Goal: Task Accomplishment & Management: Complete application form

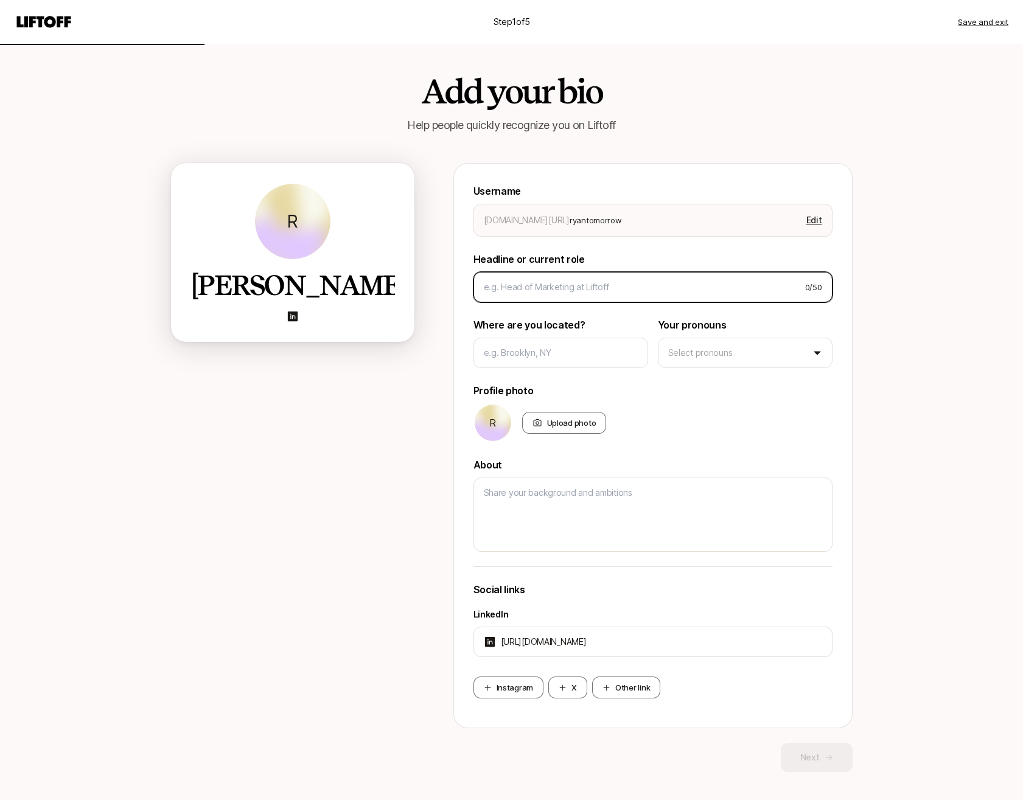
click at [508, 288] on input at bounding box center [640, 287] width 312 height 15
type input "S"
type textarea "x"
type input "Se"
type textarea "x"
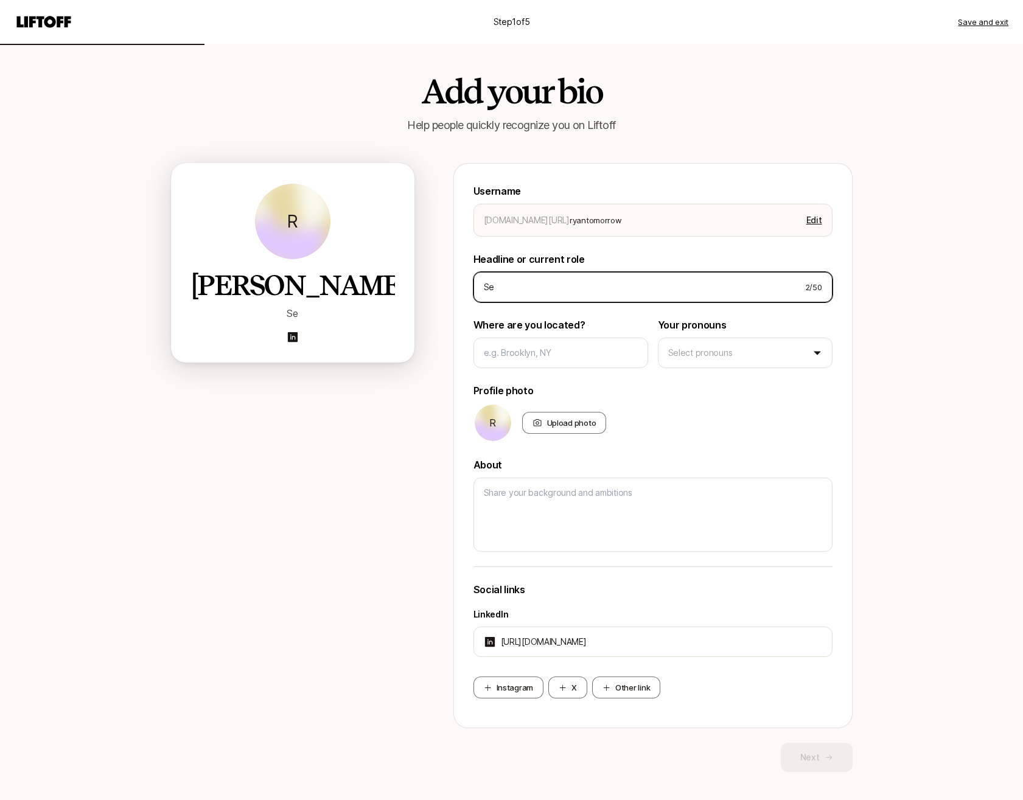
type input "Sec"
type textarea "x"
type input "Secr"
type textarea "x"
type input "Secre"
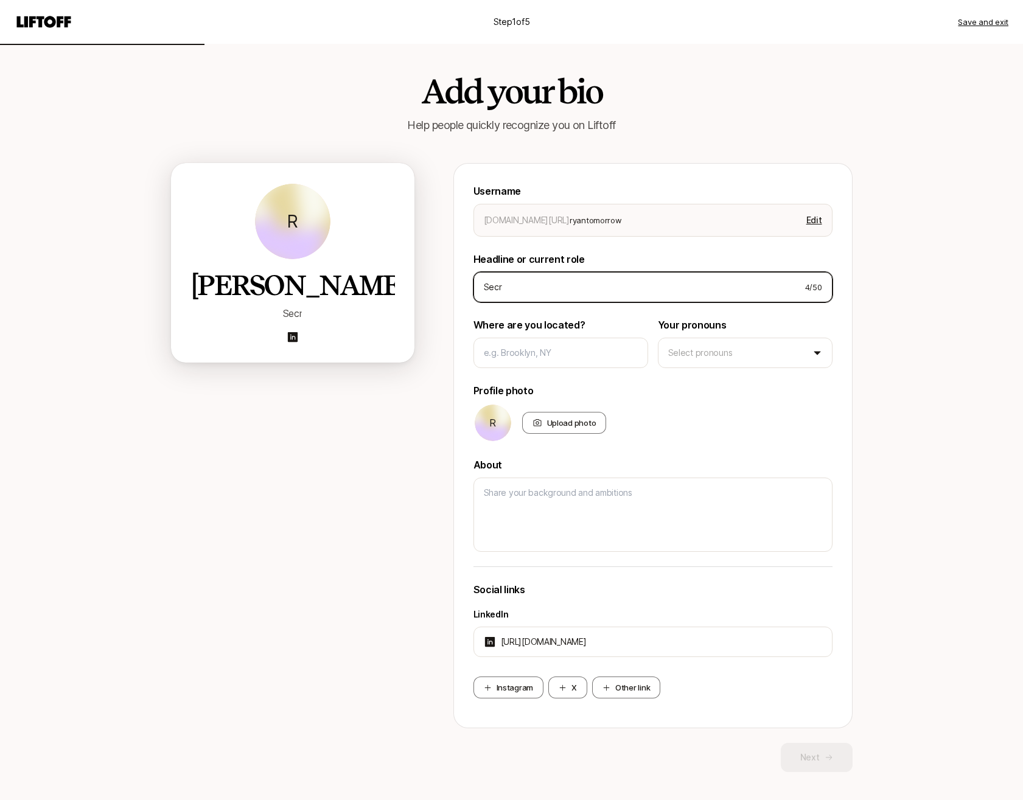
type textarea "x"
type input "Secret"
type textarea "x"
type input "Secret"
type textarea "x"
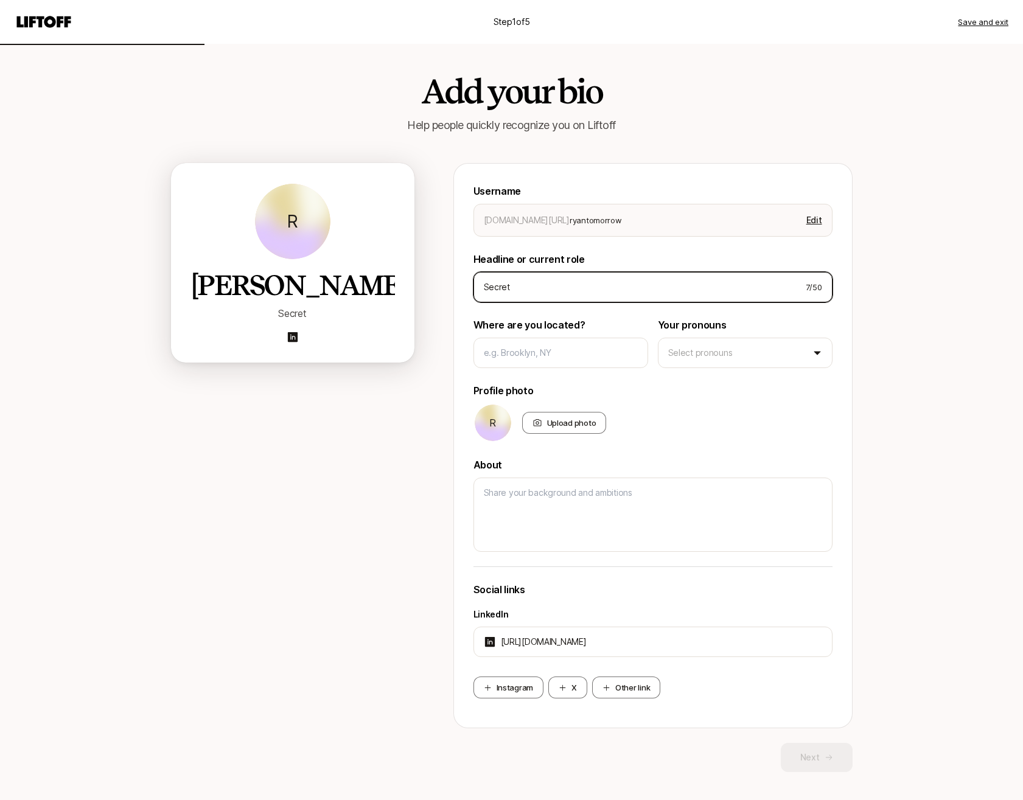
type input "Secret W"
type textarea "x"
type input "Secret We"
type textarea "x"
type input "Secret Wea"
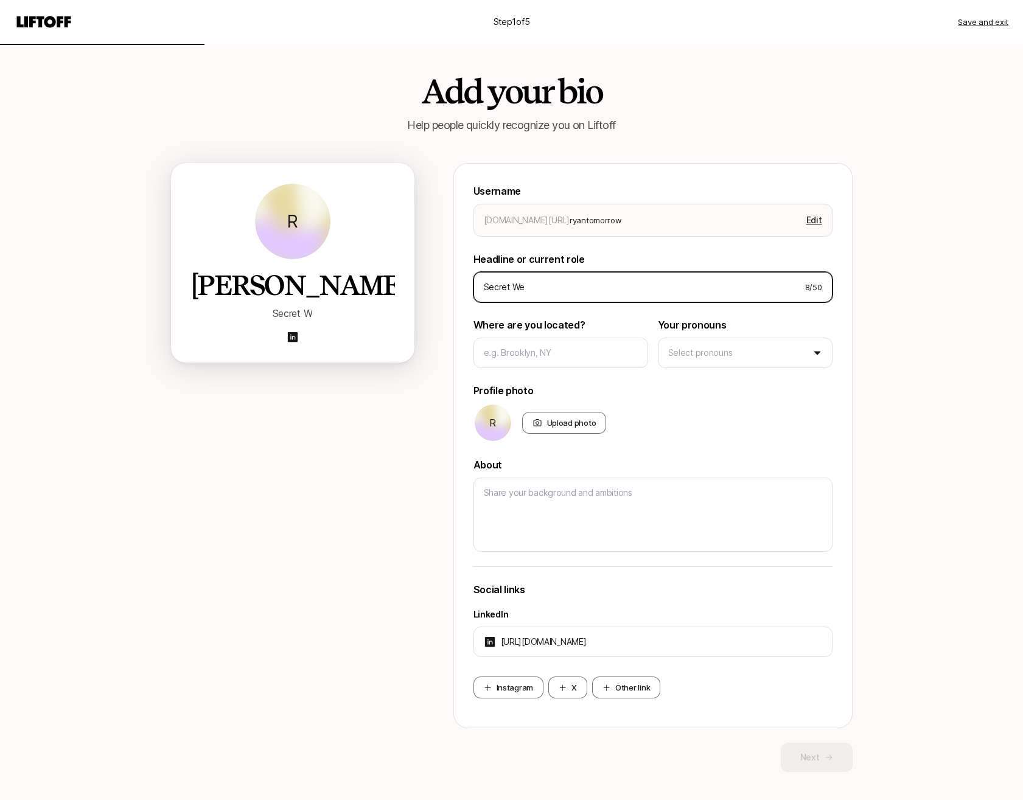
type textarea "x"
type input "Secret Weap"
type textarea "x"
type input "Secret Weapo"
type textarea "x"
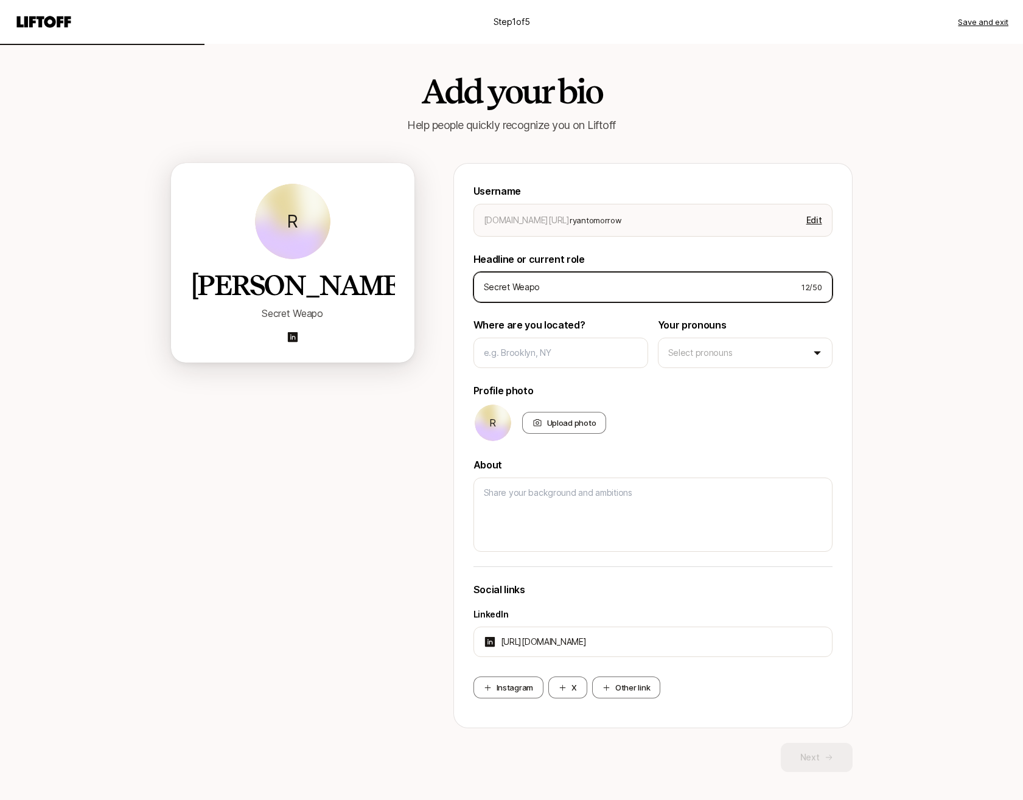
type input "Secret Weapon"
type textarea "x"
type input "Secret Weapon"
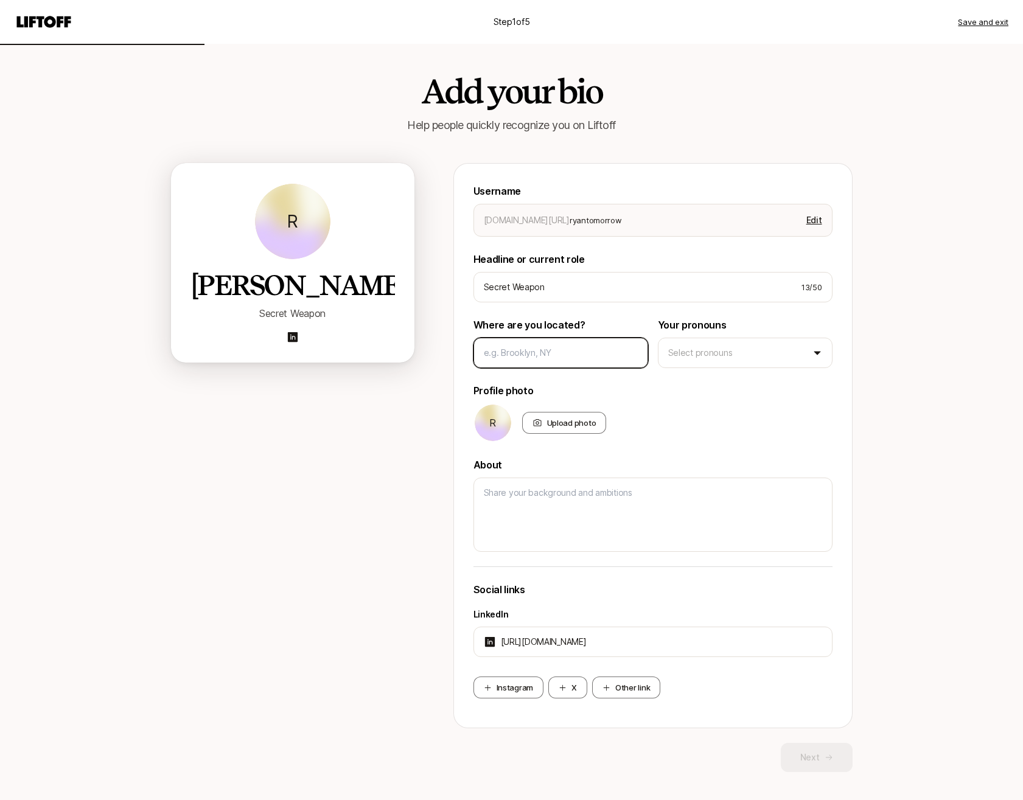
click at [523, 349] on input at bounding box center [561, 353] width 154 height 15
type input "M"
type textarea "x"
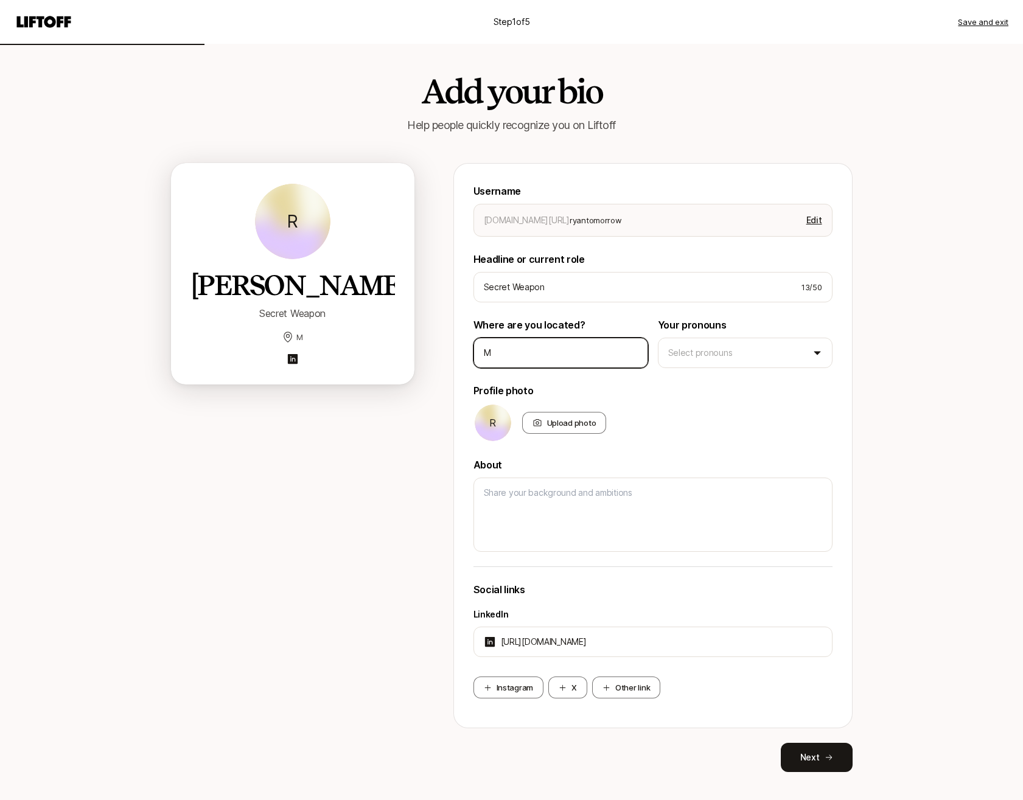
type input "Ma"
type textarea "x"
type input "Mas"
type textarea "x"
type input "Mass"
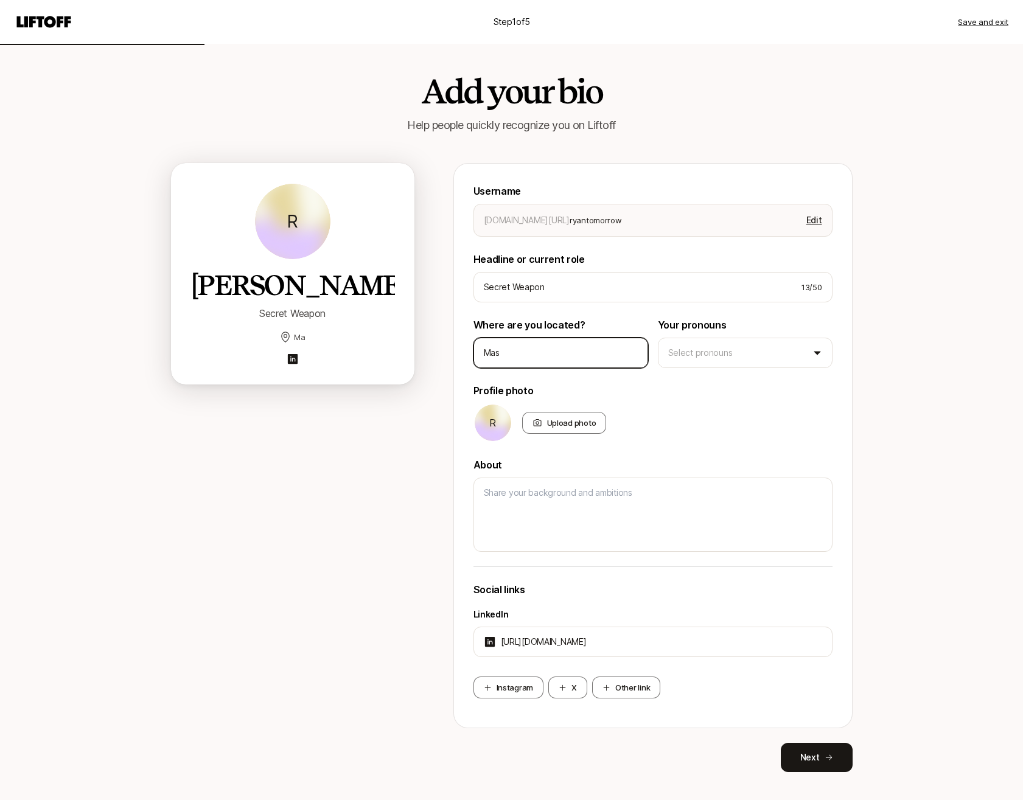
type textarea "x"
type input "Massa"
type textarea "x"
type input "Massac"
type textarea "x"
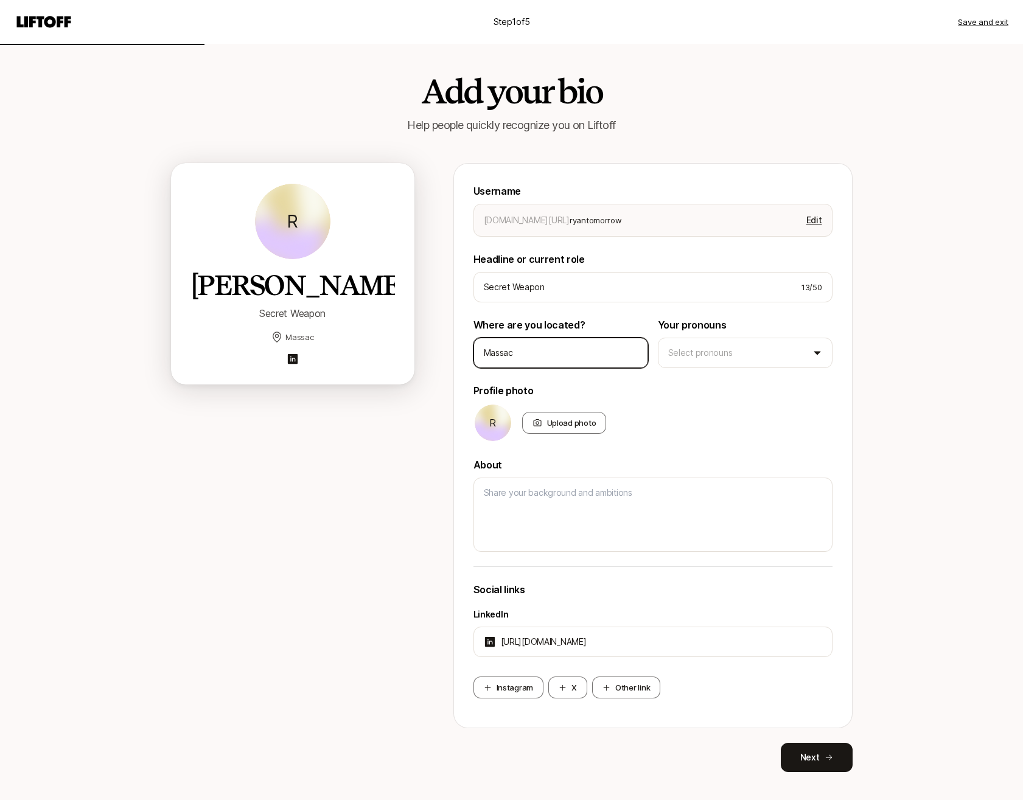
type input "Massach"
type textarea "x"
type input "Massachu"
type textarea "x"
type input "Massachus"
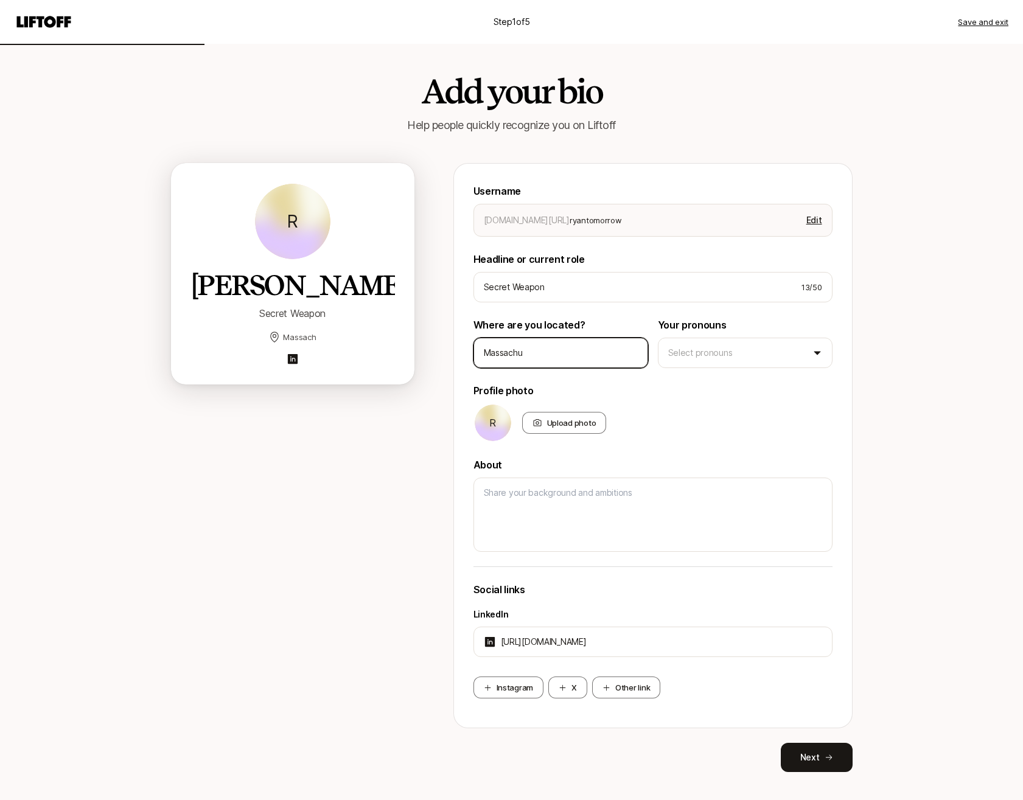
type textarea "x"
type input "Massachuse"
type textarea "x"
type input "Massachuset"
type textarea "x"
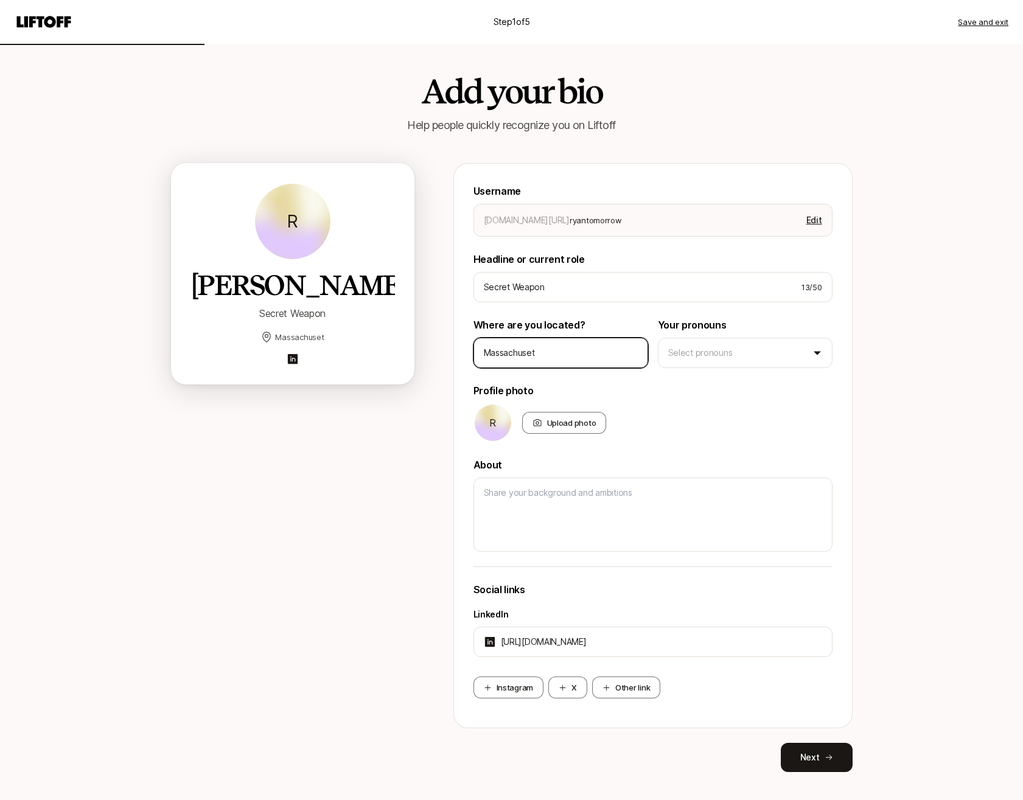
type input "Massachusett"
type textarea "x"
type input "[US_STATE]"
type textarea "x"
type input "[US_STATE]"
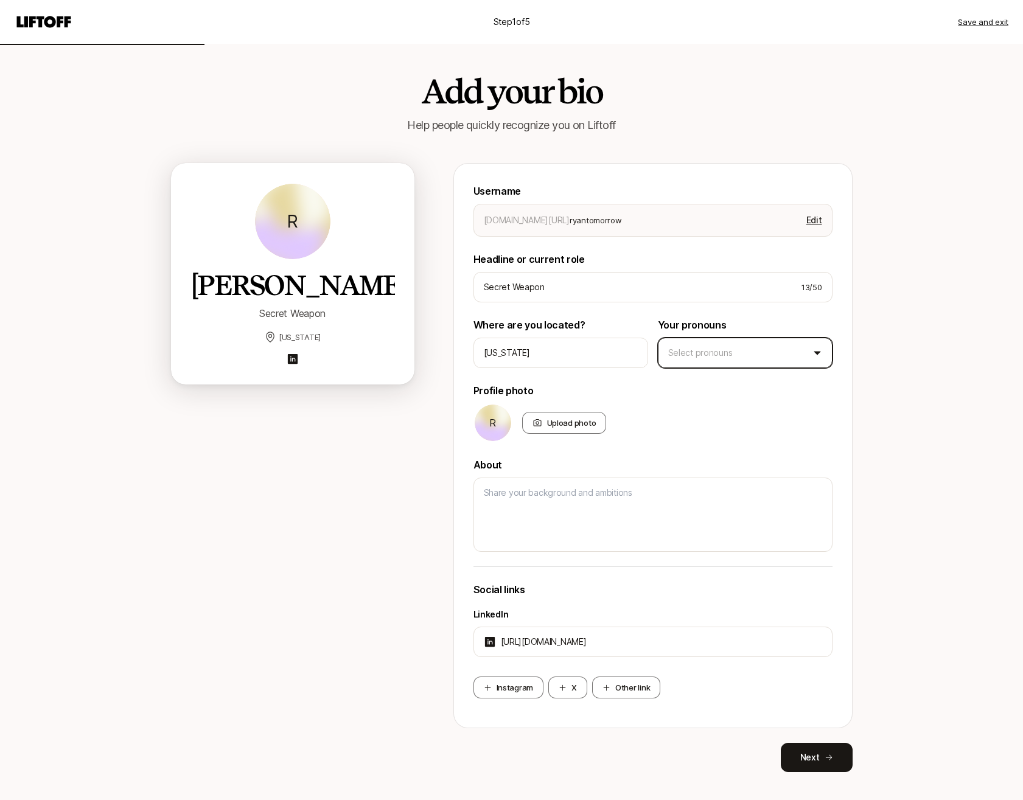
click at [699, 366] on html "Step 1 of 5 Save and exit Add your bio Help people quickly recognize you on Lif…" at bounding box center [511, 400] width 1023 height 800
type textarea "x"
click at [582, 430] on div "Upload photo" at bounding box center [564, 423] width 85 height 22
click at [604, 432] on input "Upload photo" at bounding box center [605, 433] width 2 height 2
type input "C:\fakepath\[PERSON_NAME]-headshot.jpg"
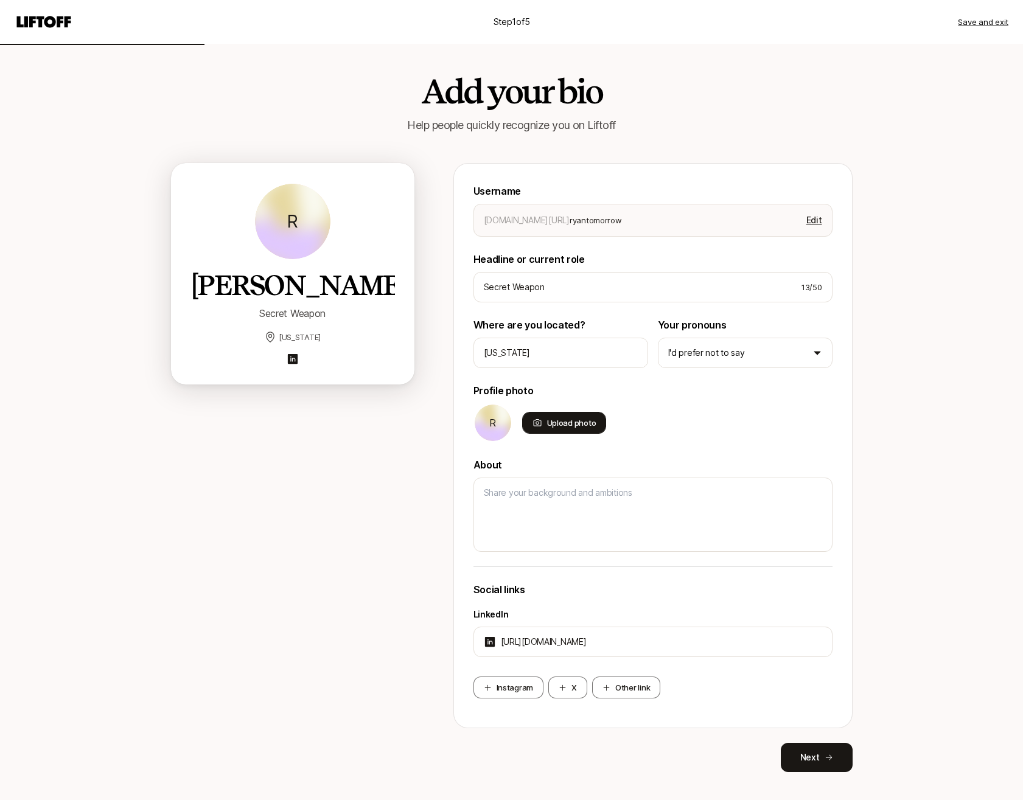
click at [565, 424] on div "Upload photo" at bounding box center [564, 423] width 85 height 22
click at [604, 432] on input "Upload photo" at bounding box center [605, 433] width 2 height 2
type input "C:\fakepath\[PERSON_NAME]-headshot[91768].jpg"
click at [565, 421] on div "Upload photo" at bounding box center [564, 423] width 85 height 22
click at [604, 432] on input "Upload photo" at bounding box center [605, 433] width 2 height 2
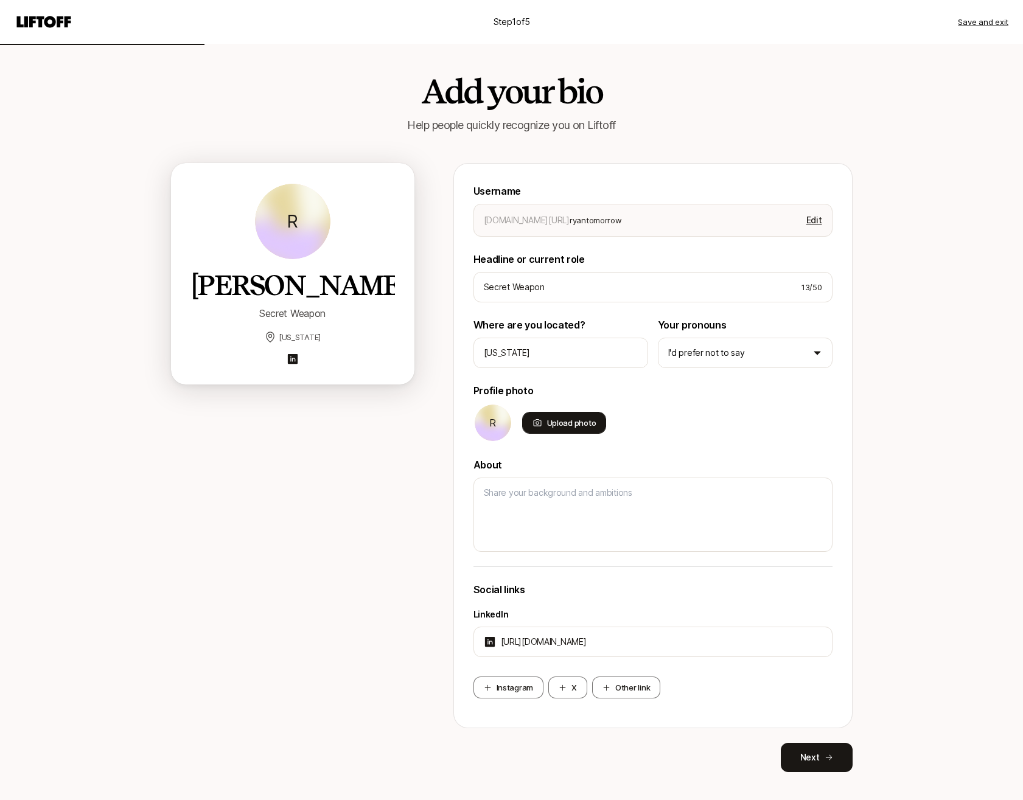
type input "C:\fakepath\rmcmanu1-headshot-wall.png"
click at [556, 428] on div "Upload photo" at bounding box center [564, 423] width 85 height 22
click at [604, 432] on input "Upload photo" at bounding box center [605, 433] width 2 height 2
type input "C:\fakepath\headshot.jpg"
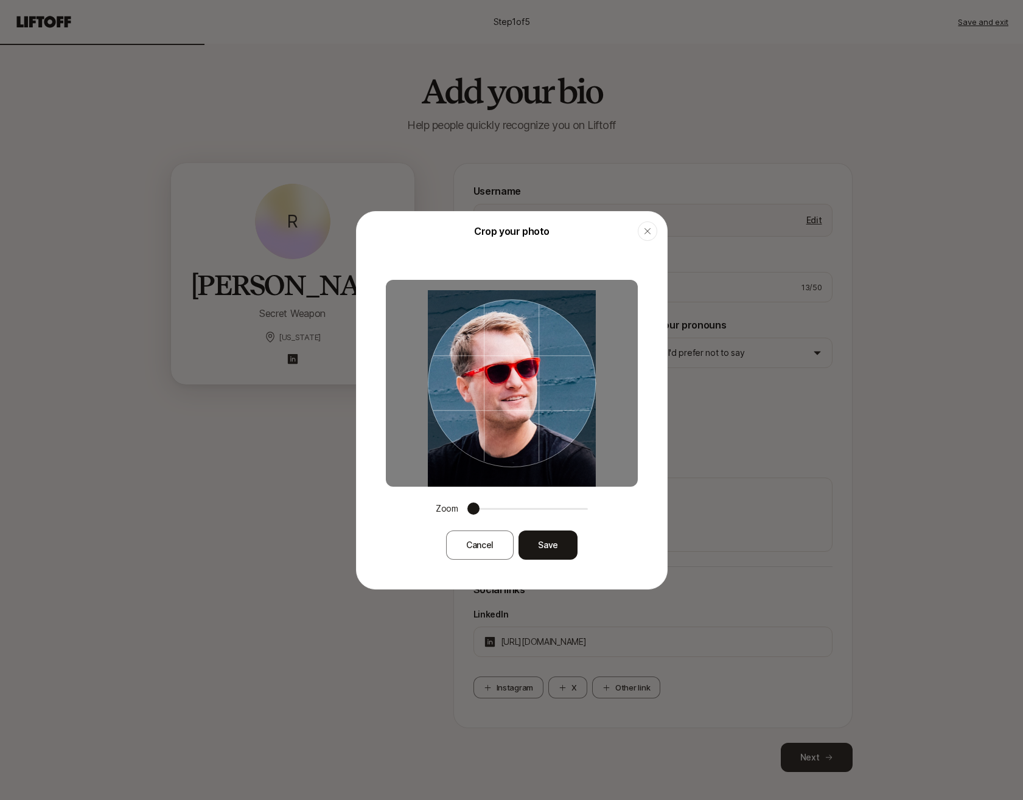
drag, startPoint x: 581, startPoint y: 453, endPoint x: 581, endPoint y: 463, distance: 10.3
click at [581, 463] on img at bounding box center [512, 393] width 168 height 207
click at [547, 547] on button "Save" at bounding box center [548, 545] width 59 height 29
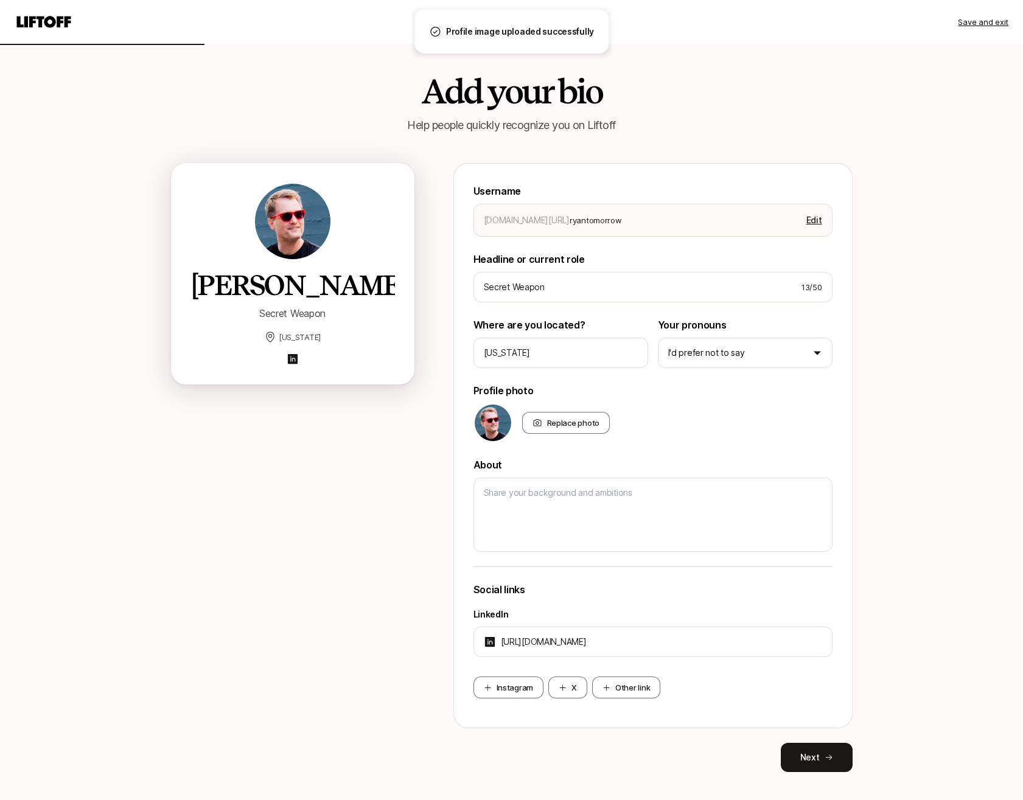
click at [805, 735] on div "Username [DOMAIN_NAME][URL] ryantomorrow Edit Headline or current role Secret W…" at bounding box center [652, 467] width 399 height 609
click at [807, 755] on button "Next" at bounding box center [817, 757] width 72 height 29
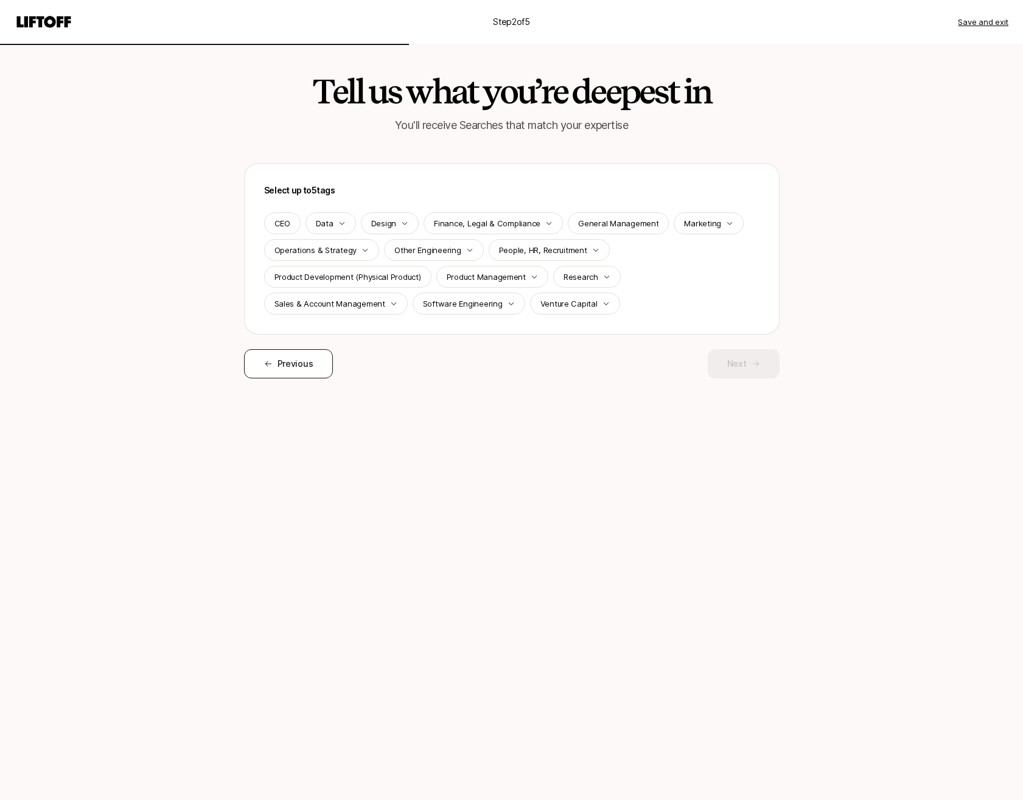
click at [315, 365] on button "Previous" at bounding box center [288, 363] width 89 height 29
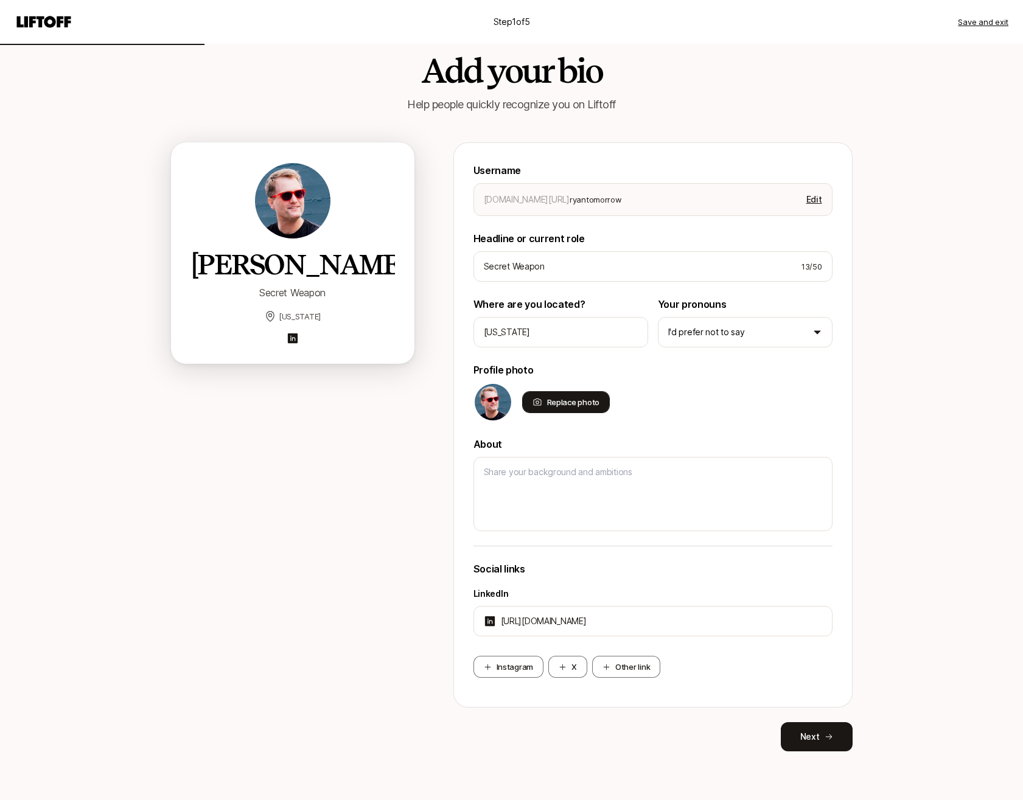
scroll to position [21, 0]
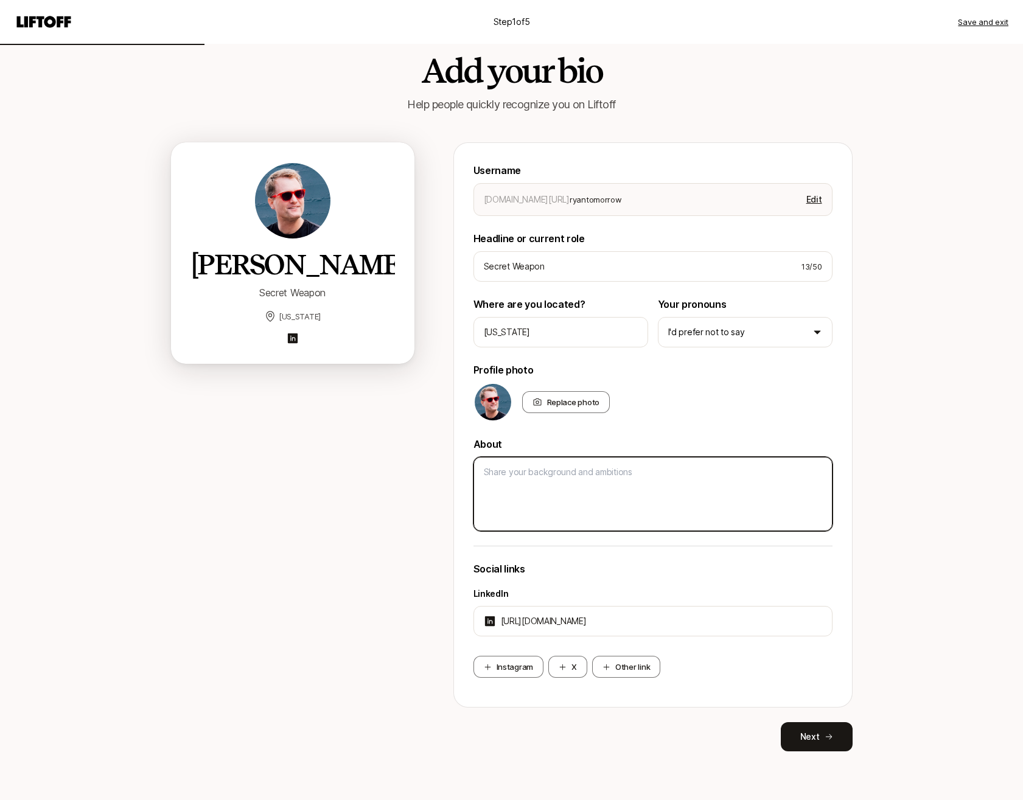
click at [551, 476] on textarea at bounding box center [653, 494] width 359 height 74
type textarea "x"
type textarea "G"
type textarea "x"
type textarea "Ge"
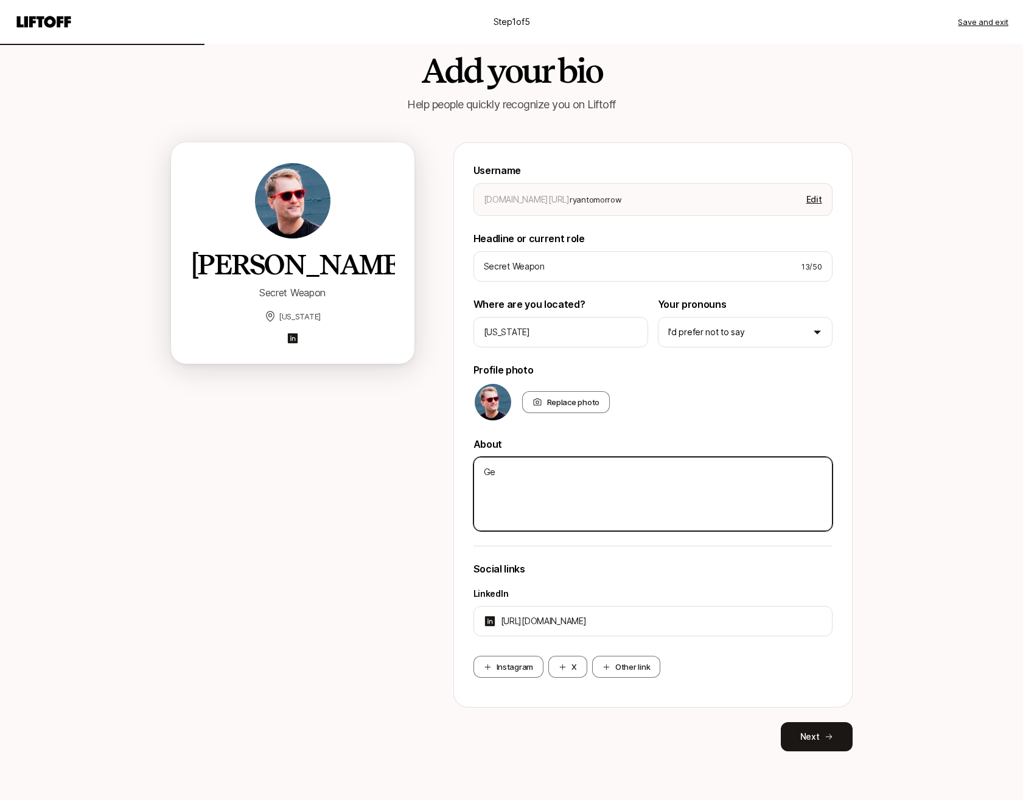
type textarea "x"
type textarea "Gen"
type textarea "x"
type textarea "Gene"
type textarea "x"
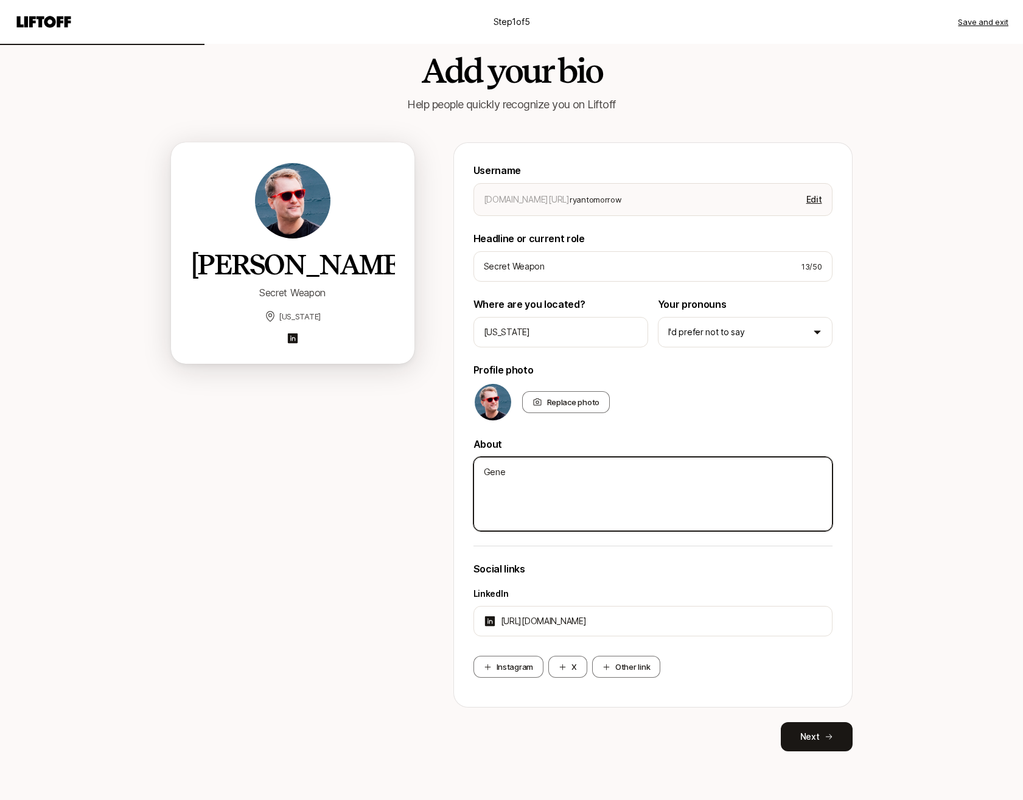
type textarea "Gener"
type textarea "x"
type textarea "Genera"
type textarea "x"
type textarea "General"
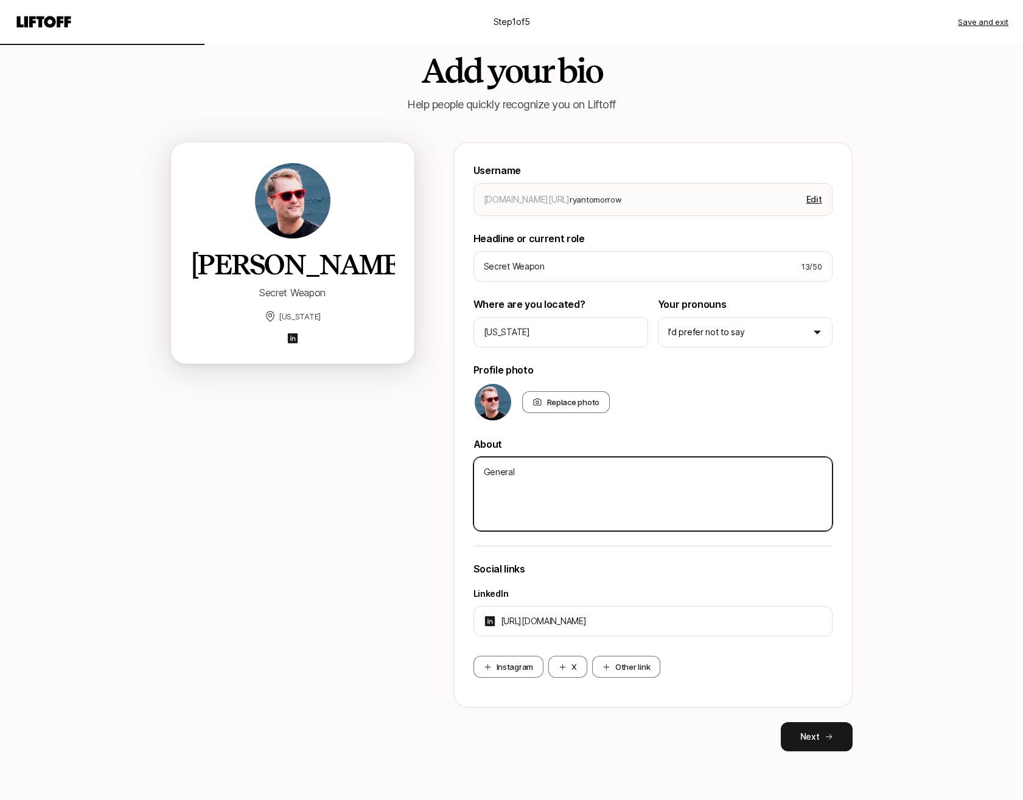
type textarea "x"
type textarea "Generall"
type textarea "x"
type textarea "Generally"
type textarea "x"
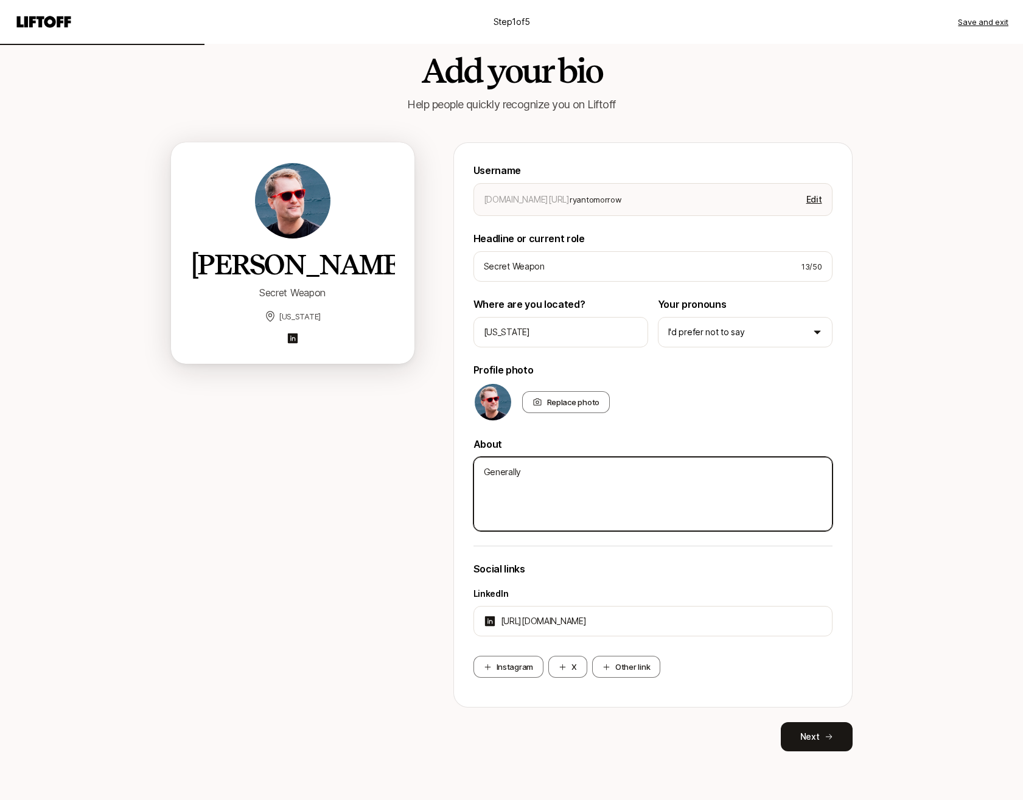
type textarea "Generally"
type textarea "x"
type textarea "Generally u"
type textarea "x"
type textarea "Generally us"
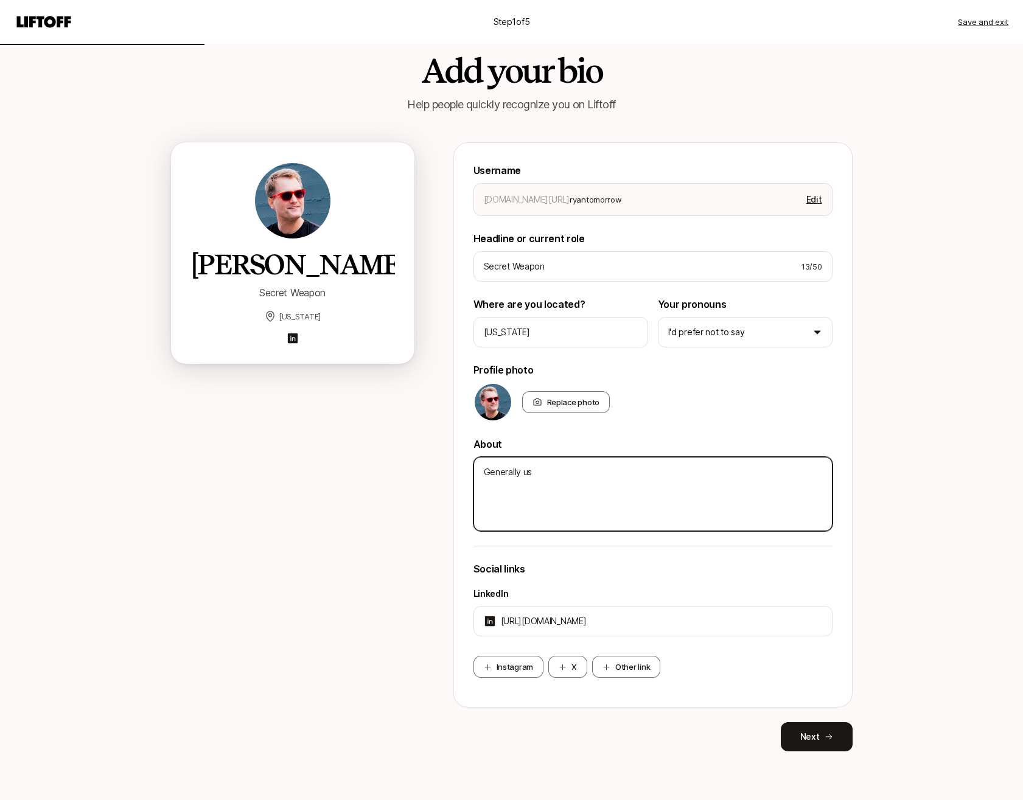
type textarea "x"
type textarea "Generally use"
type textarea "x"
type textarea "Generally usef"
type textarea "x"
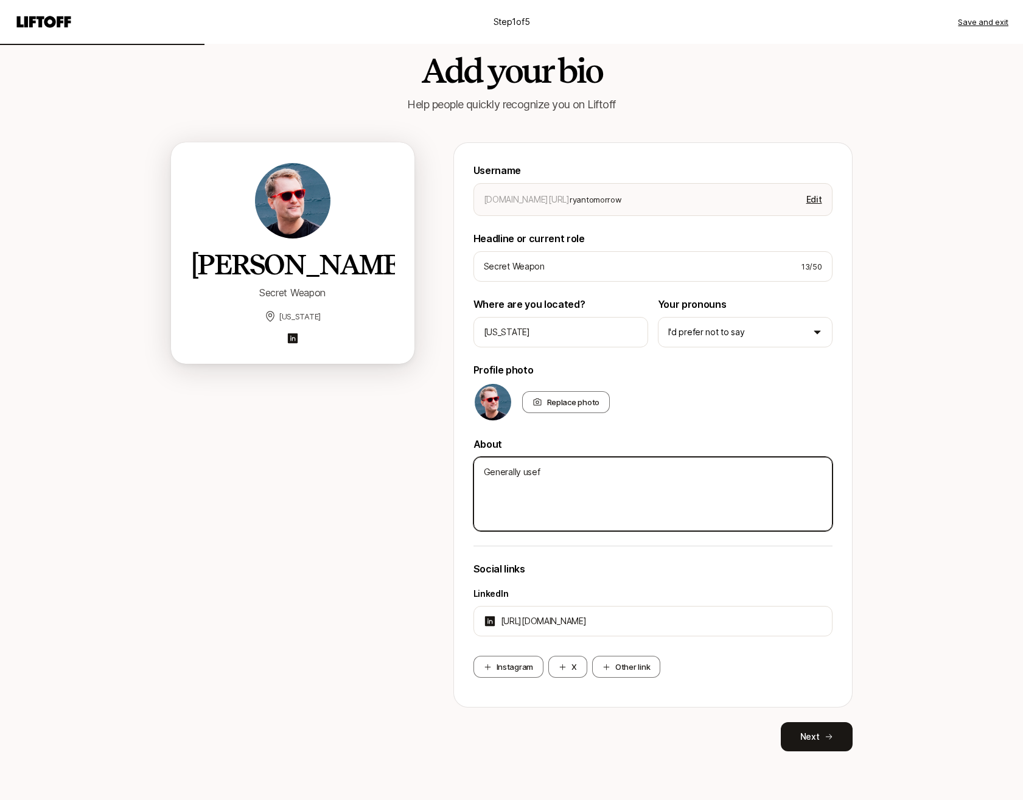
type textarea "Generally usefu"
type textarea "x"
type textarea "Generally useful"
type textarea "x"
type textarea "Generally useful"
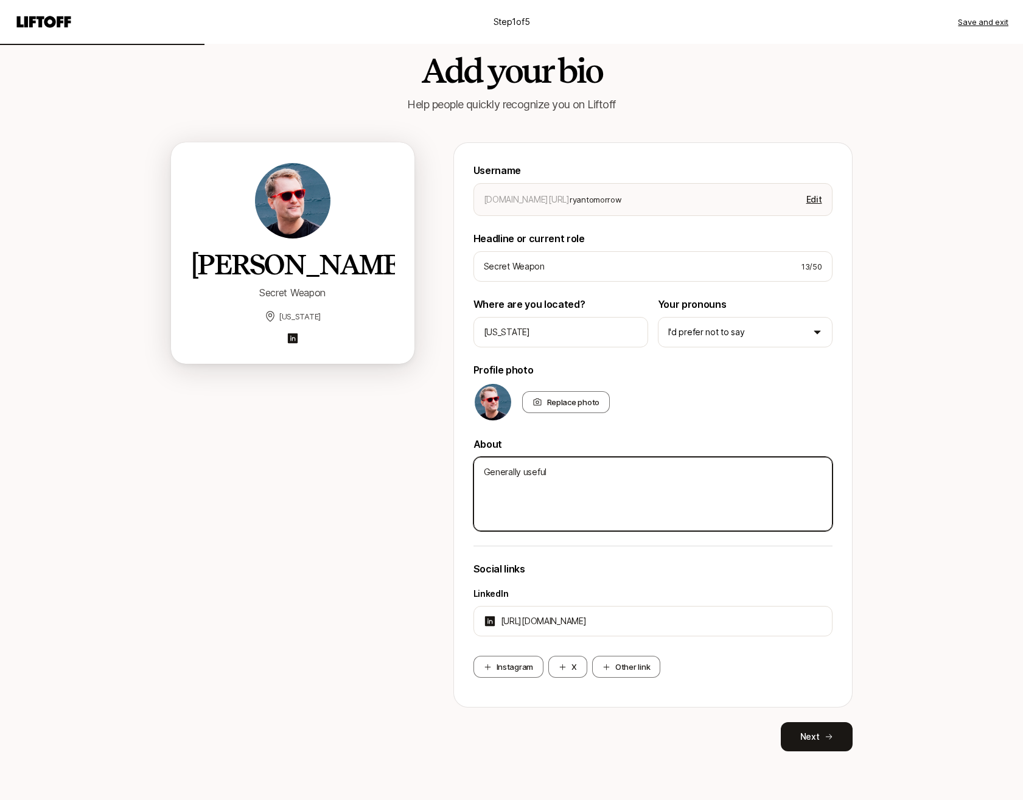
type textarea "x"
type textarea "Generally useful i"
type textarea "x"
type textarea "Generally useful in"
type textarea "x"
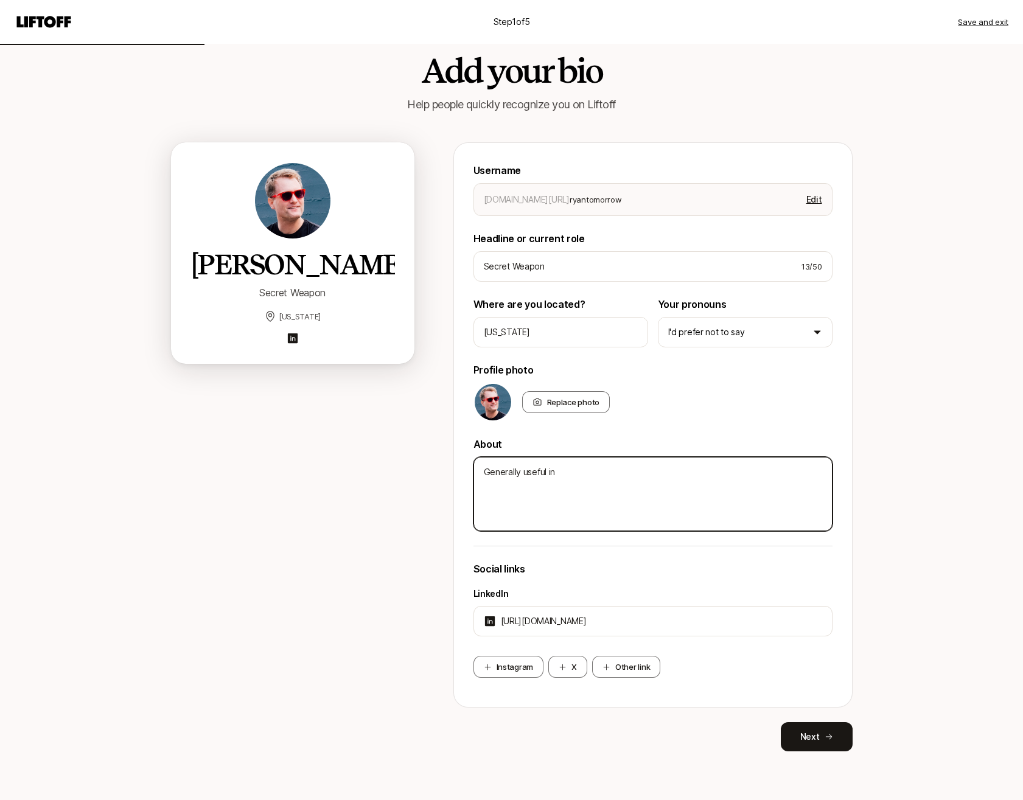
type textarea "Generally useful in"
type textarea "x"
type textarea "Generally useful in u"
type textarea "x"
type textarea "Generally useful in un"
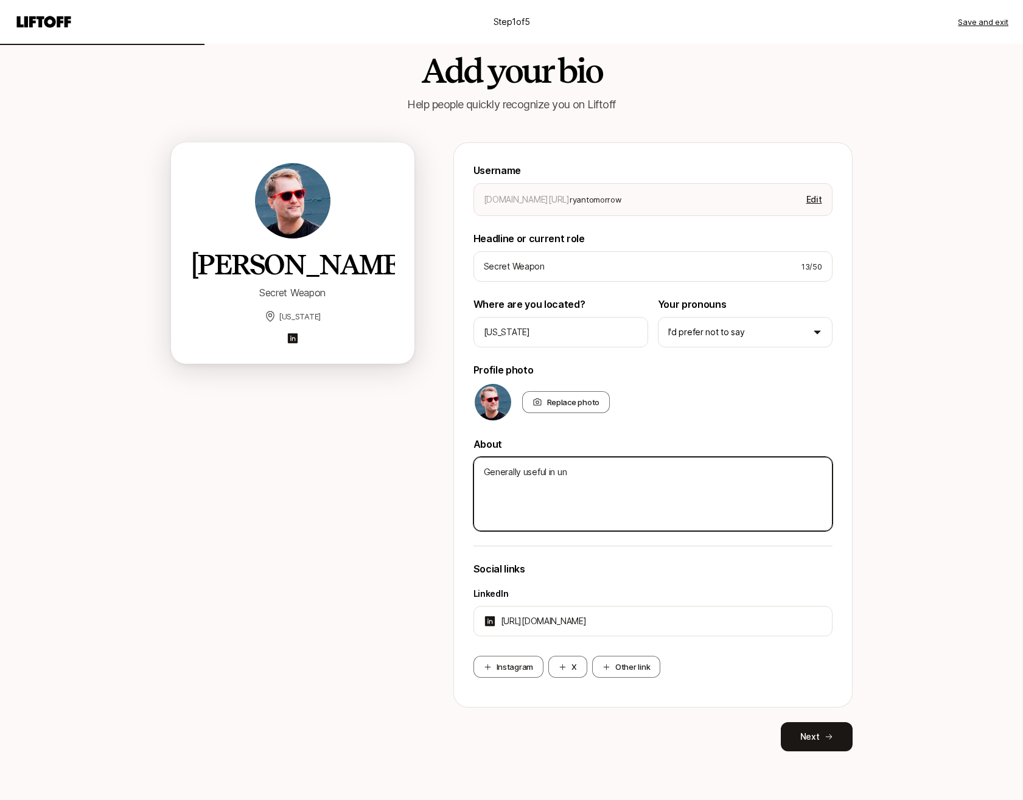
type textarea "x"
type textarea "Generally useful in une"
type textarea "x"
type textarea "Generally useful in unex"
type textarea "x"
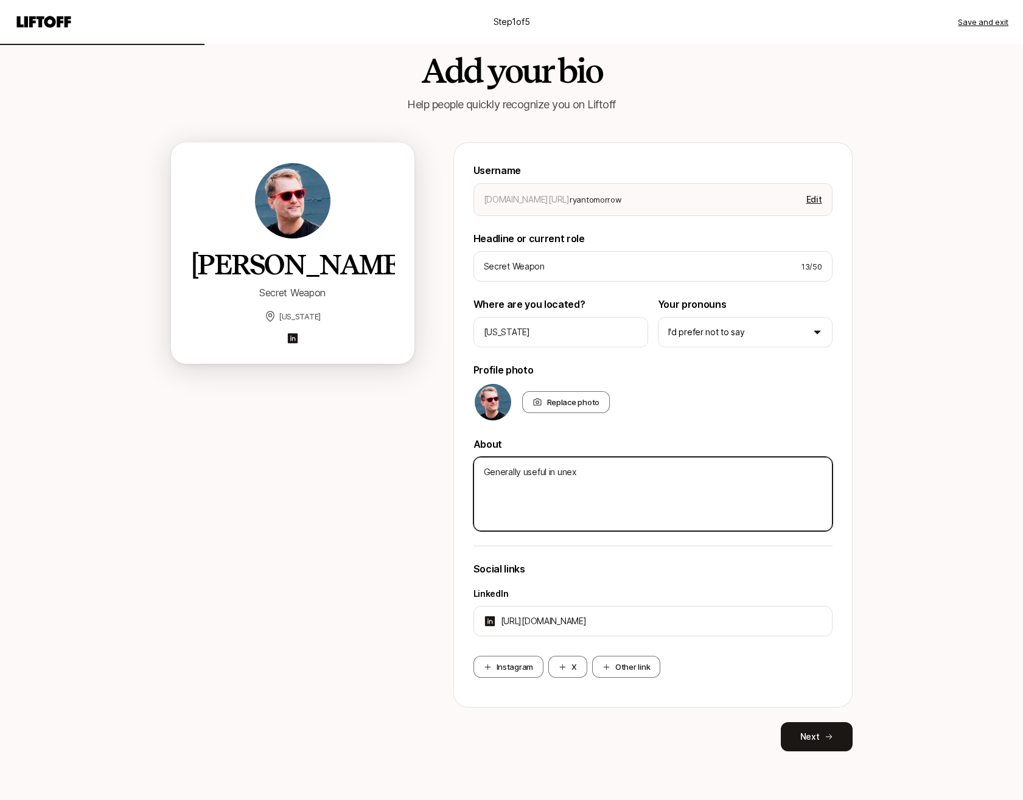
type textarea "Generally useful in unexp"
type textarea "x"
type textarea "Generally useful in unexpe"
type textarea "x"
type textarea "Generally useful in unexpec"
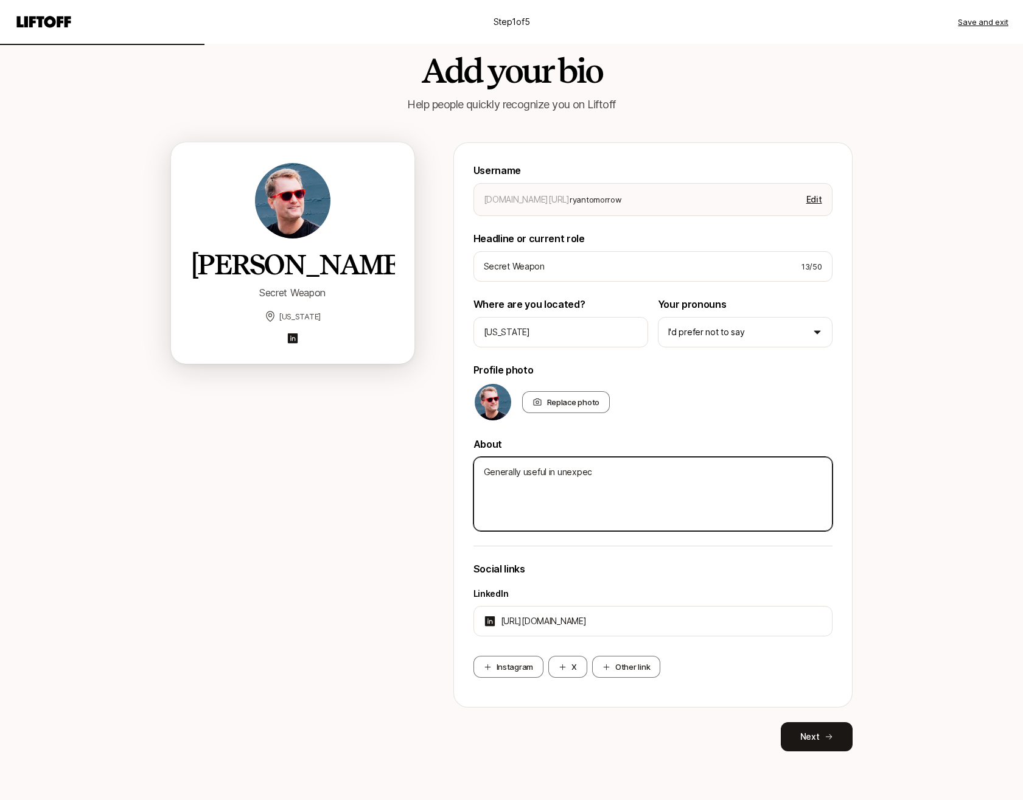
type textarea "x"
type textarea "Generally useful in unexpect"
type textarea "x"
type textarea "Generally useful in unexpecte"
type textarea "x"
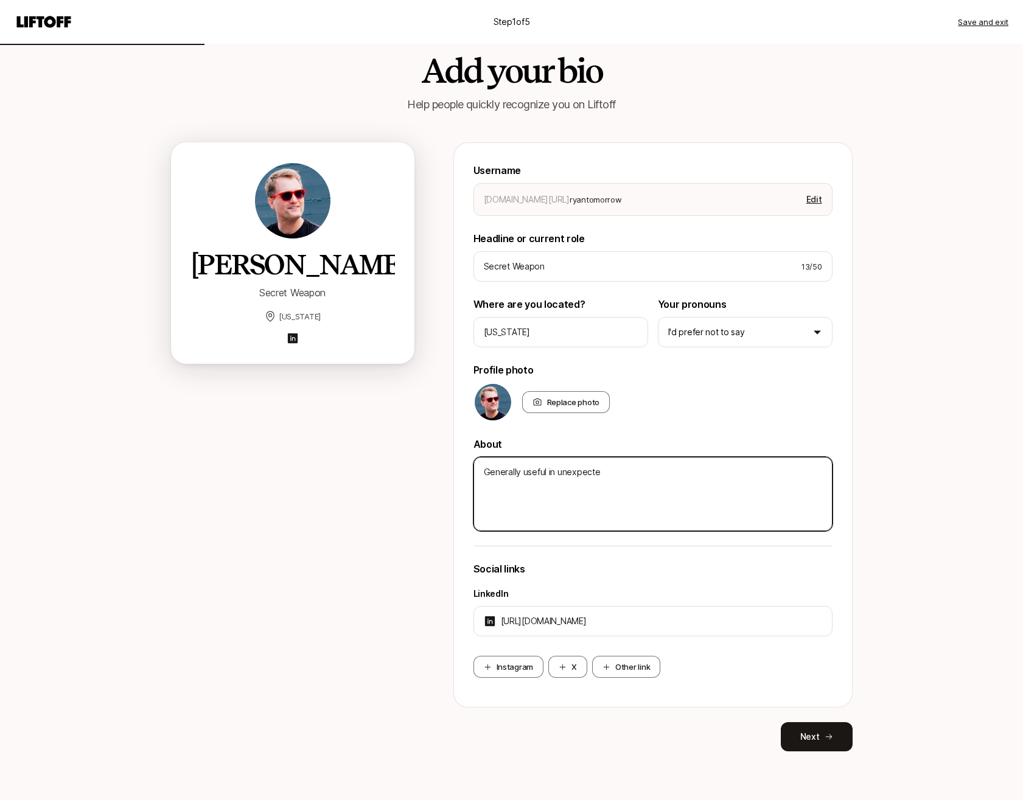
type textarea "Generally useful in unexpected"
type textarea "x"
type textarea "Generally useful in unexpected"
type textarea "x"
type textarea "Generally useful in unexpected w"
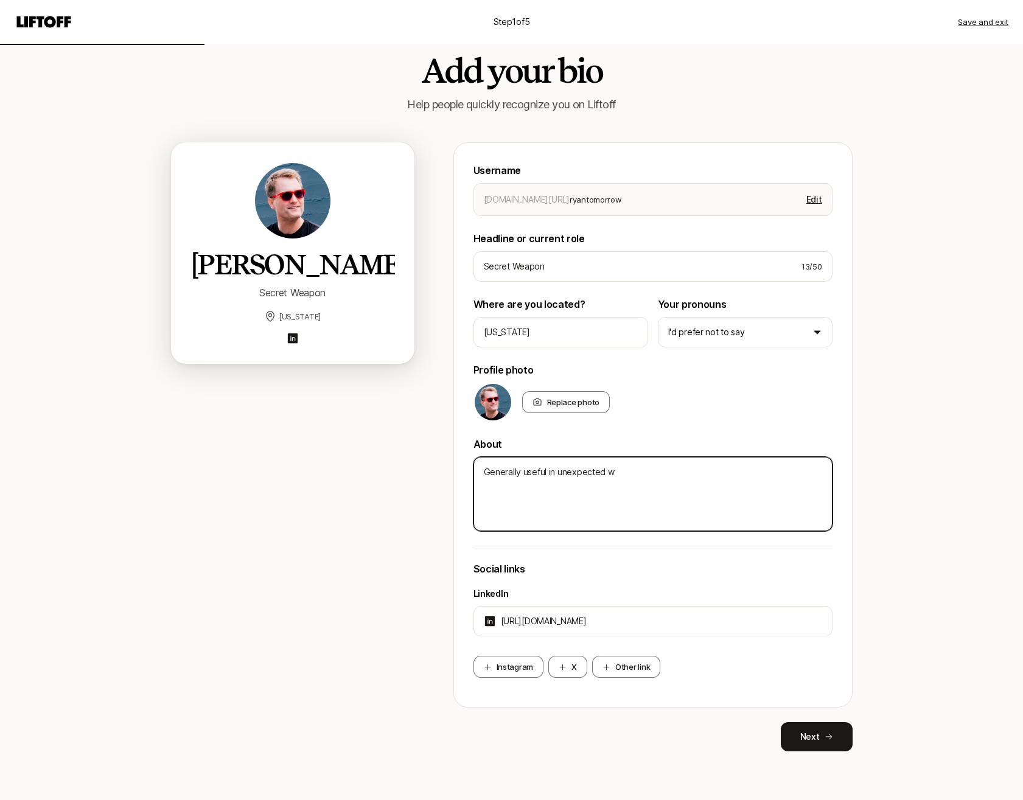
type textarea "x"
type textarea "Generally useful in unexpected wa"
type textarea "x"
type textarea "Generally useful in unexpected way"
type textarea "x"
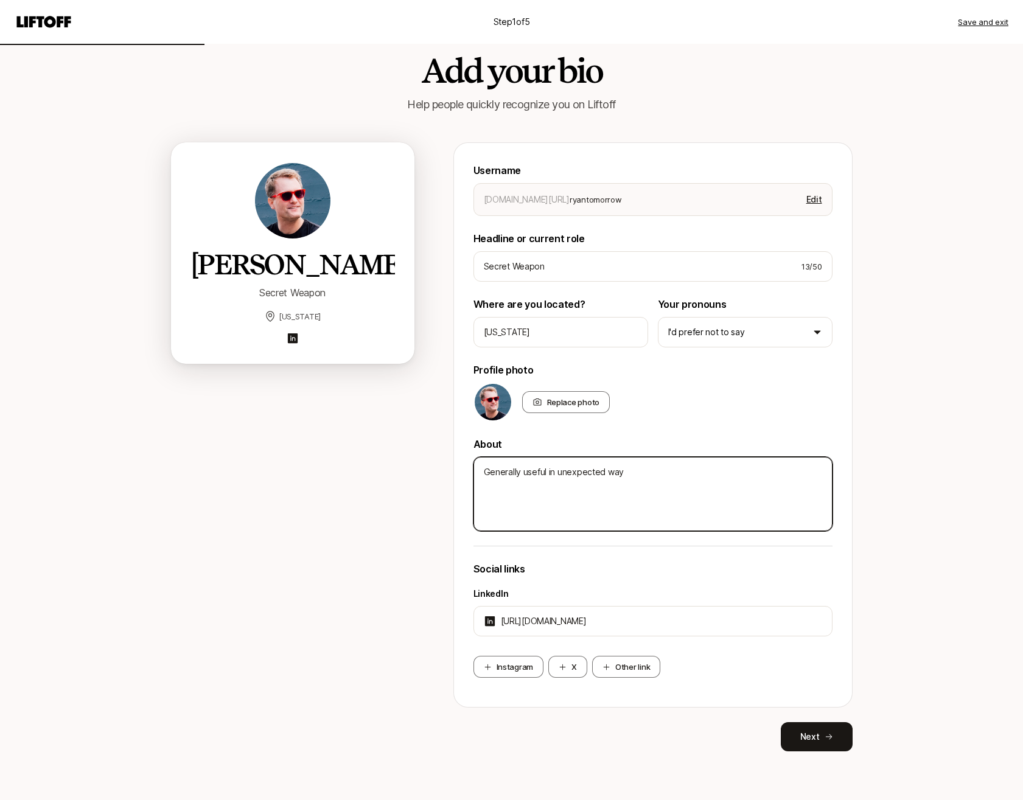
type textarea "Generally useful in unexpected ways"
click at [503, 469] on textarea "Generally useful in unexpected ways" at bounding box center [653, 494] width 359 height 74
type textarea "x"
type textarea "S useful in unexpected ways"
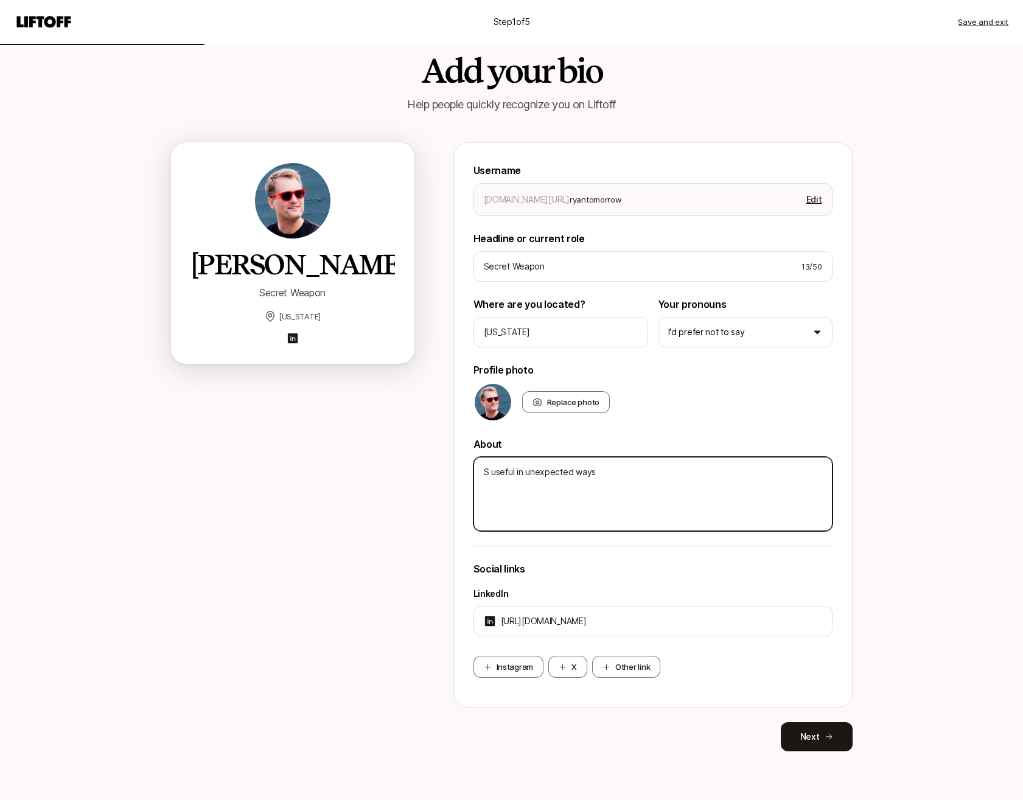
type textarea "x"
type textarea "Su useful in unexpected ways"
type textarea "x"
type textarea "Sur useful in unexpected ways"
type textarea "x"
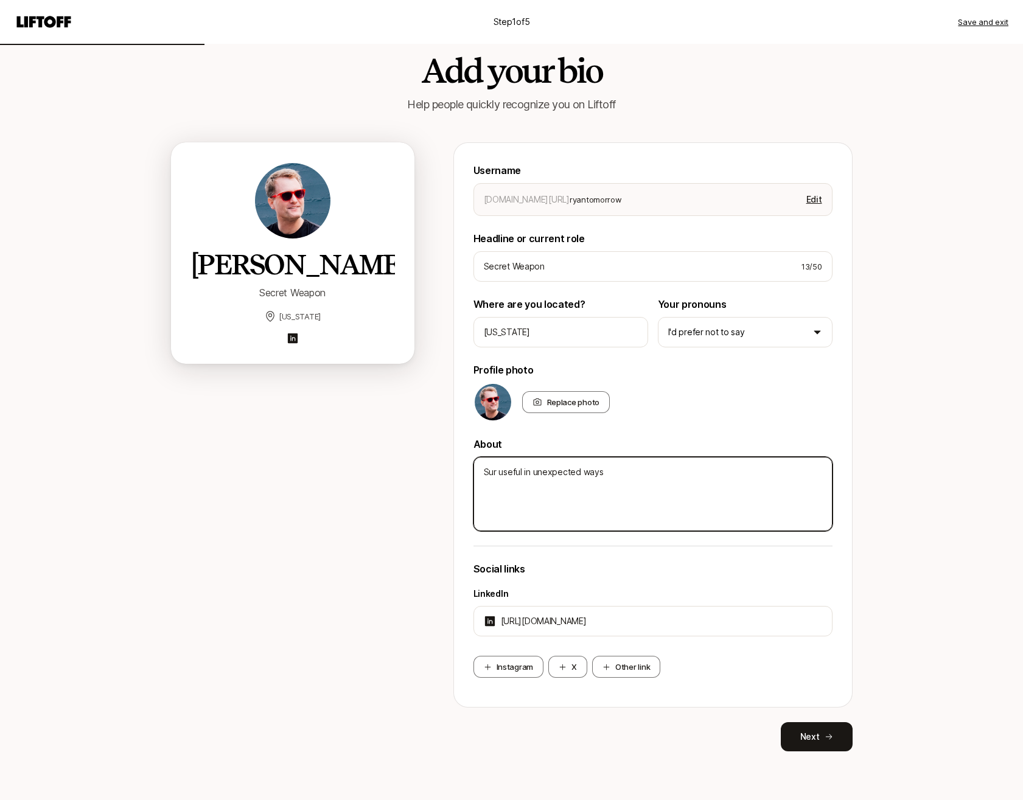
type textarea "Surp useful in unexpected ways"
type textarea "x"
type textarea "Surpr useful in unexpected ways"
type textarea "x"
type textarea "Surpri useful in unexpected ways"
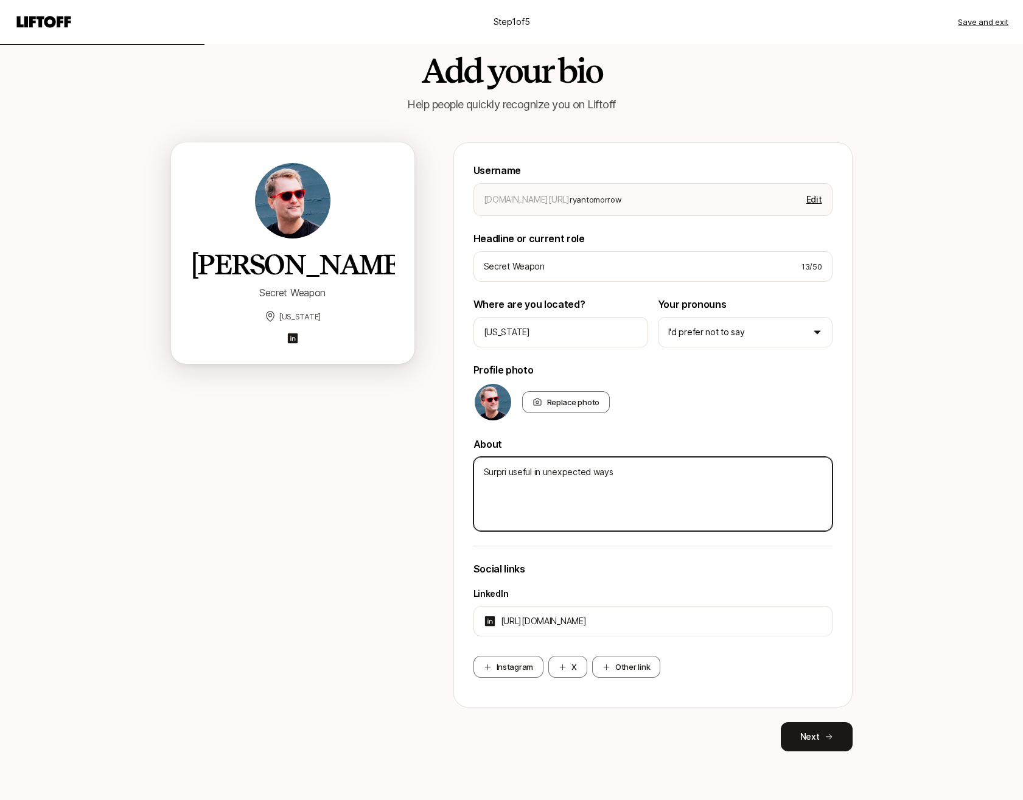
type textarea "x"
type textarea "Surpris useful in unexpected ways"
type textarea "x"
type textarea "Surprisi useful in unexpected ways"
type textarea "x"
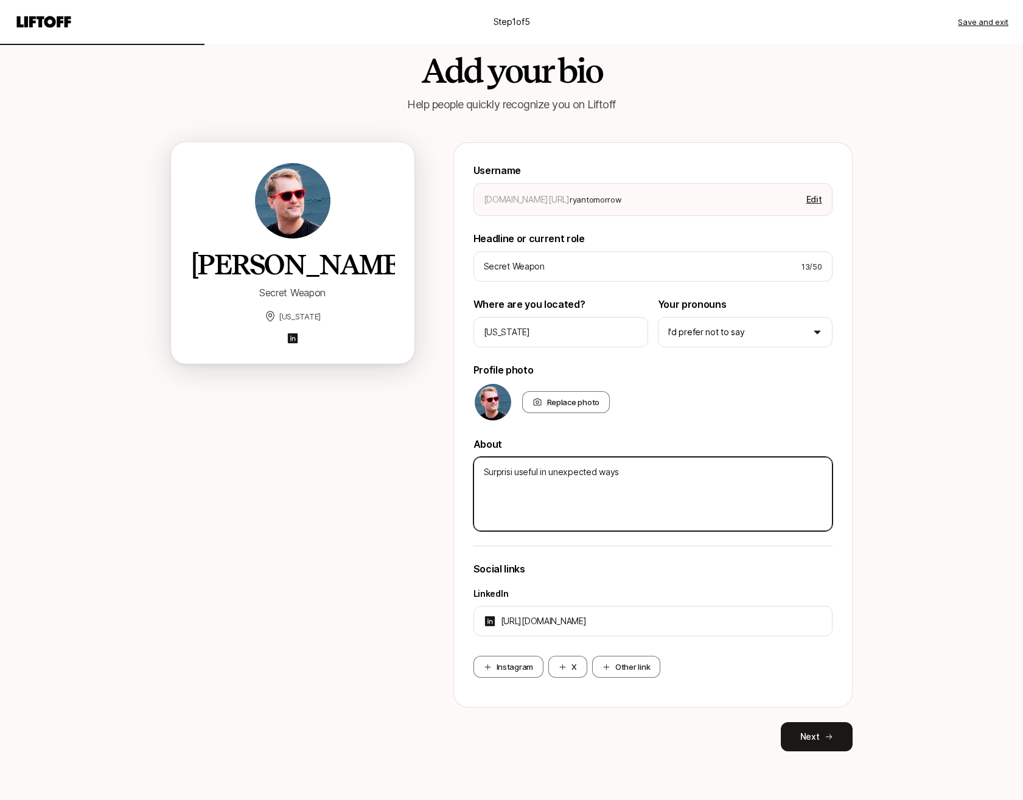
type textarea "Surprisin useful in unexpected ways"
type textarea "x"
type textarea "Surprising useful in unexpected ways"
type textarea "x"
type textarea "Surprisingl useful in unexpected ways"
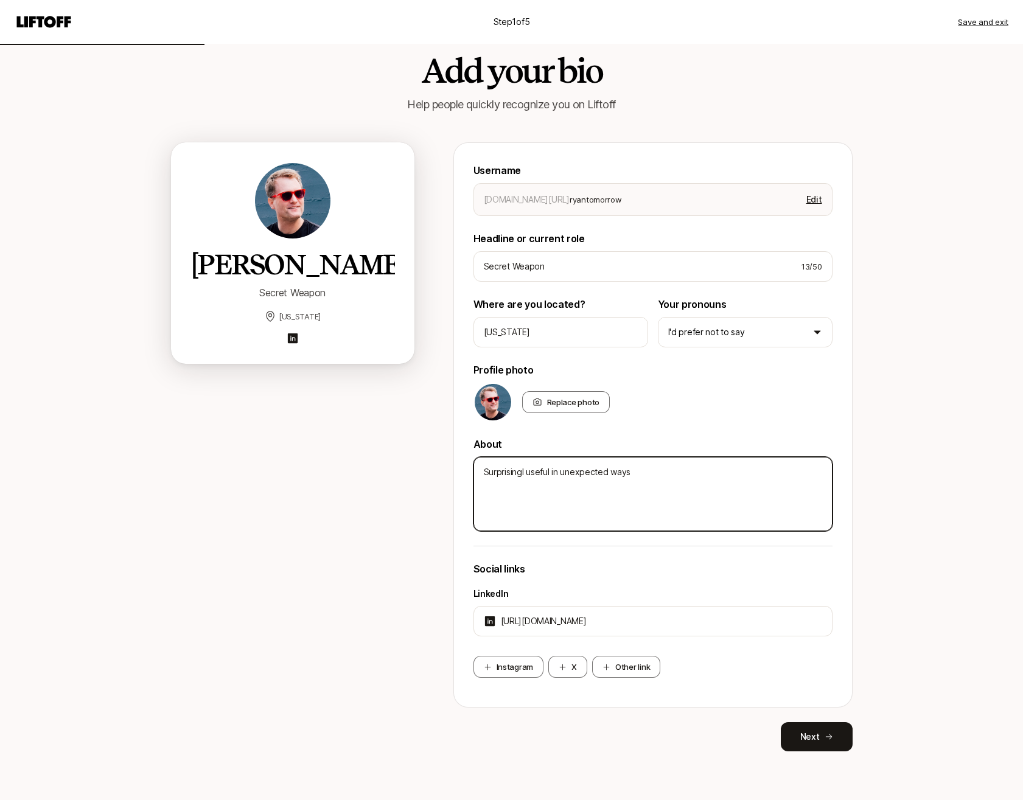
type textarea "x"
type textarea "Surprisingly useful in unexpected ways"
click at [655, 470] on textarea "Surprisingly useful in unexpected ways" at bounding box center [653, 494] width 359 height 74
type textarea "x"
type textarea "Surprisingly useful in unexpected ways."
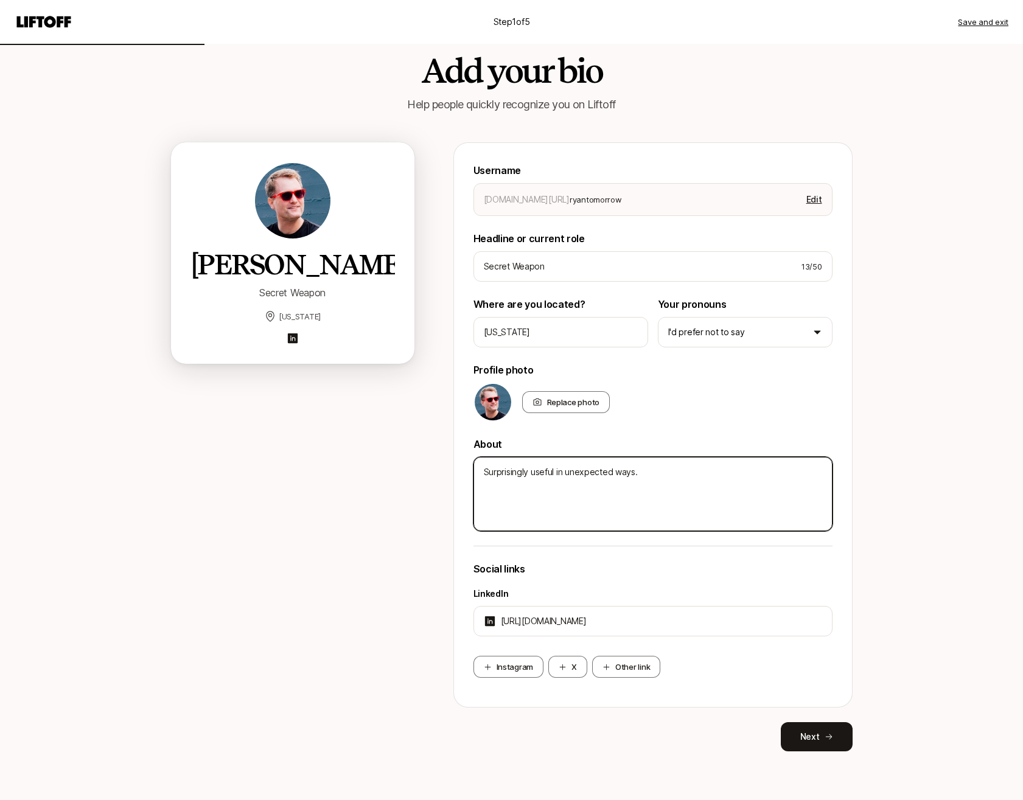
type textarea "x"
type textarea "Surprisingly useful in unexpected ways."
type textarea "x"
type textarea "Surprisingly useful in unexpected ways. D"
type textarea "x"
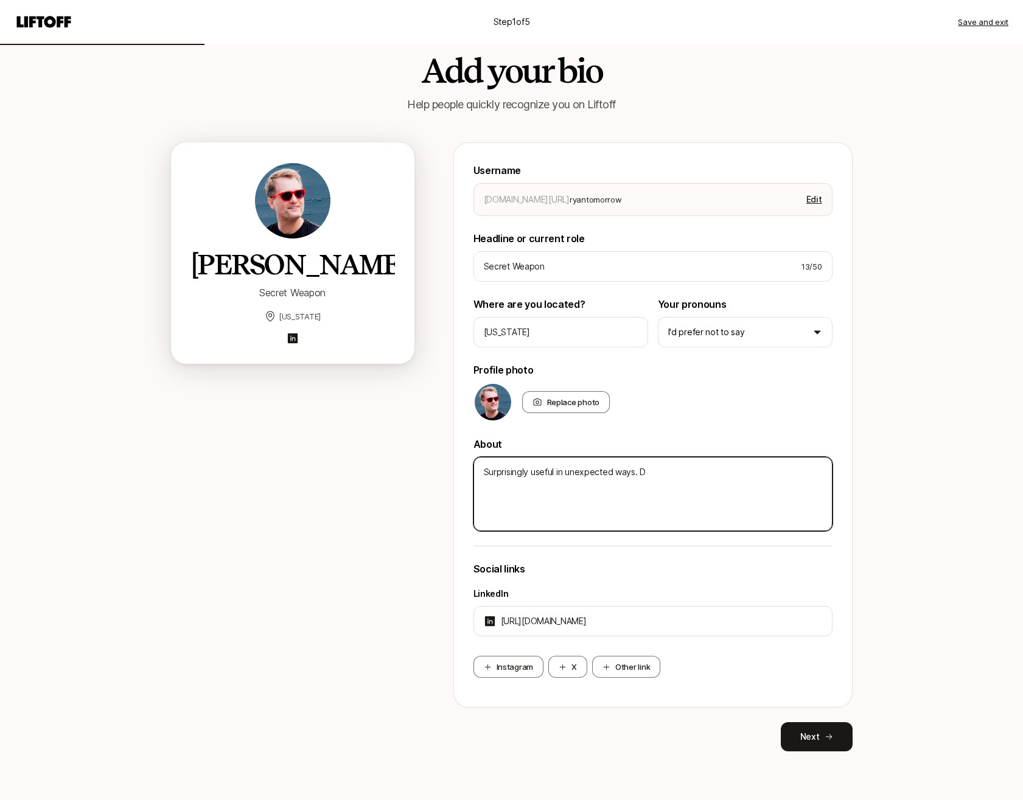
type textarea "Surprisingly useful in unexpected ways. De"
type textarea "x"
type textarea "Surprisingly useful in unexpected ways. Des"
type textarea "x"
type textarea "Surprisingly useful in unexpected ways. Desi"
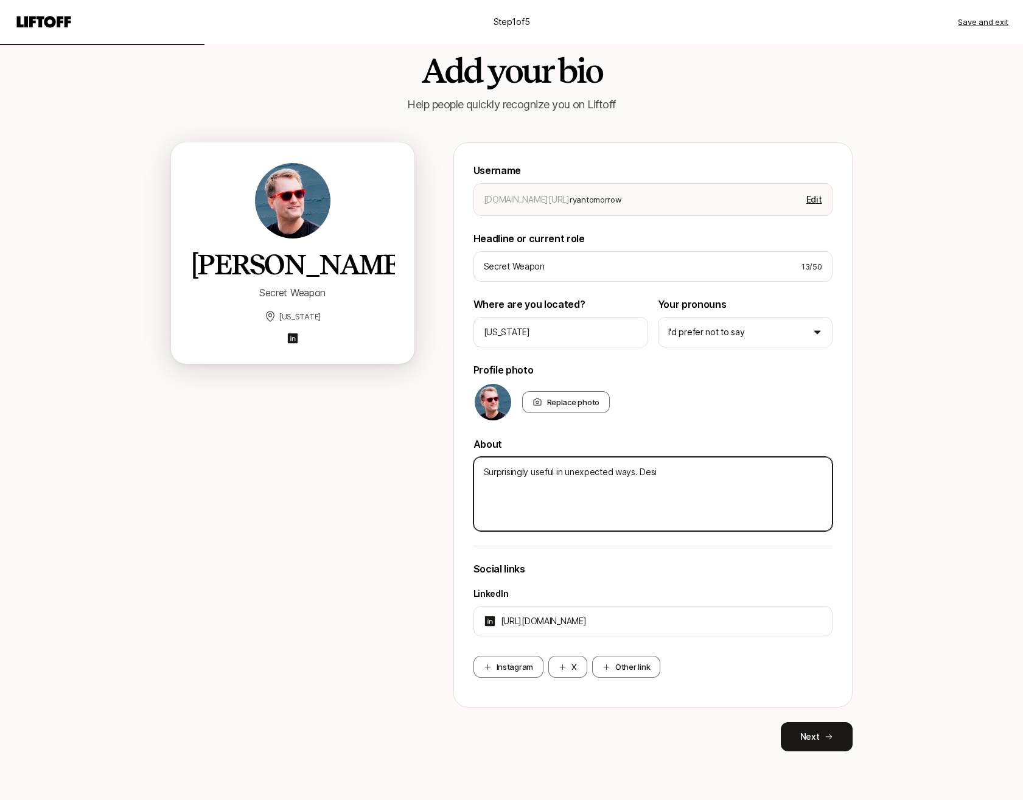
type textarea "x"
type textarea "Surprisingly useful in unexpected ways. Desig"
type textarea "x"
type textarea "Surprisingly useful in unexpected ways. Design"
type textarea "x"
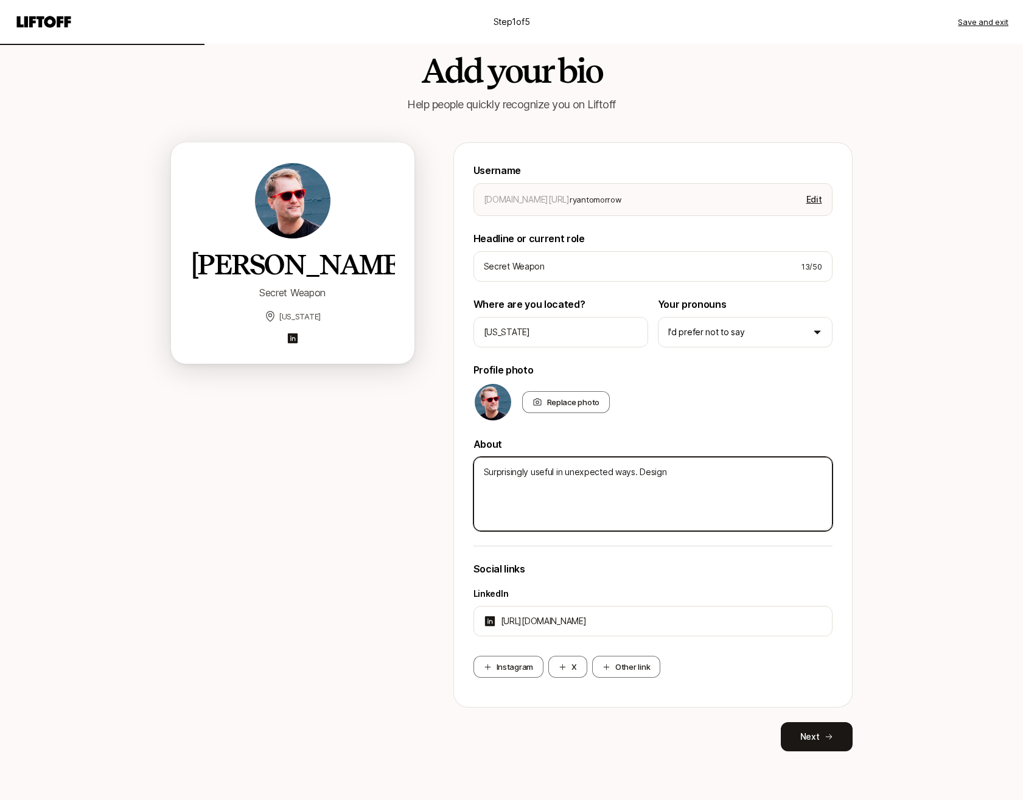
type textarea "Surprisingly useful in unexpected ways. Design"
type textarea "x"
type textarea "Surprisingly useful in unexpected ways. Design a"
type textarea "x"
type textarea "Surprisingly useful in unexpected ways. Design as"
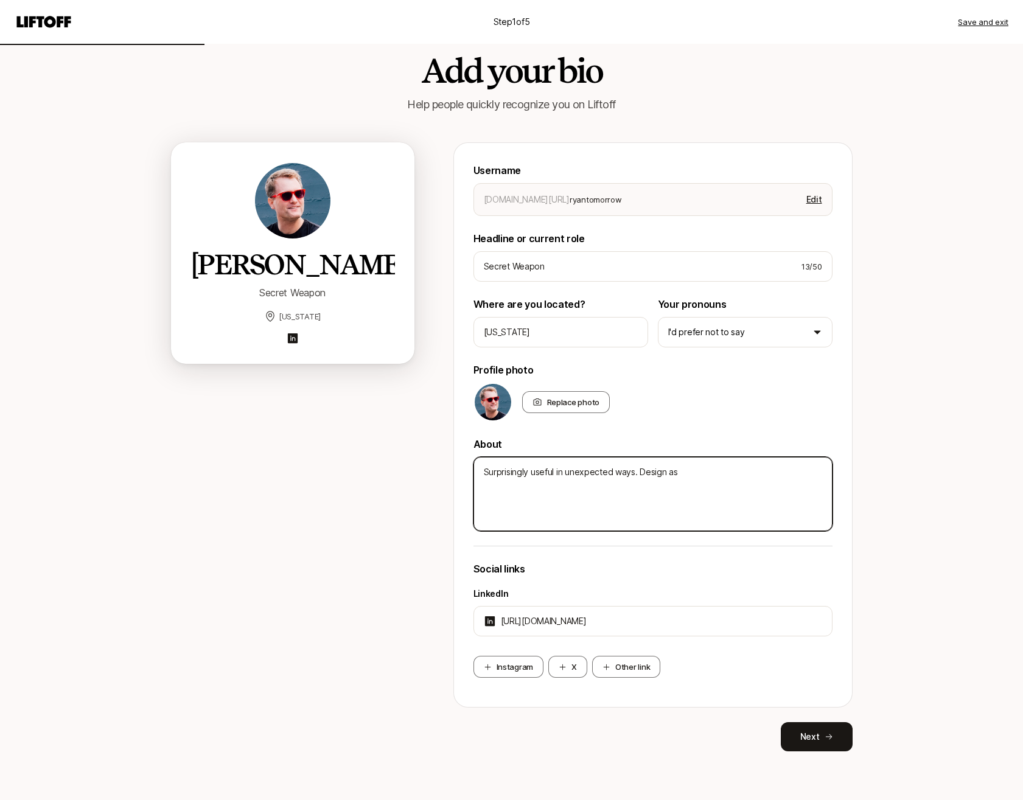
type textarea "x"
type textarea "Surprisingly useful in unexpected ways. Design as"
type textarea "x"
type textarea "Surprisingly useful in unexpected ways. Design as a"
type textarea "x"
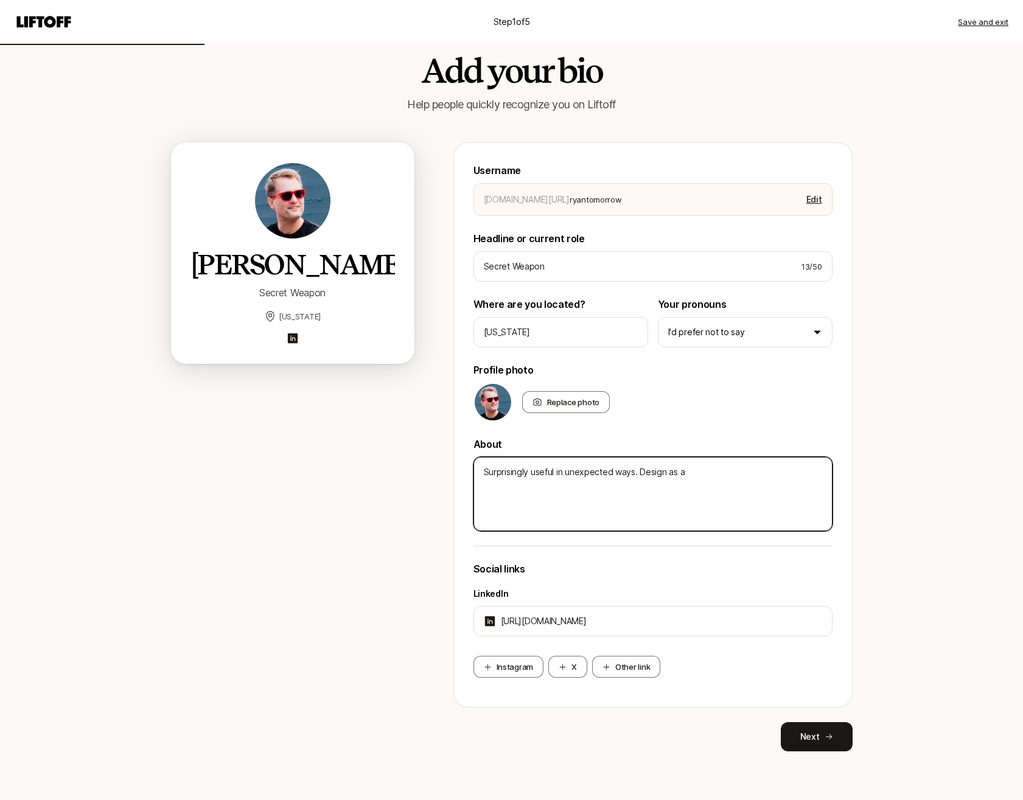
type textarea "Surprisingly useful in unexpected ways. Design as a"
type textarea "x"
type textarea "Surprisingly useful in unexpected ways. Design as a m"
type textarea "x"
type textarea "Surprisingly useful in unexpected ways. Design as a ma"
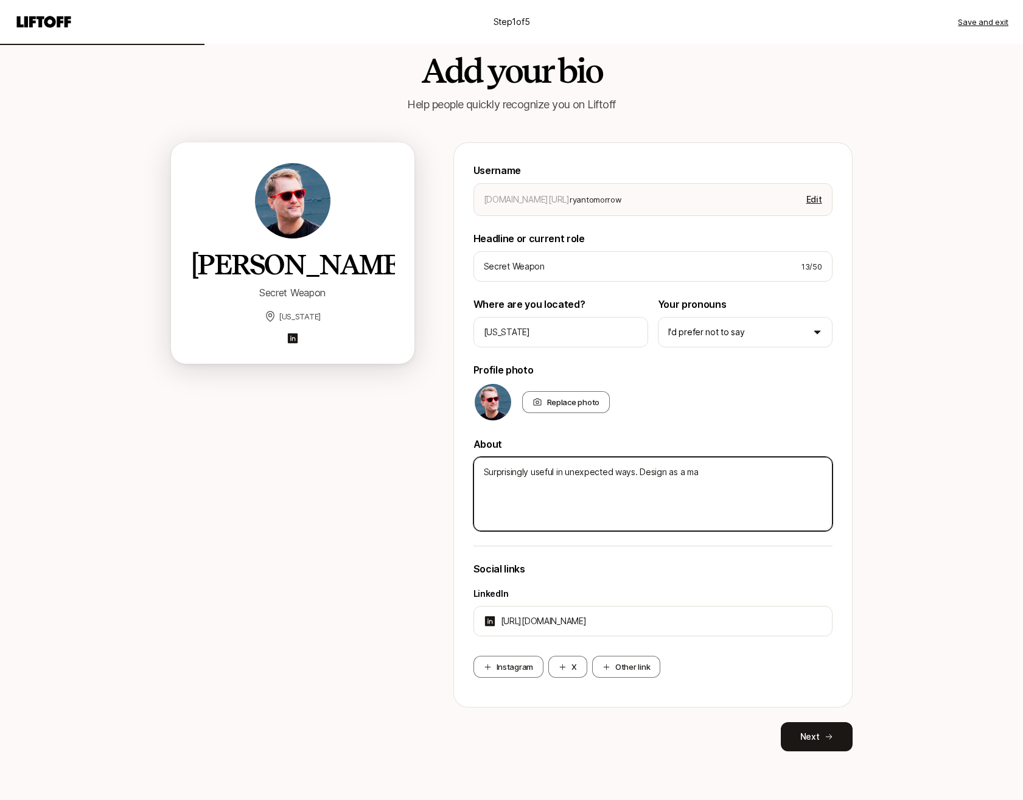
type textarea "x"
type textarea "Surprisingly useful in unexpected ways. Design as a mat"
type textarea "x"
type textarea "Surprisingly useful in unexpected ways. Design as a matt"
type textarea "x"
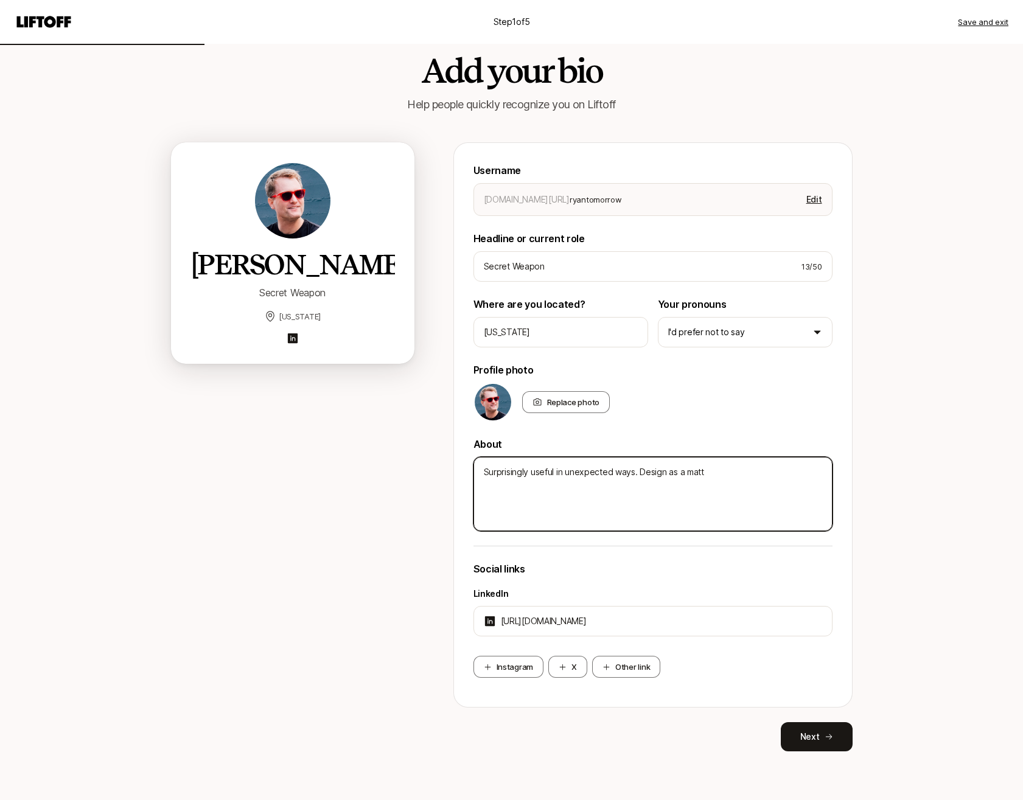
type textarea "Surprisingly useful in unexpected ways. Design as a matte"
type textarea "x"
type textarea "Surprisingly useful in unexpected ways. Design as a matter"
type textarea "x"
type textarea "Surprisingly useful in unexpected ways. Design as a matter"
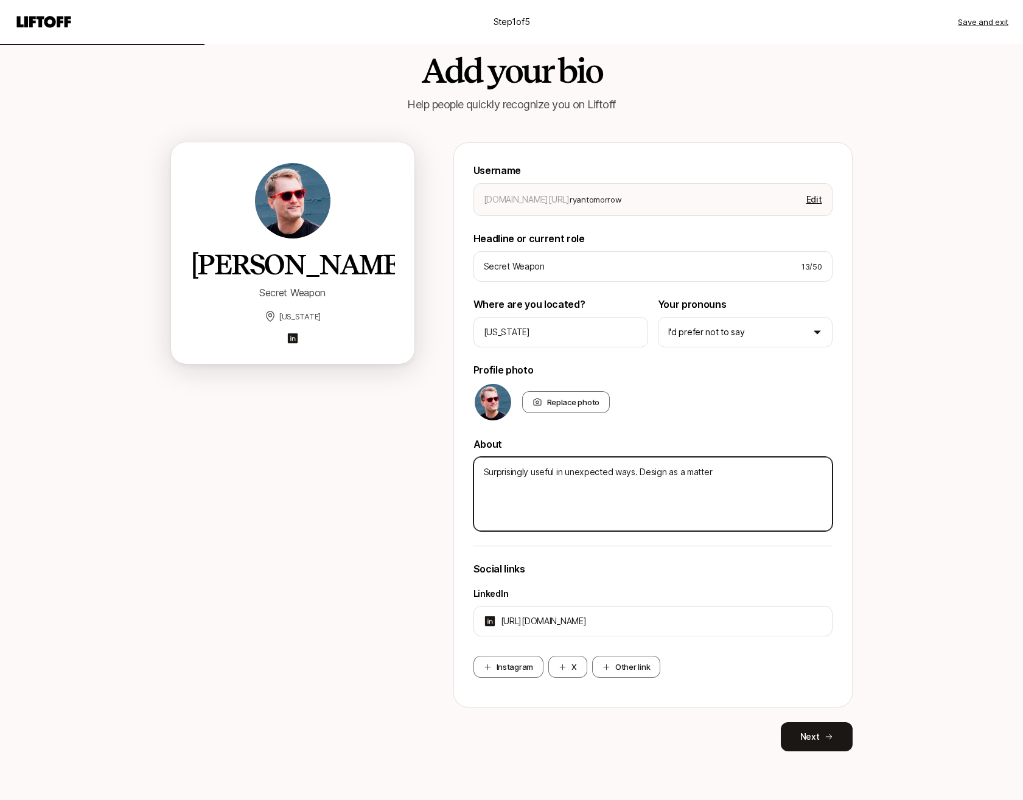
type textarea "x"
type textarea "Surprisingly useful in unexpected ways. Design as a matter o"
type textarea "x"
type textarea "Surprisingly useful in unexpected ways. Design as a matter of"
drag, startPoint x: 748, startPoint y: 473, endPoint x: 753, endPoint y: 504, distance: 31.4
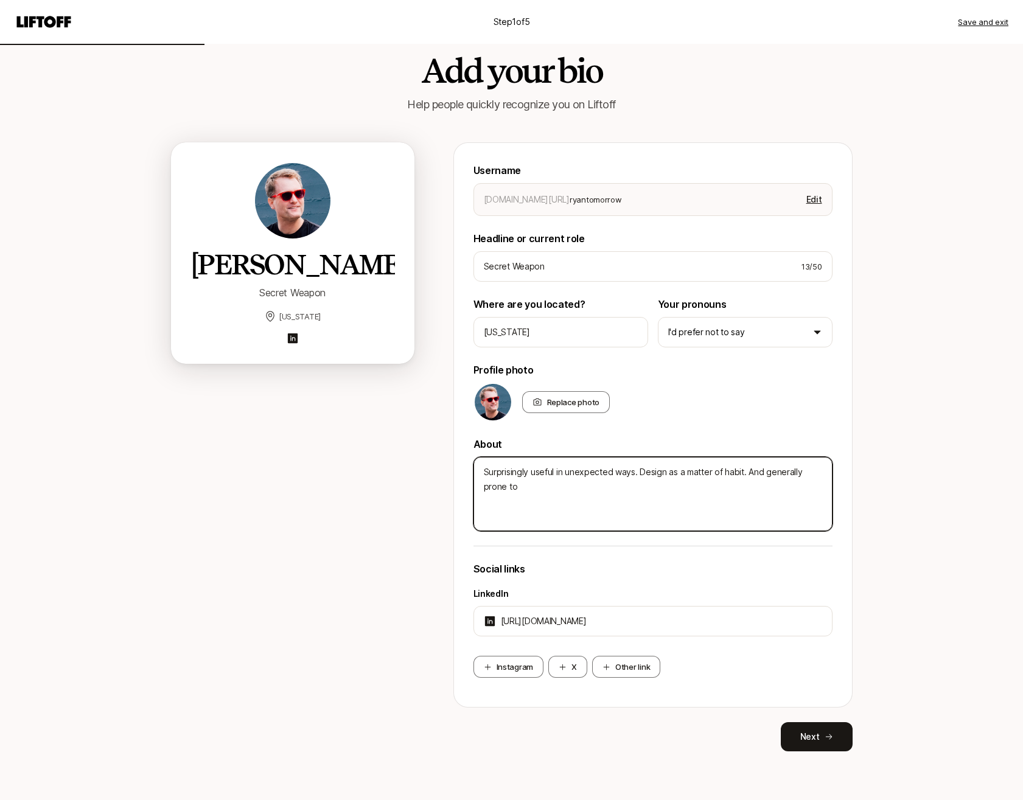
click at [753, 504] on textarea "Surprisingly useful in unexpected ways. Design as a matter of habit. And genera…" at bounding box center [653, 494] width 359 height 74
click at [662, 470] on textarea "Surprisingly useful in unexpected ways. Design as a matter of habit." at bounding box center [653, 494] width 359 height 74
click at [663, 472] on textarea "Surprisingly useful in unexpected ways. Design as a matter of habit." at bounding box center [653, 494] width 359 height 74
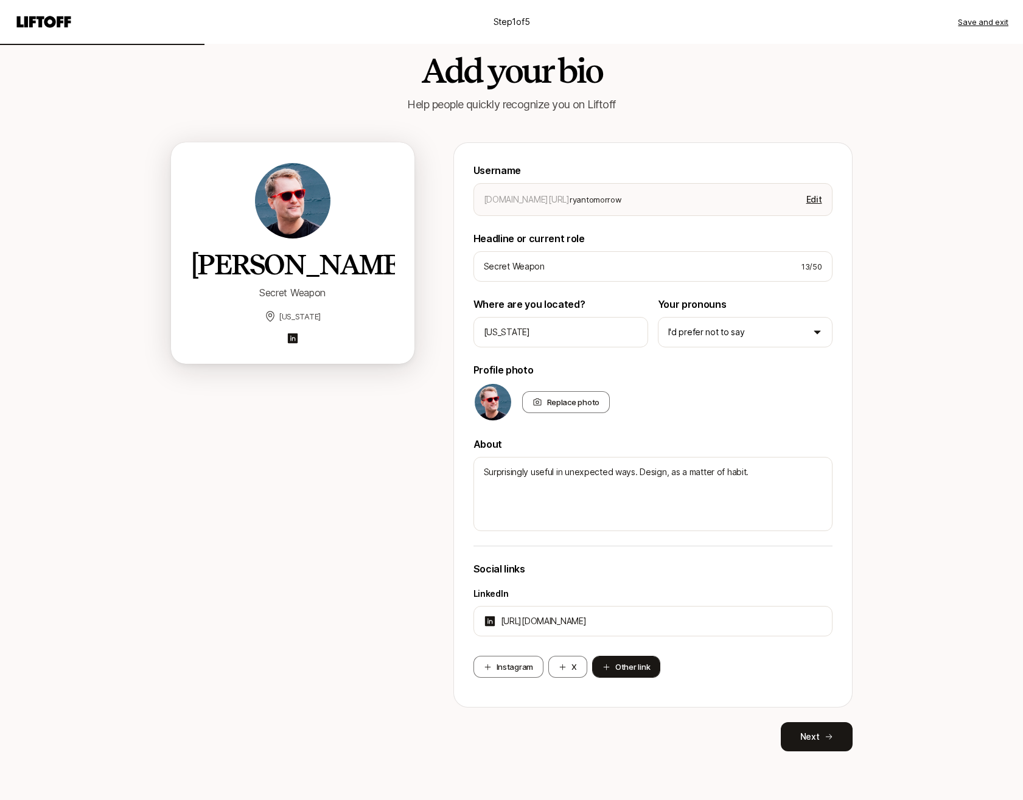
click at [624, 669] on button "Other link" at bounding box center [626, 667] width 68 height 22
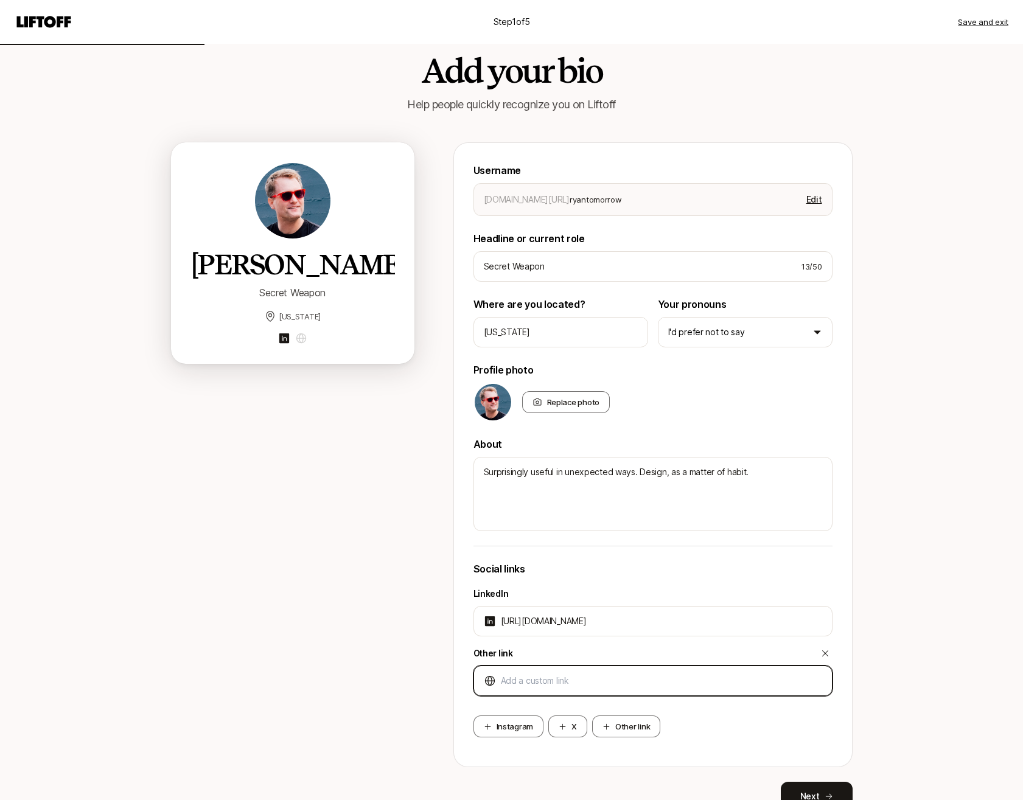
click at [604, 677] on input at bounding box center [661, 681] width 321 height 15
click at [799, 786] on button "Next" at bounding box center [817, 796] width 72 height 29
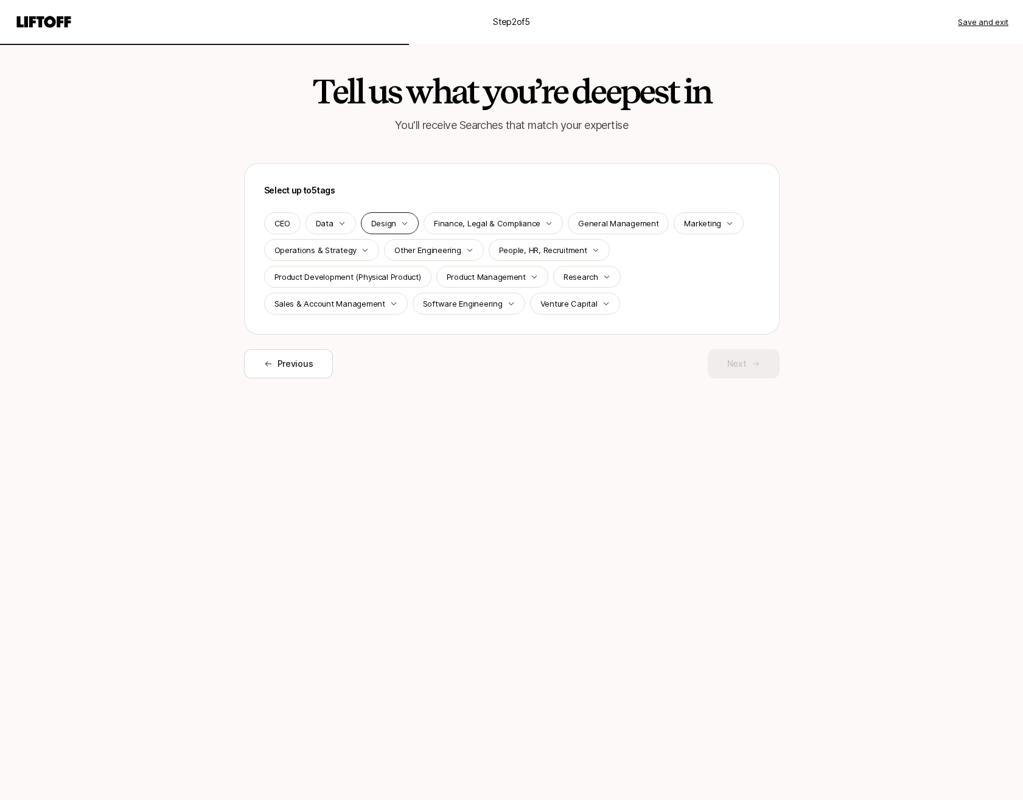
click at [405, 223] on icon "button" at bounding box center [404, 223] width 7 height 7
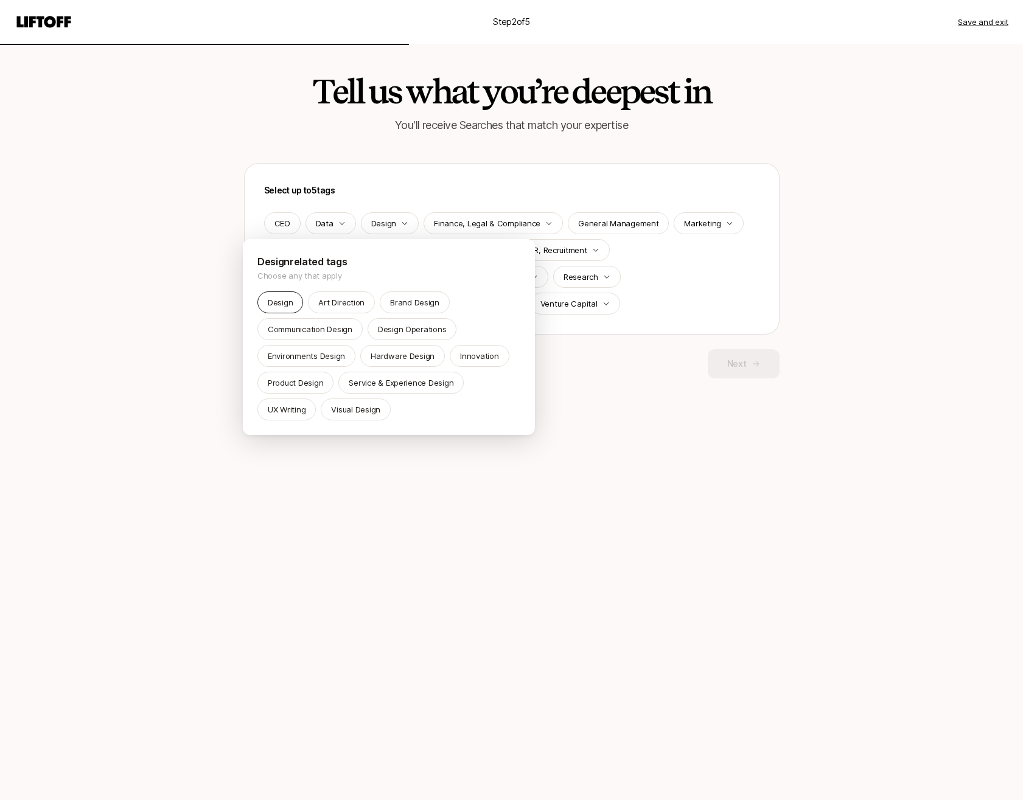
click at [284, 302] on p "Design" at bounding box center [280, 302] width 25 height 12
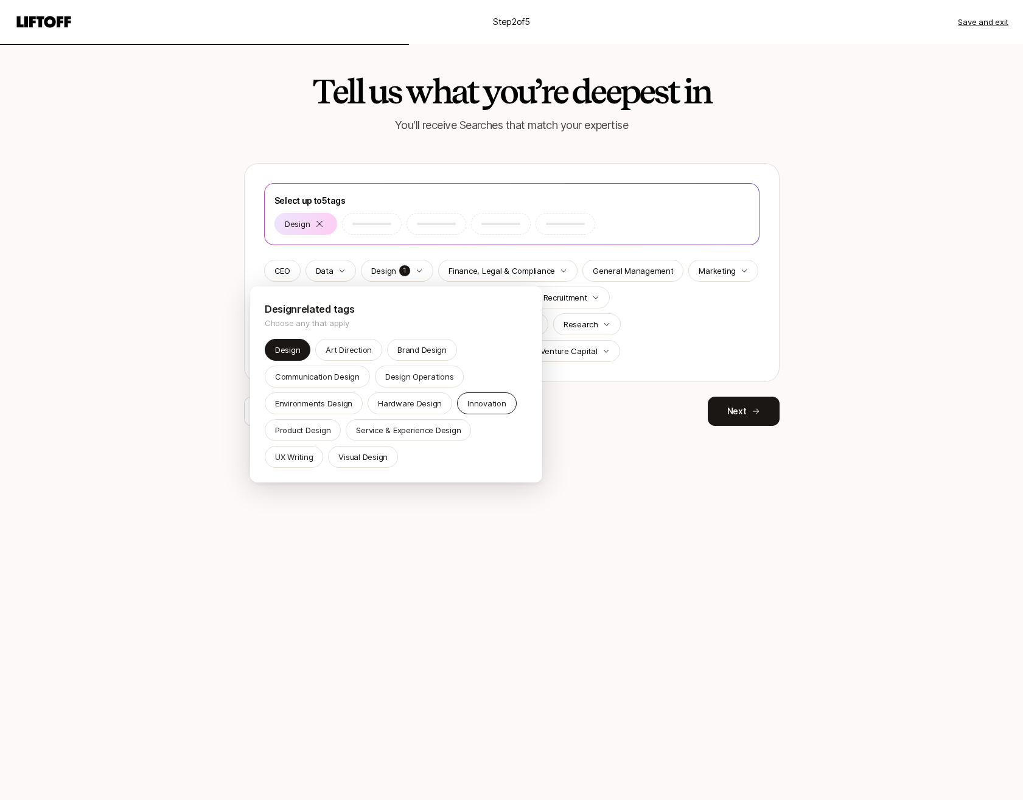
click at [474, 407] on p "Innovation" at bounding box center [486, 403] width 38 height 12
click at [694, 310] on html "Step 2 of 5 Save and exit Tell us what you’re deepest in You'll receive Searche…" at bounding box center [511, 400] width 1023 height 800
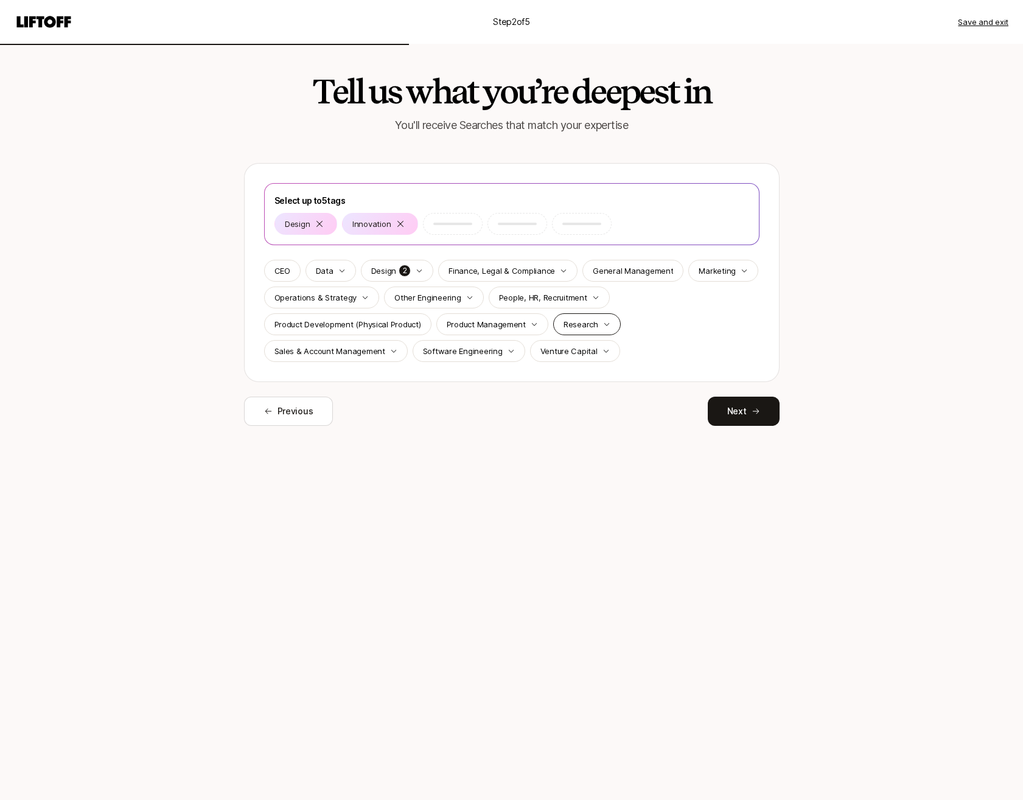
click at [603, 324] on icon "button" at bounding box center [606, 324] width 7 height 7
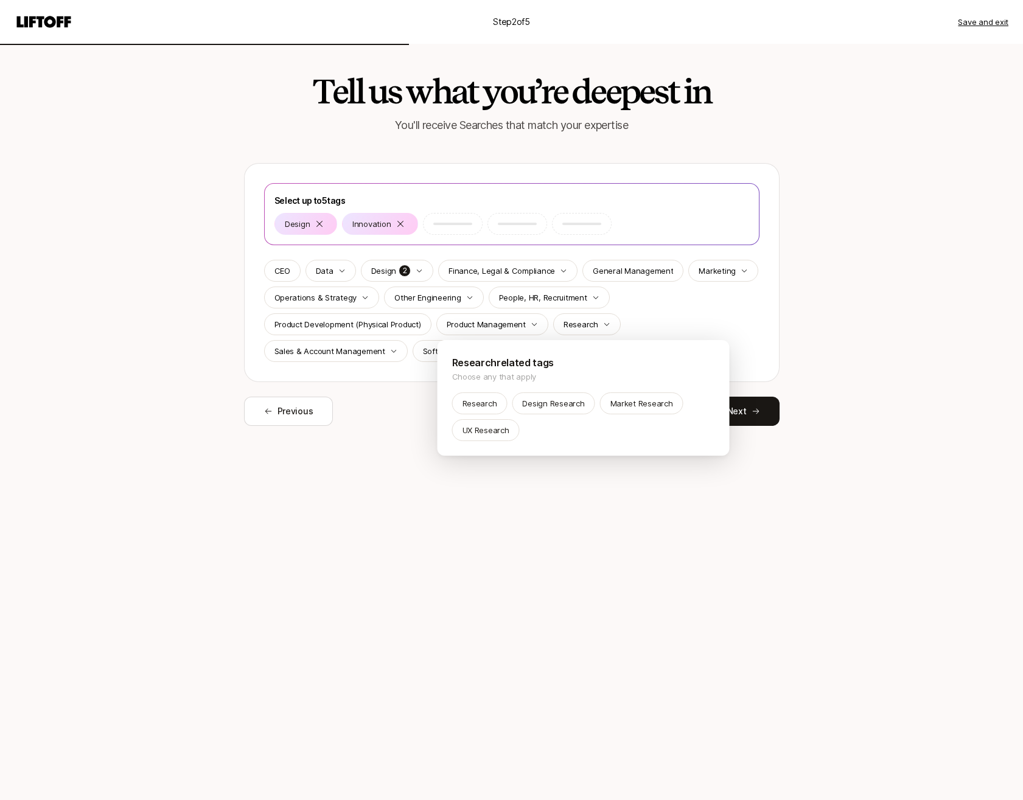
click at [536, 481] on html "Step 2 of 5 Save and exit Tell us what you’re deepest in You'll receive Searche…" at bounding box center [511, 400] width 1023 height 800
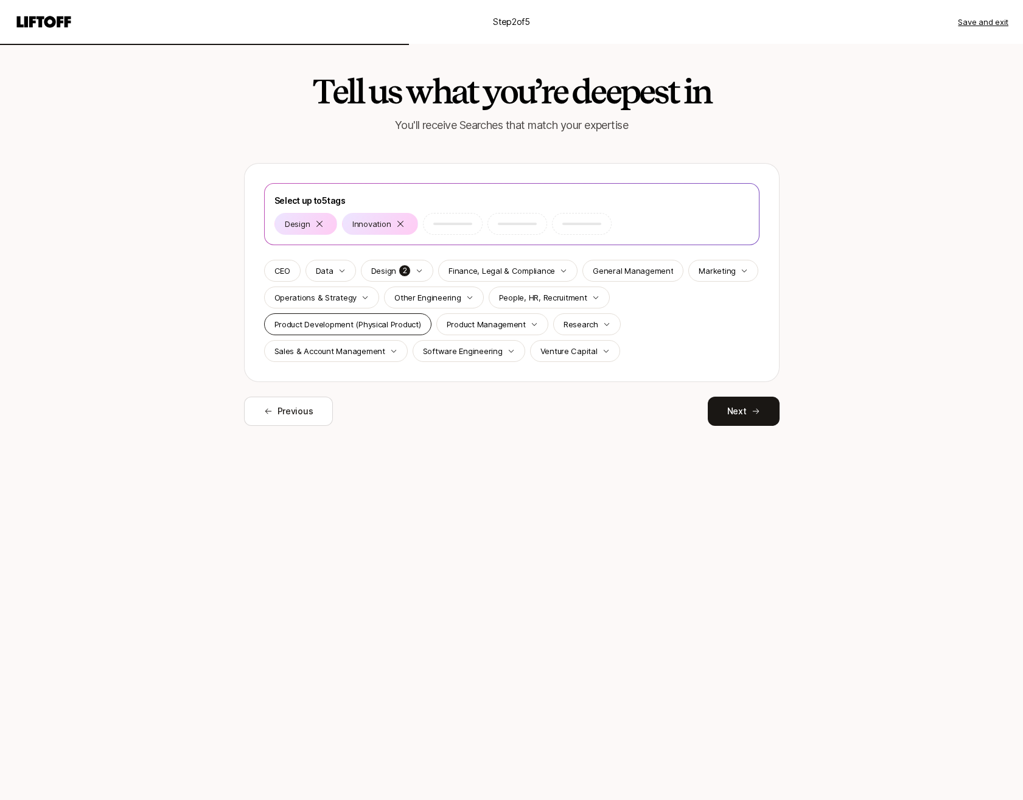
click at [367, 326] on p "Product Development (Physical Product)" at bounding box center [347, 324] width 147 height 12
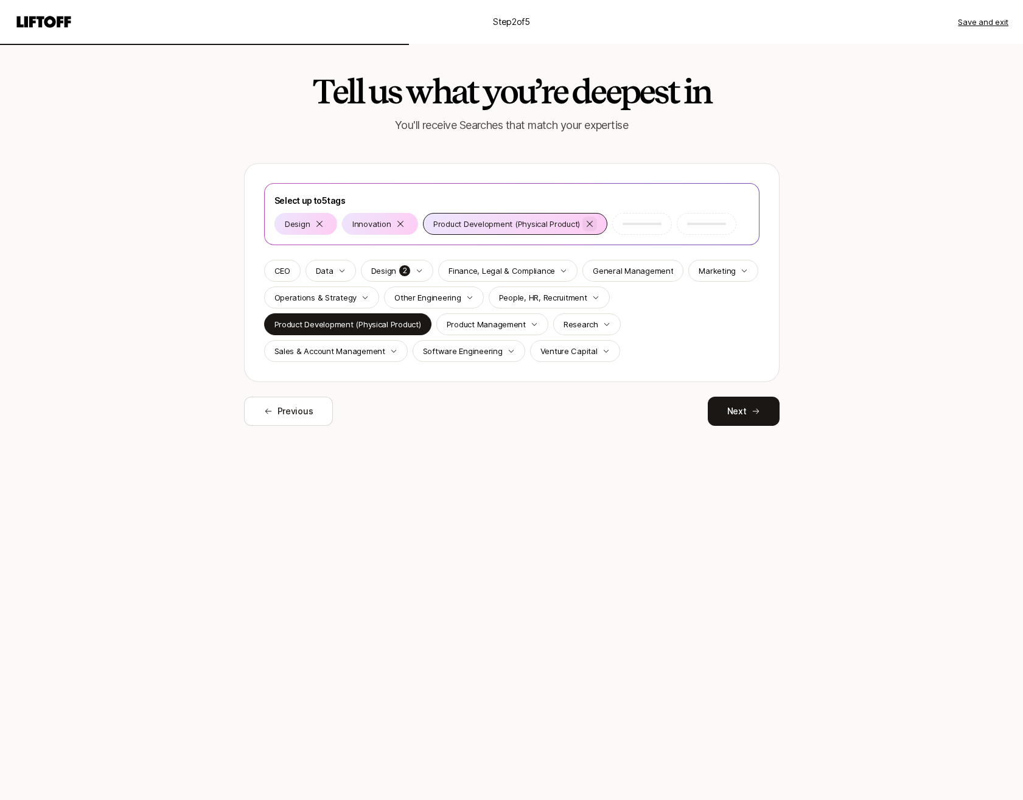
click at [588, 223] on icon at bounding box center [590, 224] width 10 height 10
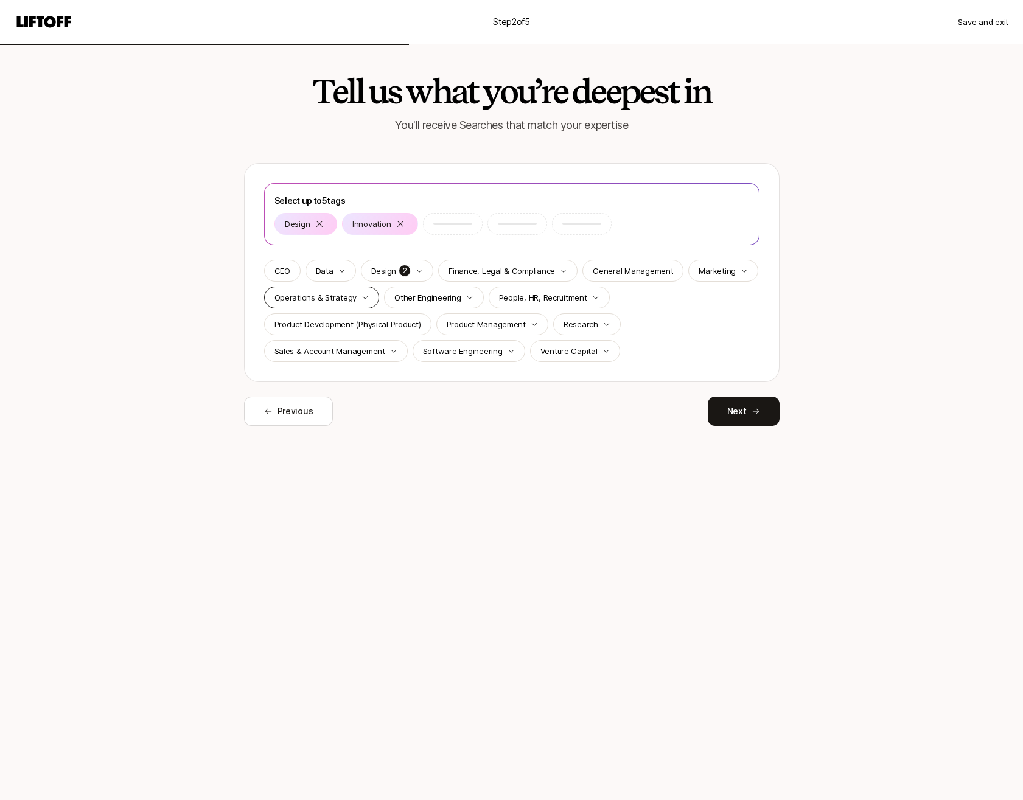
click at [366, 298] on div "Operations & Strategy" at bounding box center [322, 298] width 116 height 22
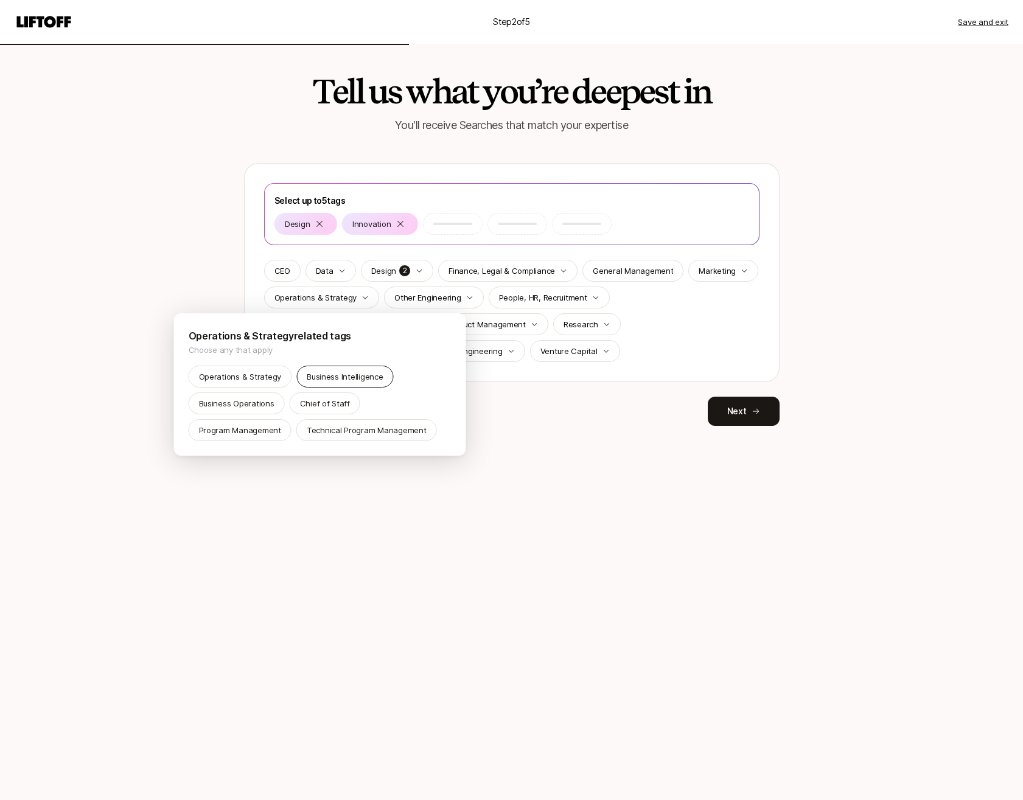
click at [328, 376] on p "Business Intelligence" at bounding box center [345, 377] width 77 height 12
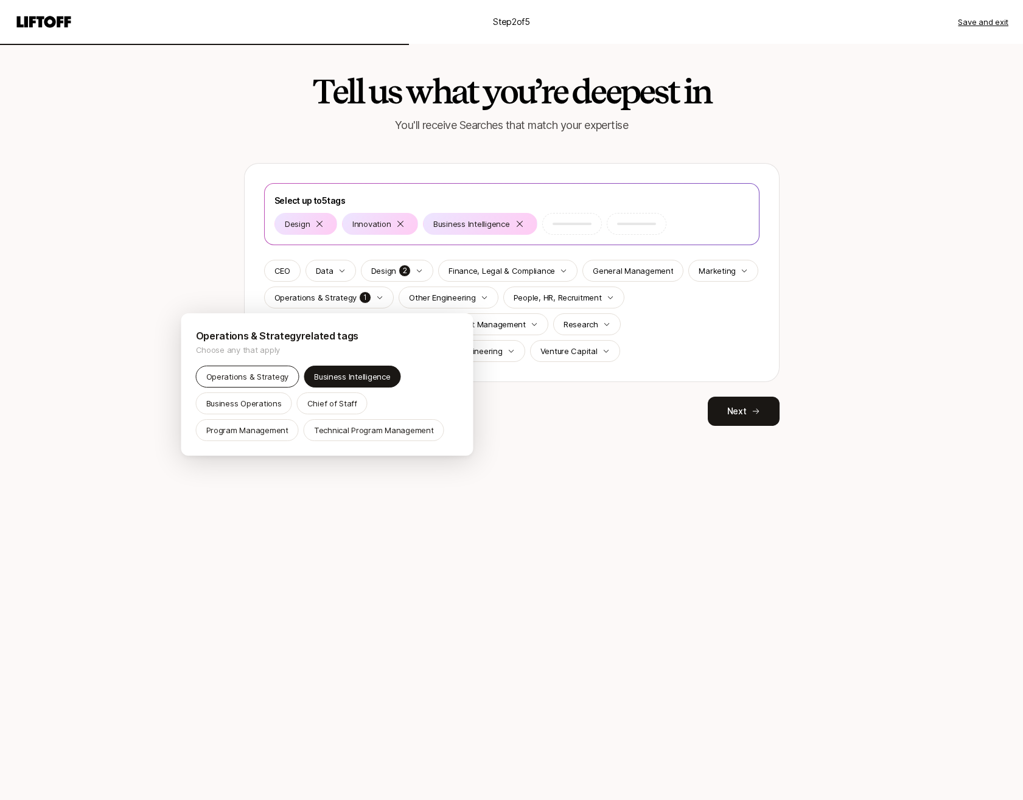
click at [257, 376] on p "Operations & Strategy" at bounding box center [247, 377] width 83 height 12
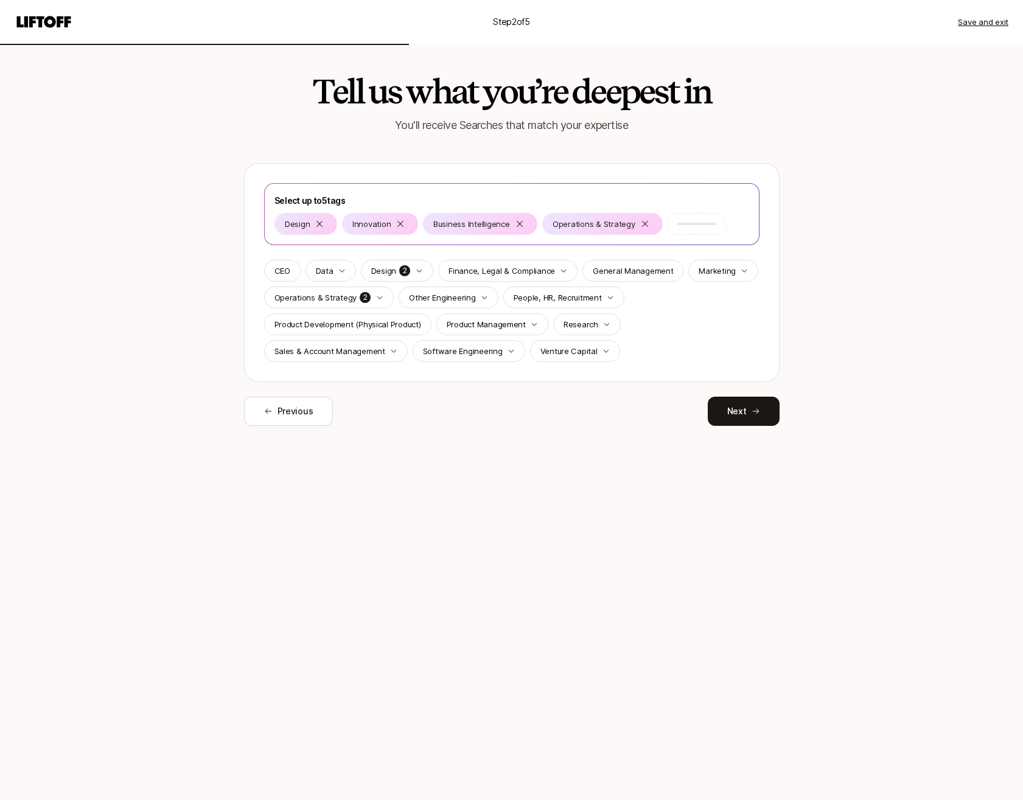
click at [327, 272] on html "Step 2 of 5 Save and exit Tell us what you’re deepest in You'll receive Searche…" at bounding box center [511, 400] width 1023 height 800
click at [340, 272] on icon "button" at bounding box center [341, 270] width 7 height 7
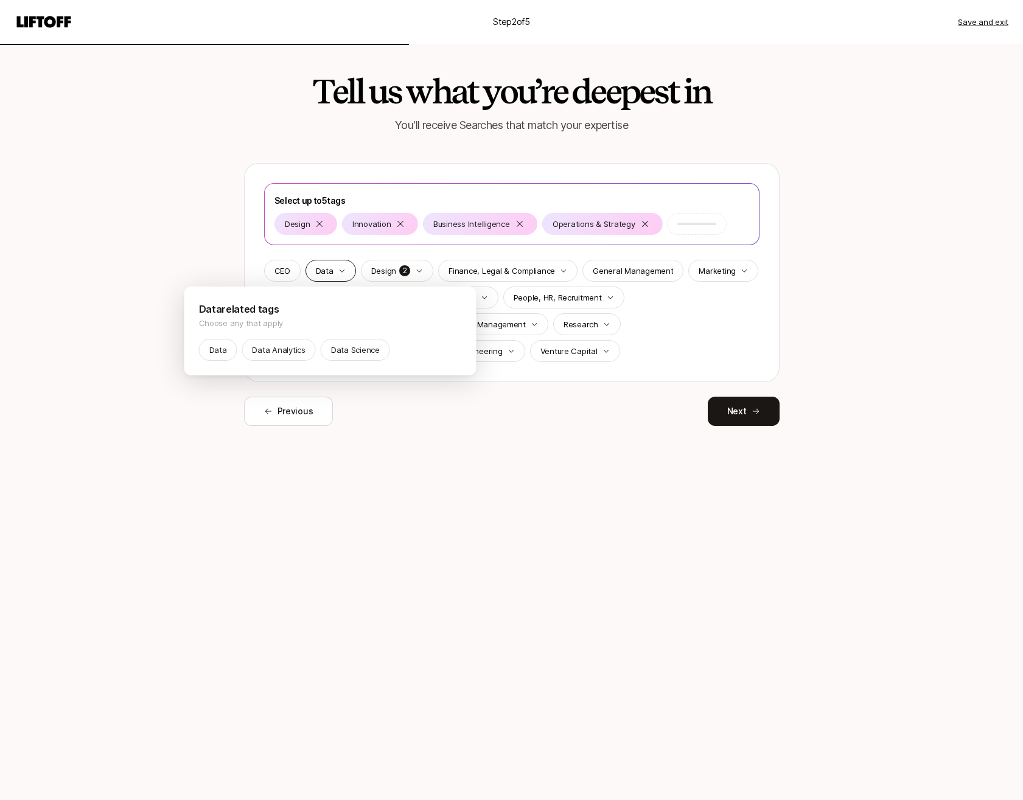
click at [340, 272] on html "Step 2 of 5 Save and exit Tell us what you’re deepest in You'll receive Searche…" at bounding box center [511, 400] width 1023 height 800
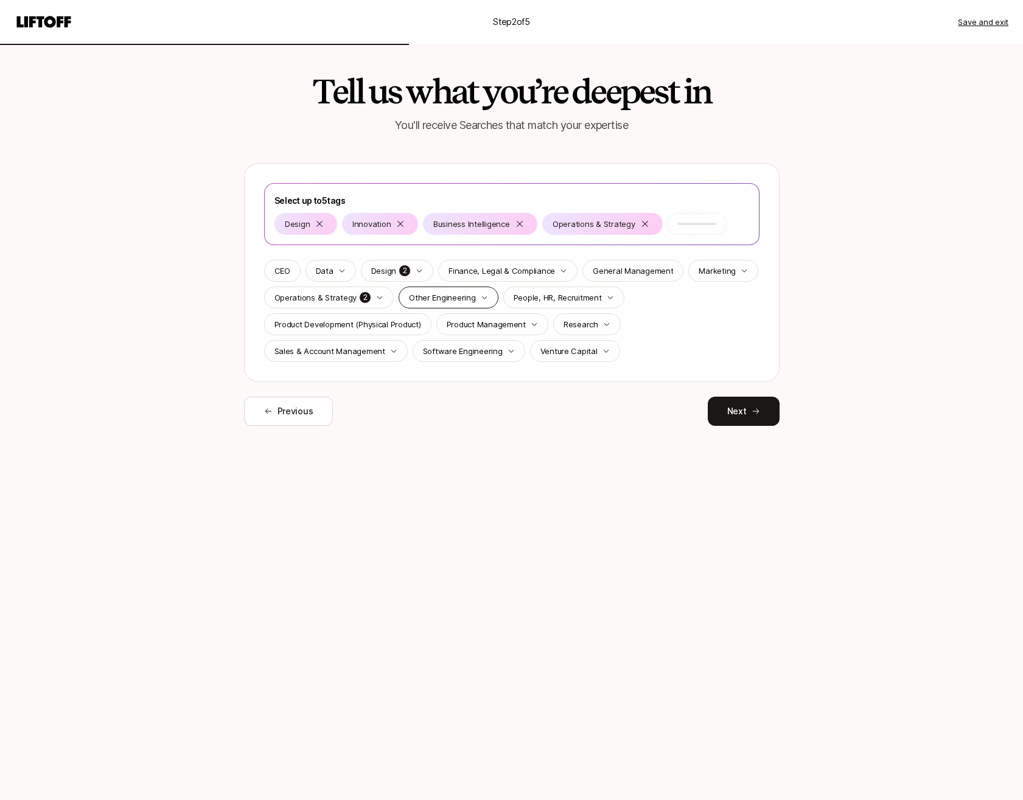
click at [471, 302] on div "Other Engineering" at bounding box center [449, 298] width 100 height 22
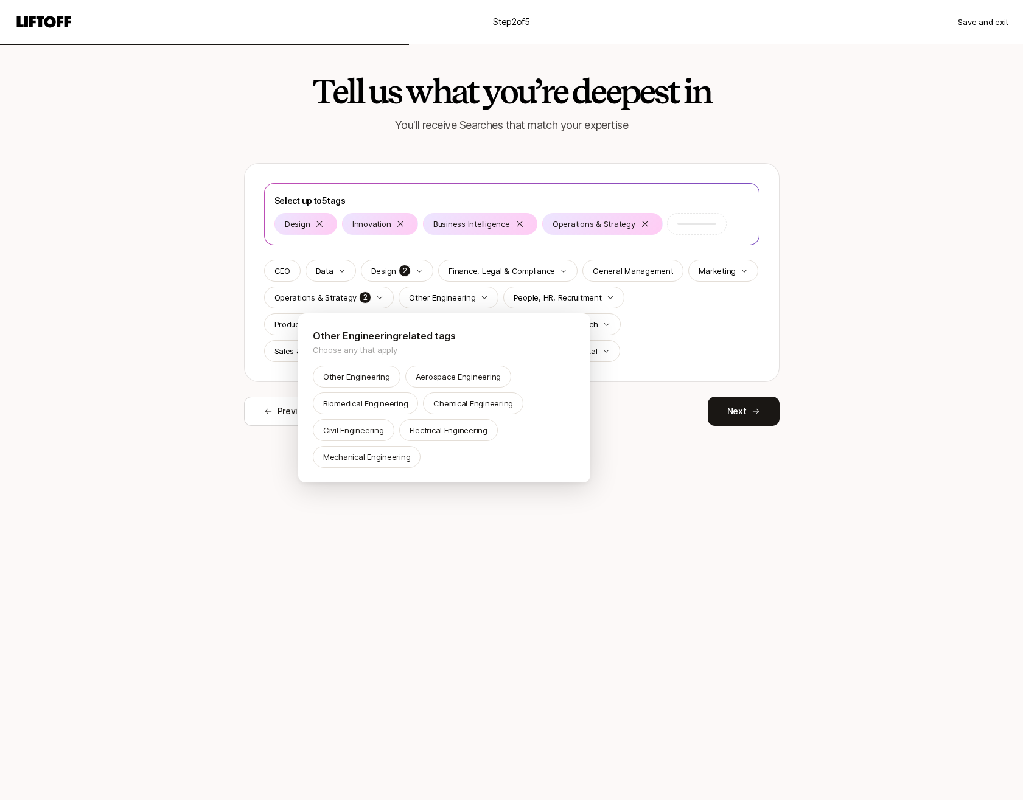
click at [601, 300] on html "Step 2 of 5 Save and exit Tell us what you’re deepest in You'll receive Searche…" at bounding box center [511, 400] width 1023 height 800
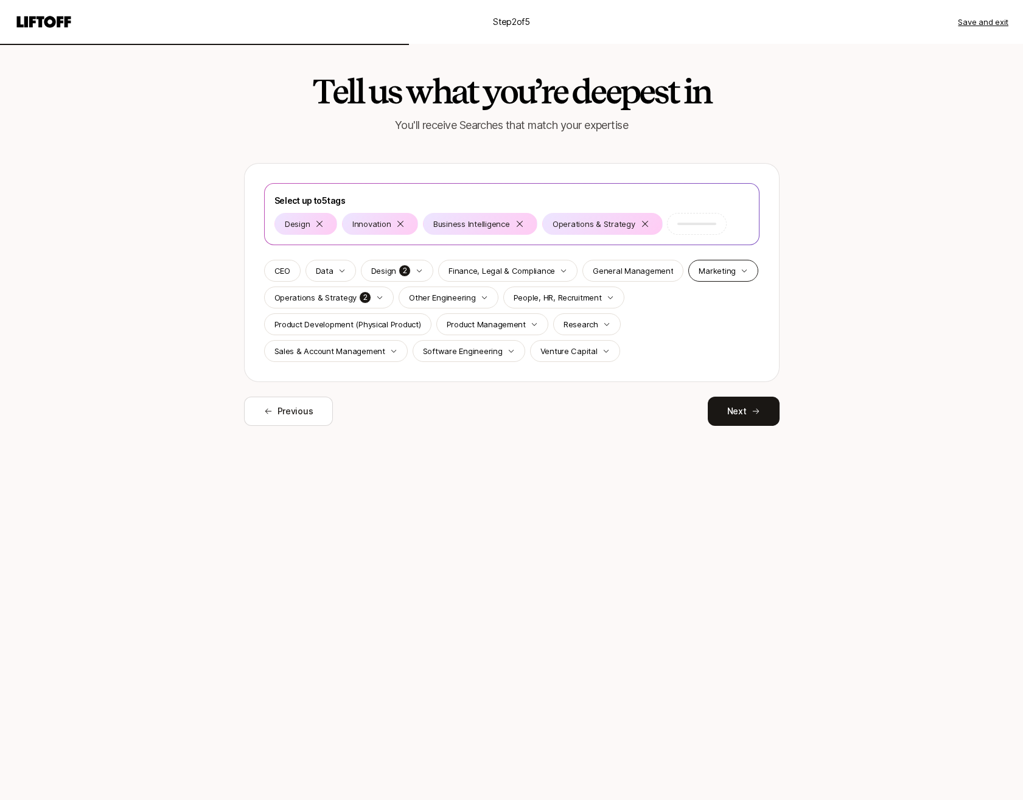
click at [719, 262] on div "Marketing" at bounding box center [723, 271] width 70 height 22
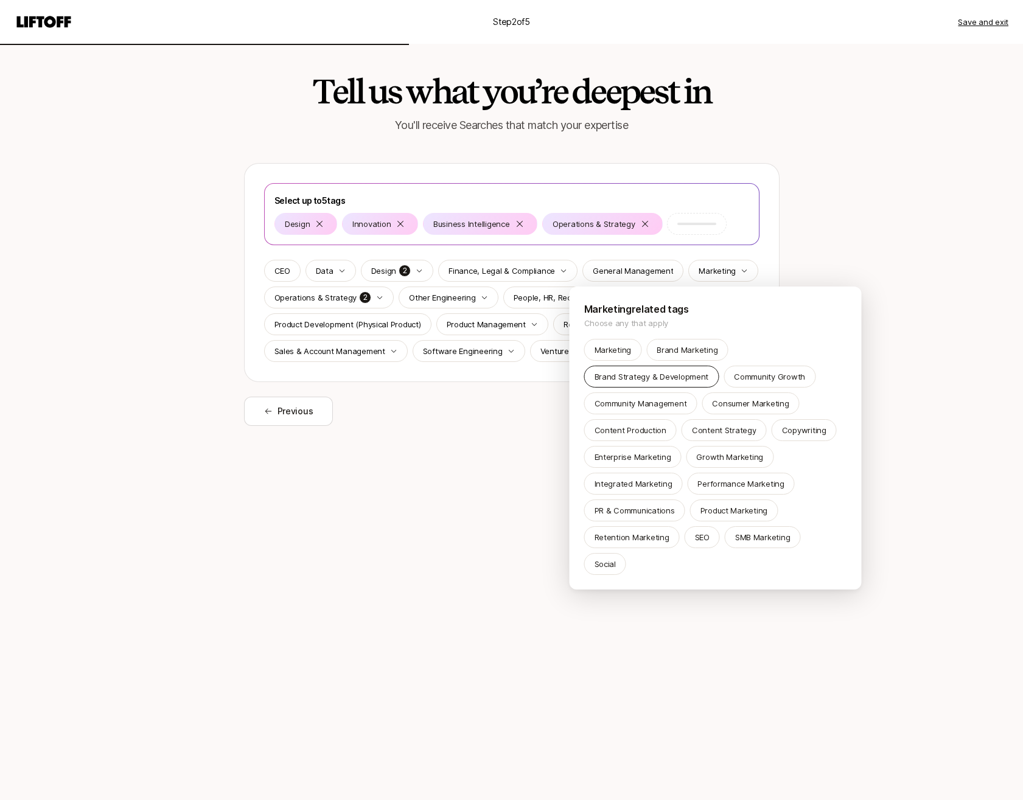
click at [700, 372] on p "Brand Strategy & Development" at bounding box center [652, 377] width 114 height 12
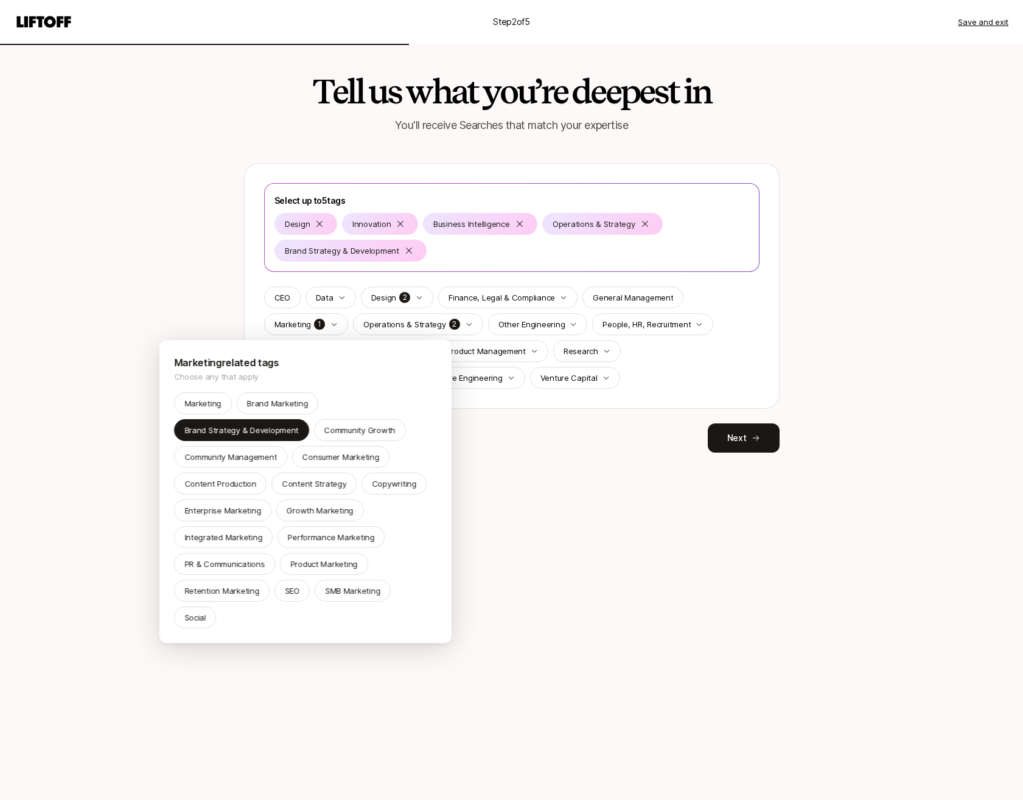
click at [653, 468] on html "Step 2 of 5 Save and exit Tell us what you’re deepest in You'll receive Searche…" at bounding box center [511, 400] width 1023 height 800
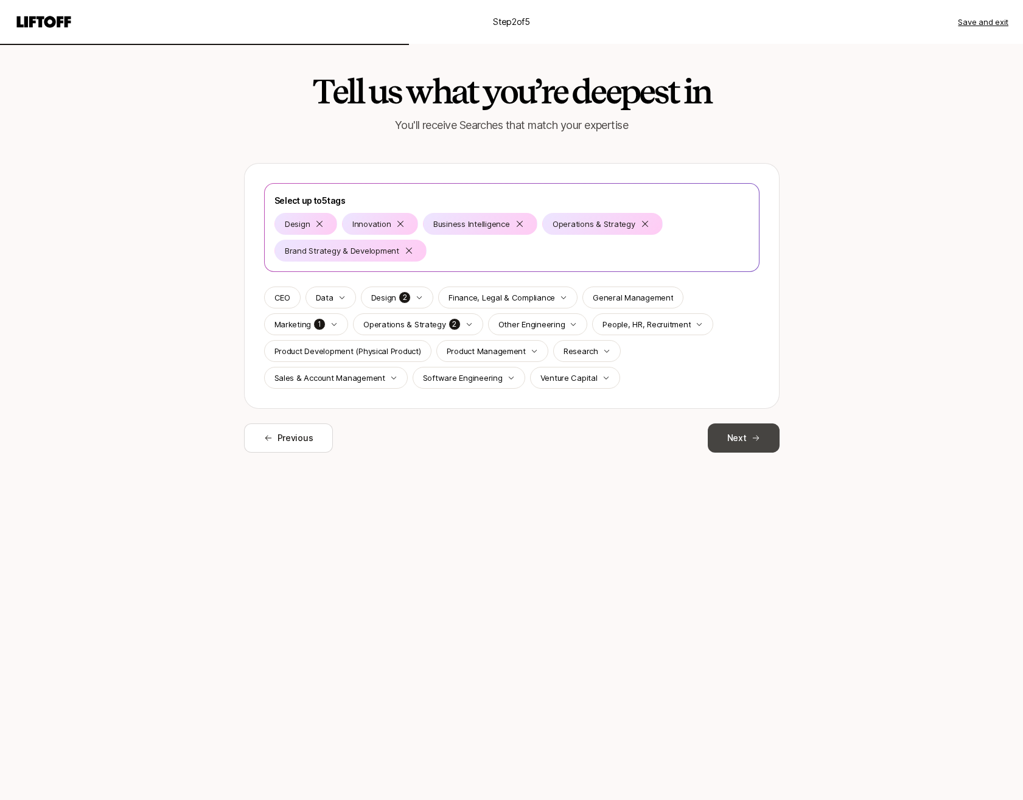
click at [741, 436] on button "Next" at bounding box center [744, 438] width 72 height 29
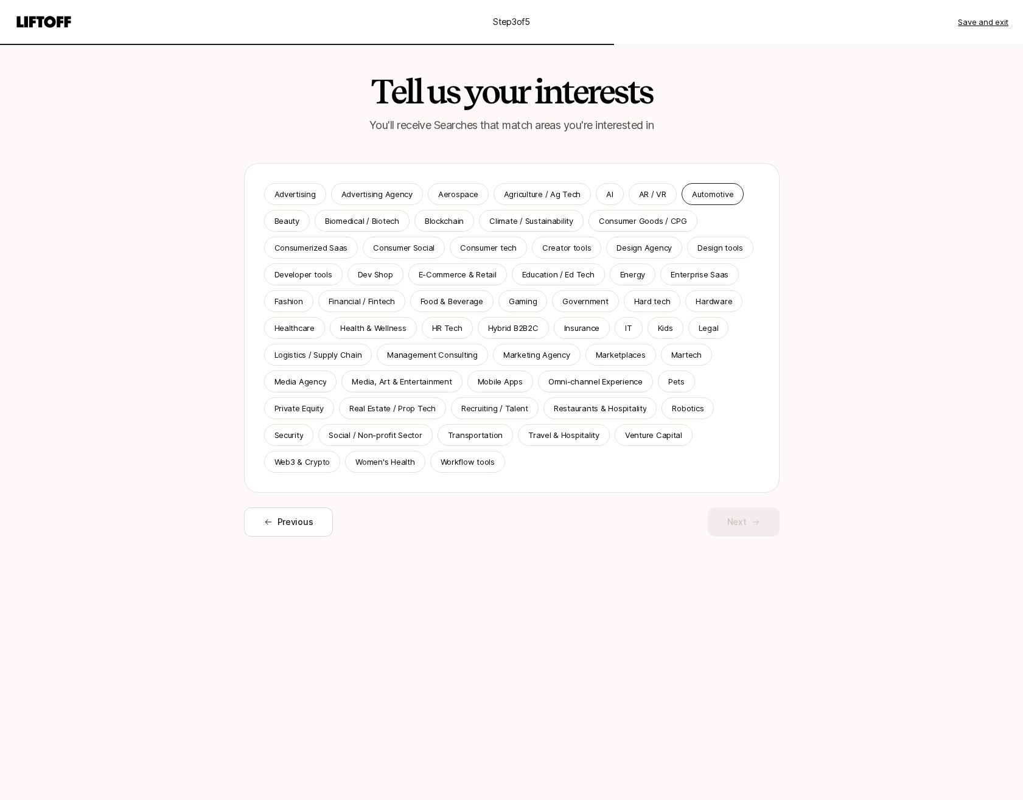
click at [707, 198] on p "Automotive" at bounding box center [712, 194] width 41 height 12
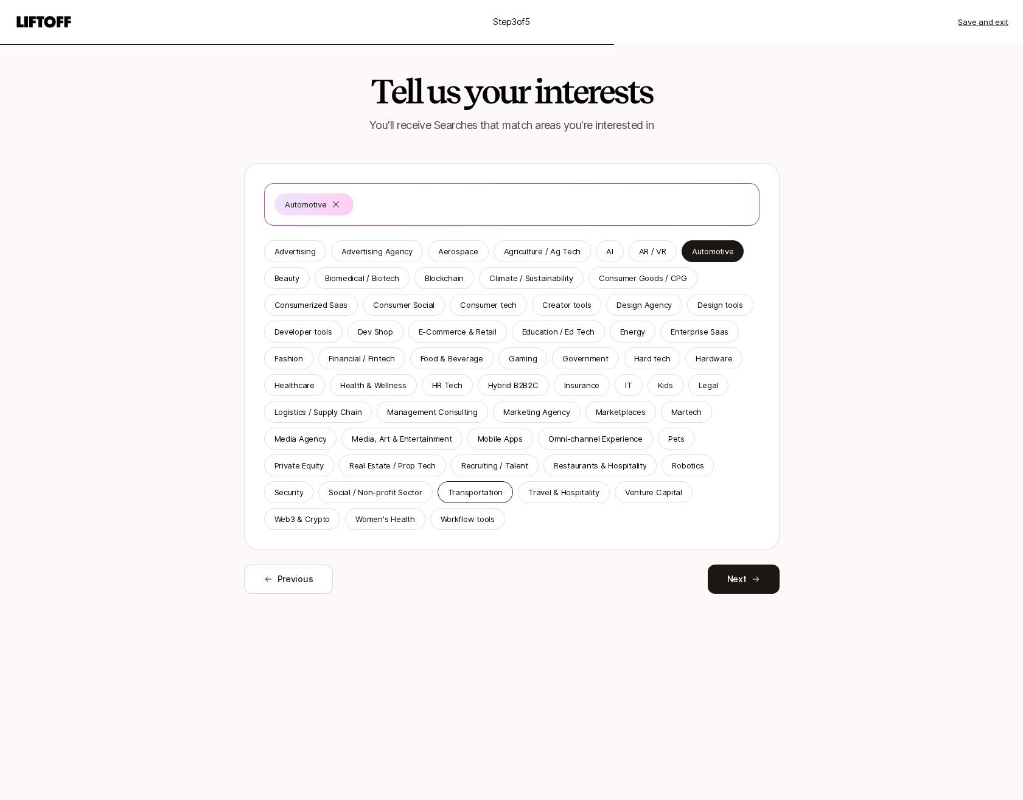
click at [456, 489] on p "Transportation" at bounding box center [475, 492] width 55 height 12
click at [736, 576] on button "Next" at bounding box center [744, 579] width 72 height 29
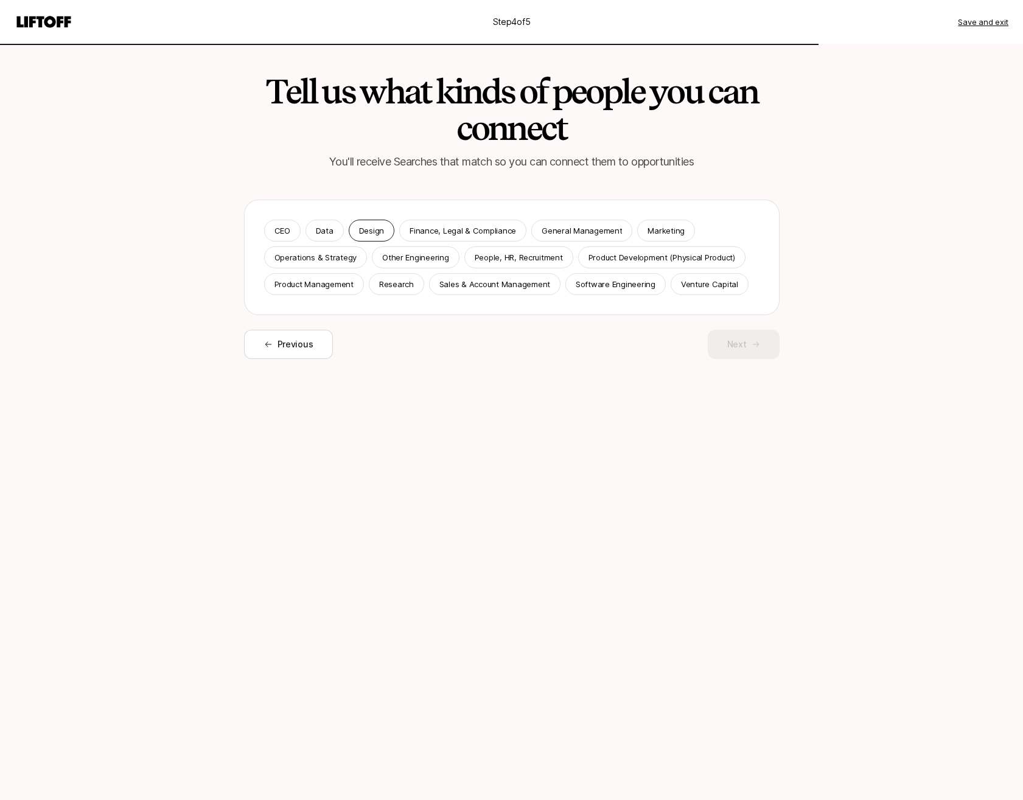
click at [377, 228] on p "Design" at bounding box center [371, 231] width 25 height 12
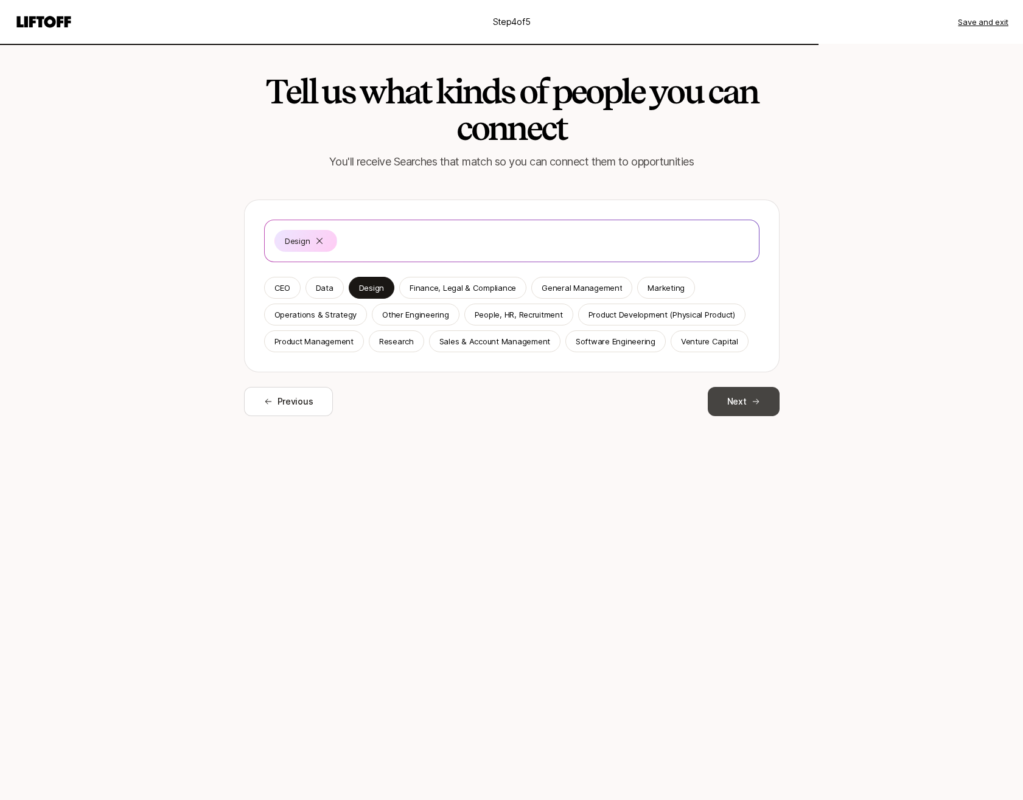
click at [761, 400] on button "Next" at bounding box center [744, 401] width 72 height 29
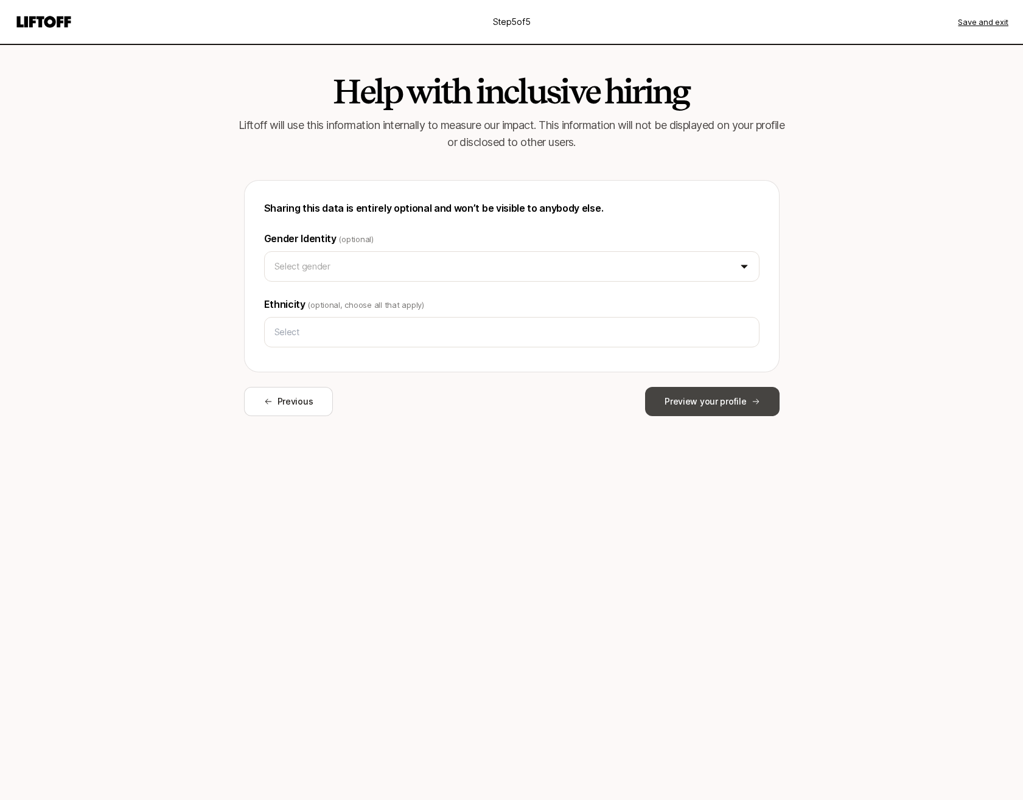
click at [711, 401] on button "Preview your profile" at bounding box center [712, 401] width 134 height 29
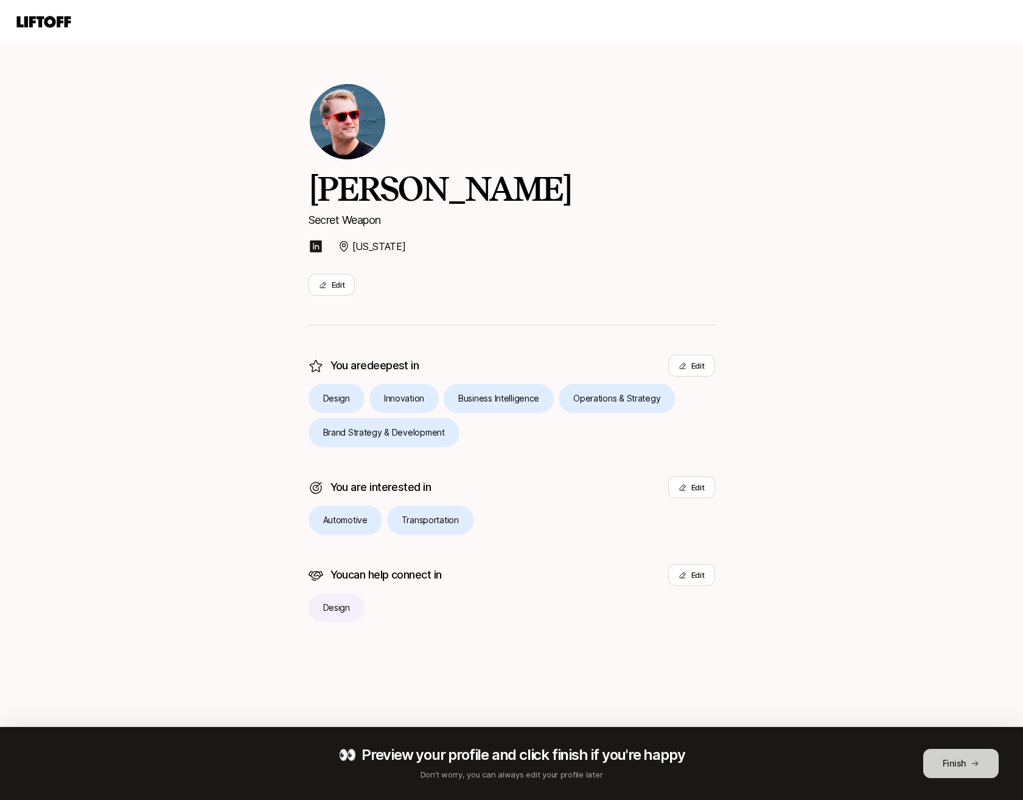
click at [969, 768] on button "Finish" at bounding box center [960, 763] width 75 height 29
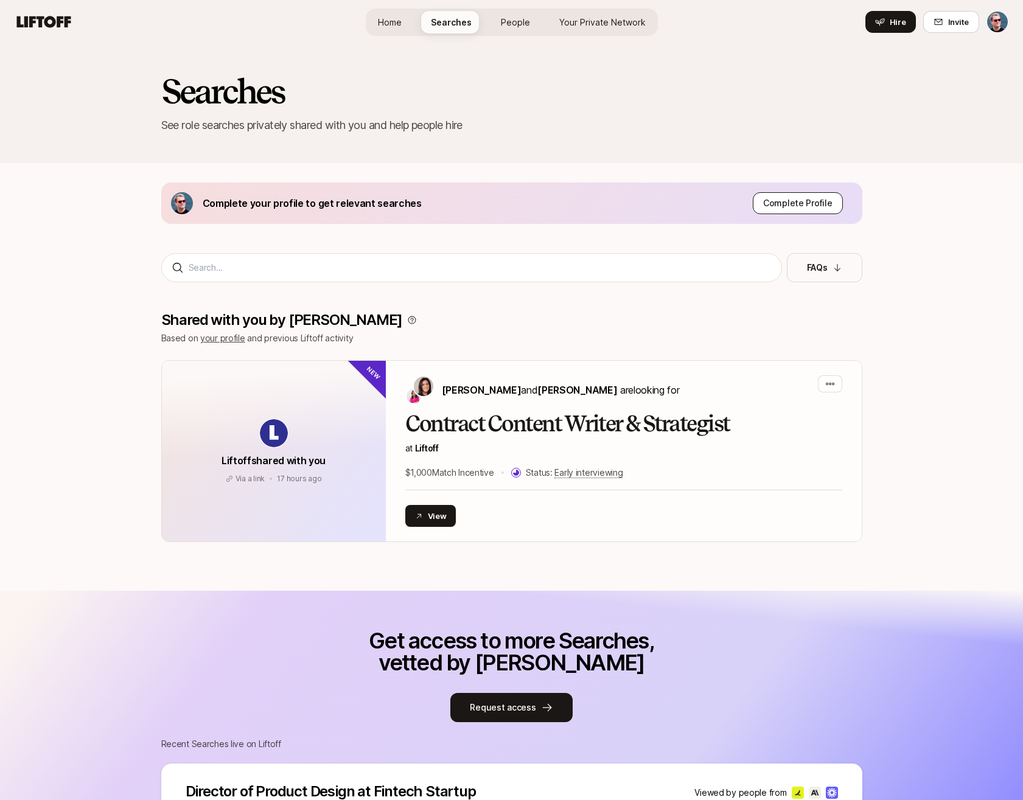
click at [810, 209] on p "Complete Profile" at bounding box center [797, 203] width 69 height 15
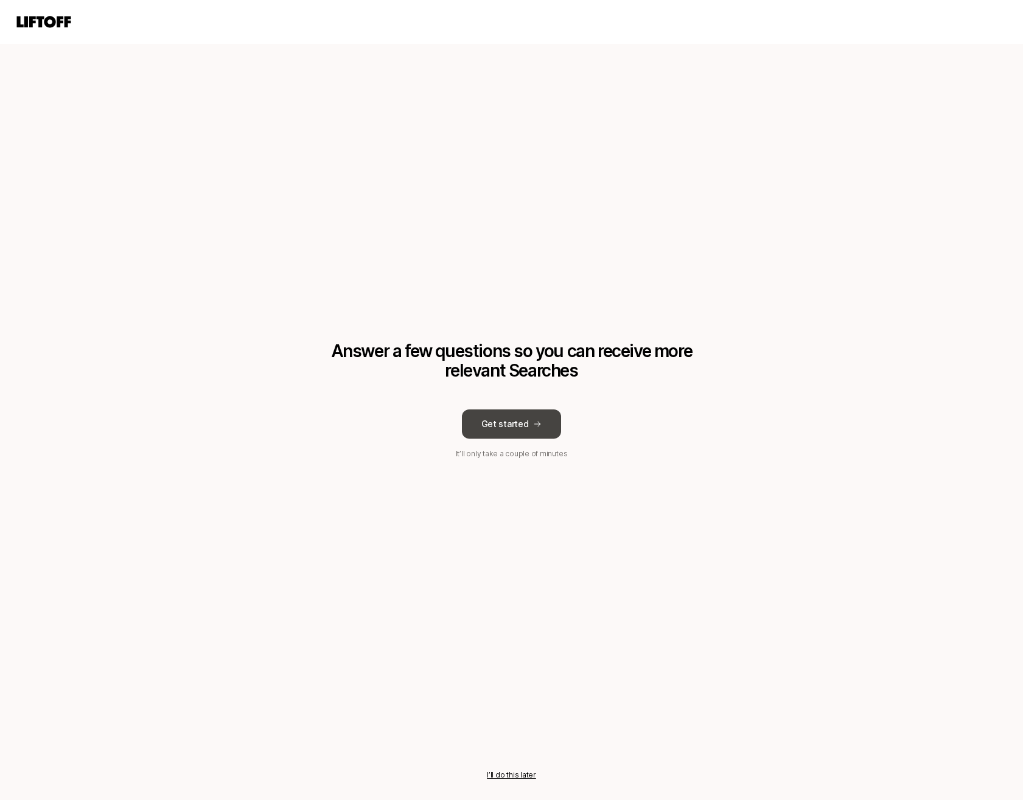
click at [528, 424] on button "Get started" at bounding box center [512, 424] width 100 height 29
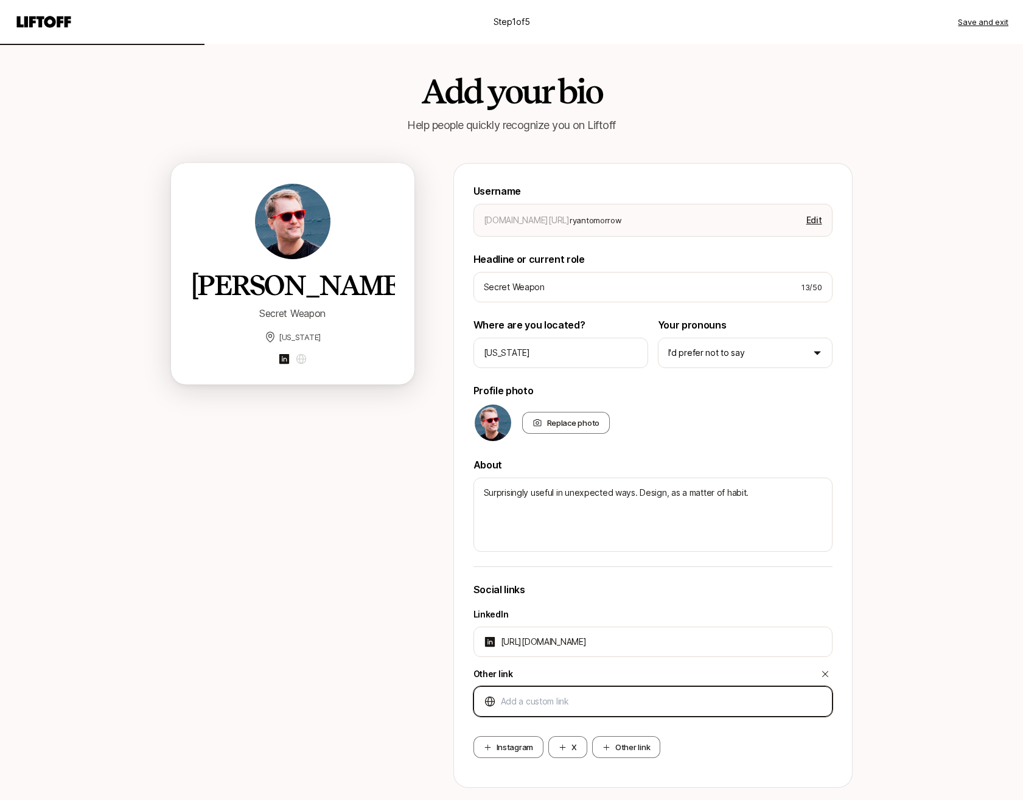
click at [564, 697] on input at bounding box center [661, 701] width 321 height 15
paste input "[URL][DOMAIN_NAME]"
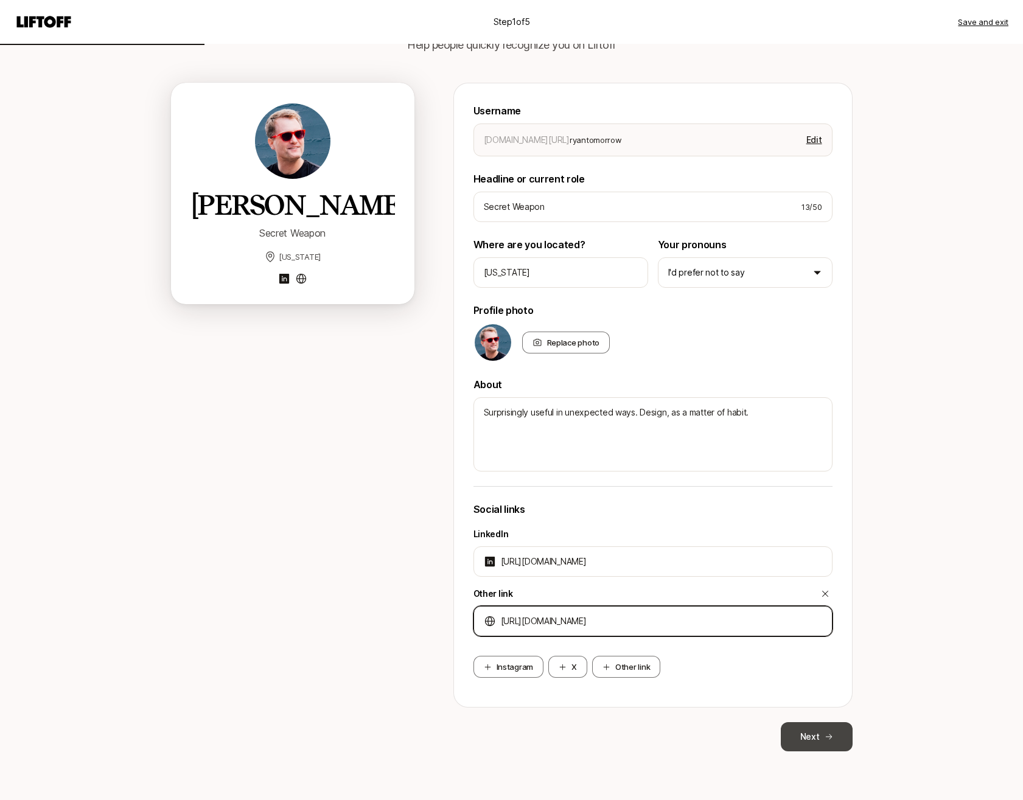
scroll to position [80, 0]
click at [810, 741] on button "Next" at bounding box center [817, 736] width 72 height 29
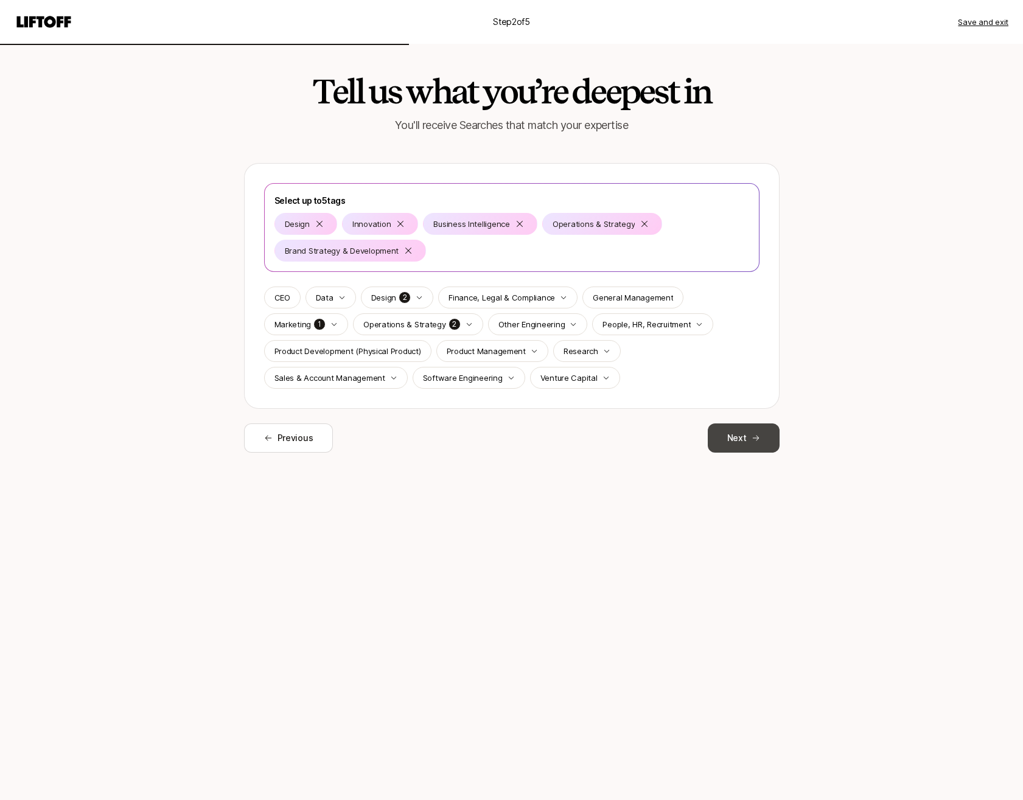
click at [748, 449] on button "Next" at bounding box center [744, 438] width 72 height 29
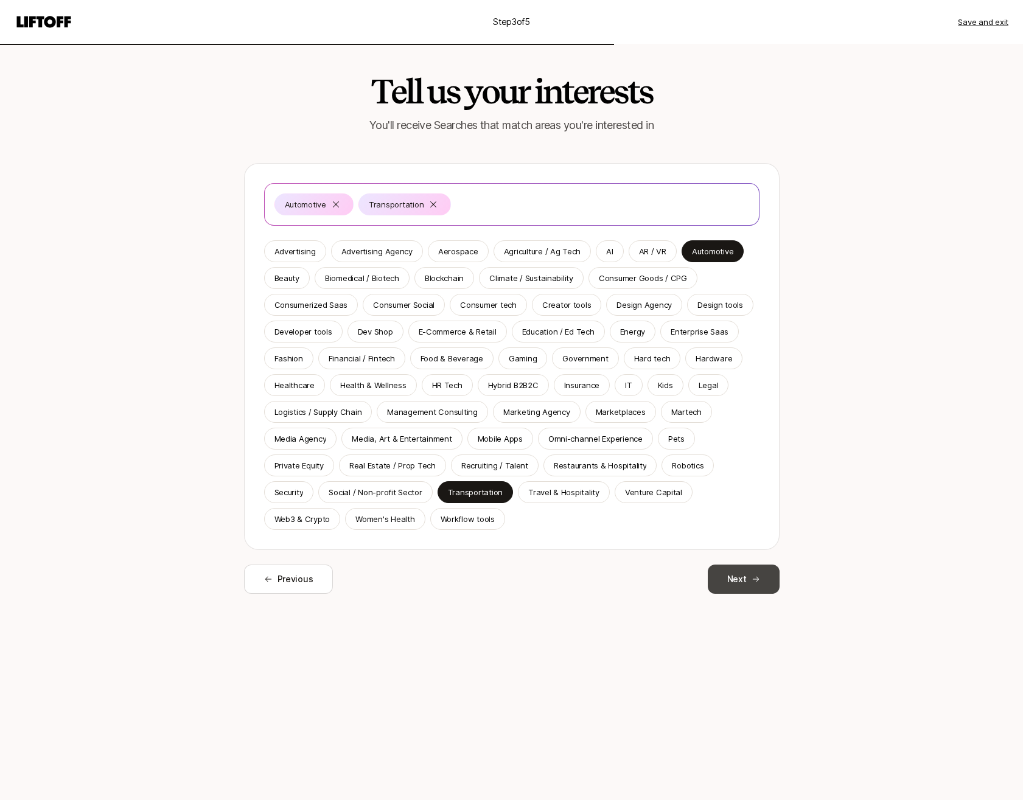
click at [753, 576] on icon at bounding box center [756, 579] width 9 height 9
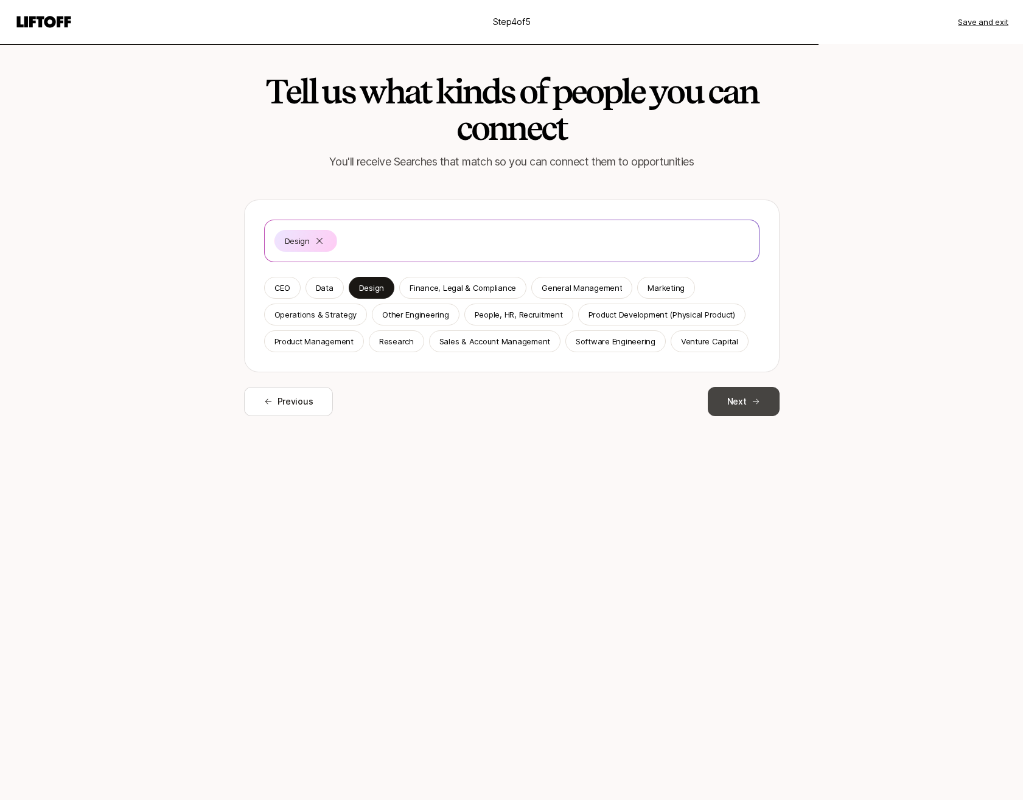
click at [742, 401] on button "Next" at bounding box center [744, 401] width 72 height 29
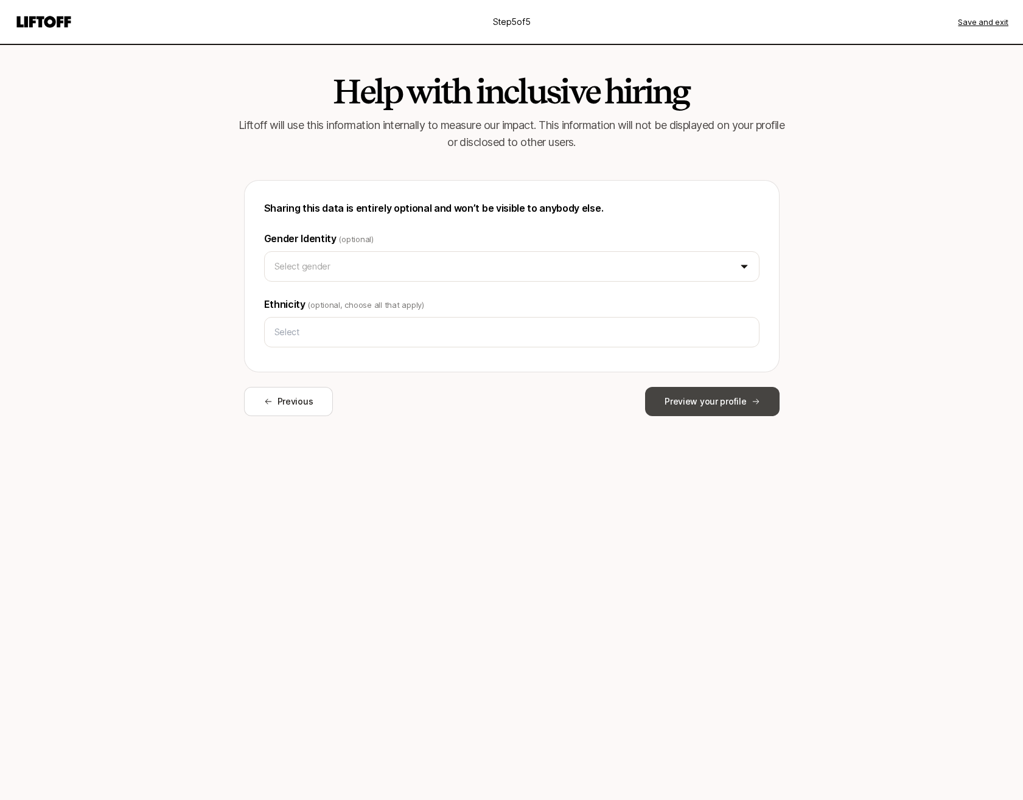
click at [730, 399] on button "Preview your profile" at bounding box center [712, 401] width 134 height 29
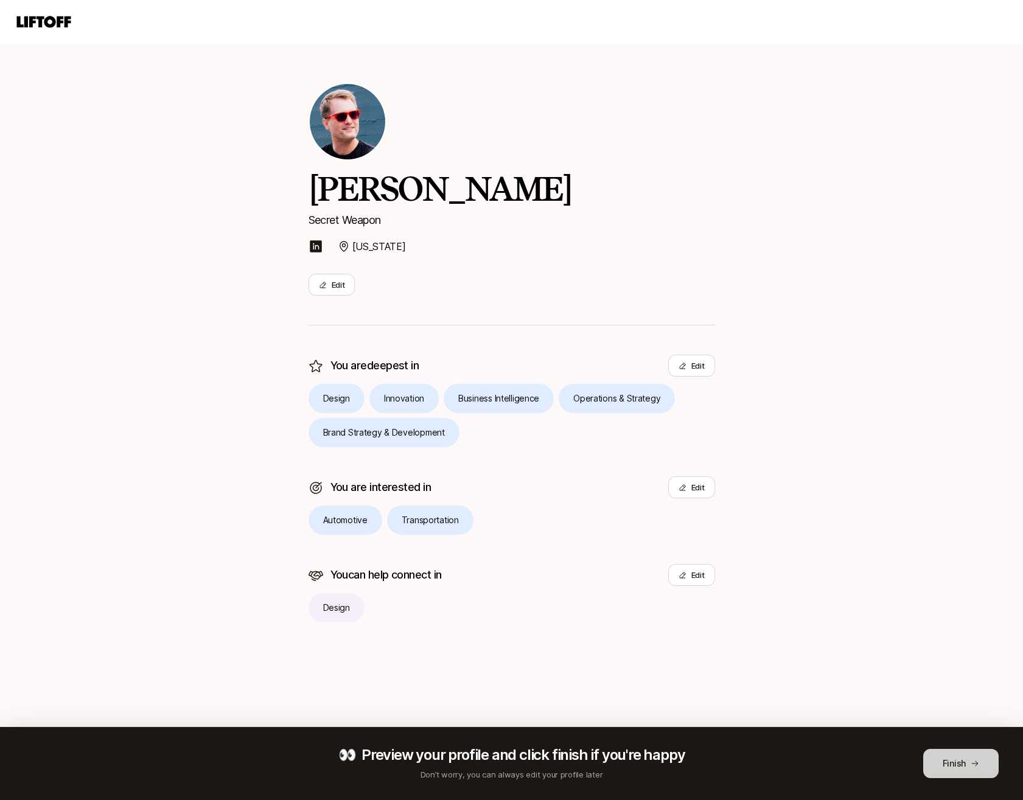
click at [948, 761] on button "Finish" at bounding box center [960, 763] width 75 height 29
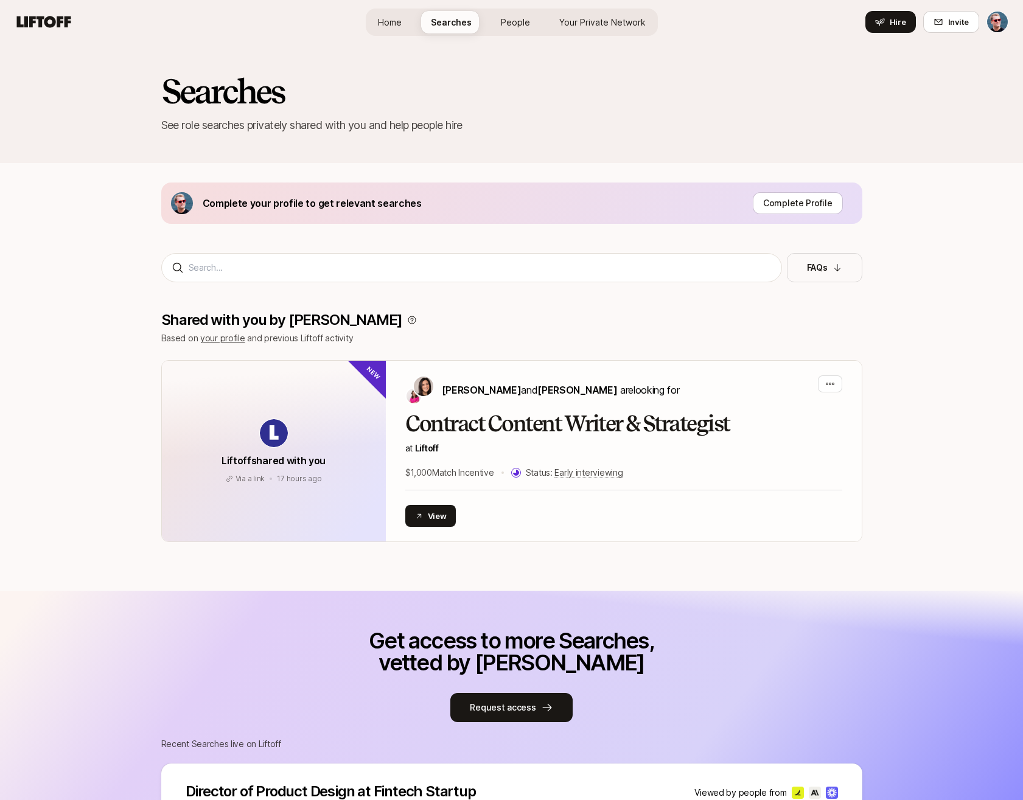
click at [589, 24] on span "Your Private Network" at bounding box center [602, 22] width 86 height 13
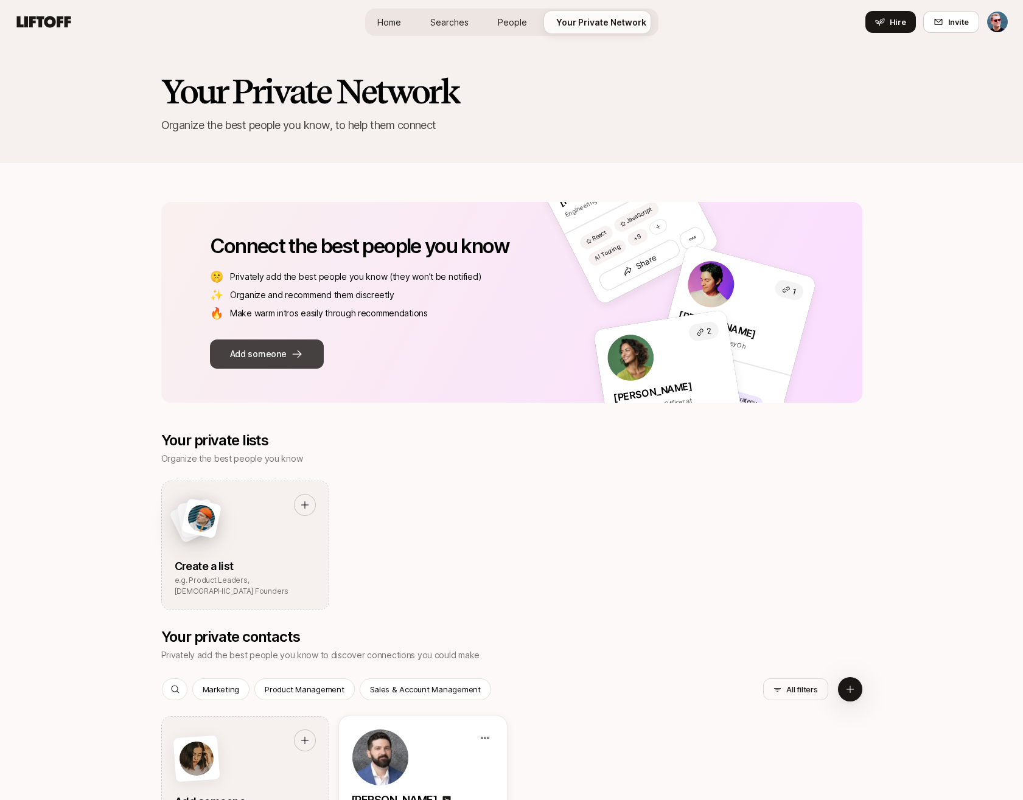
click at [284, 351] on button "Add someone" at bounding box center [267, 354] width 114 height 29
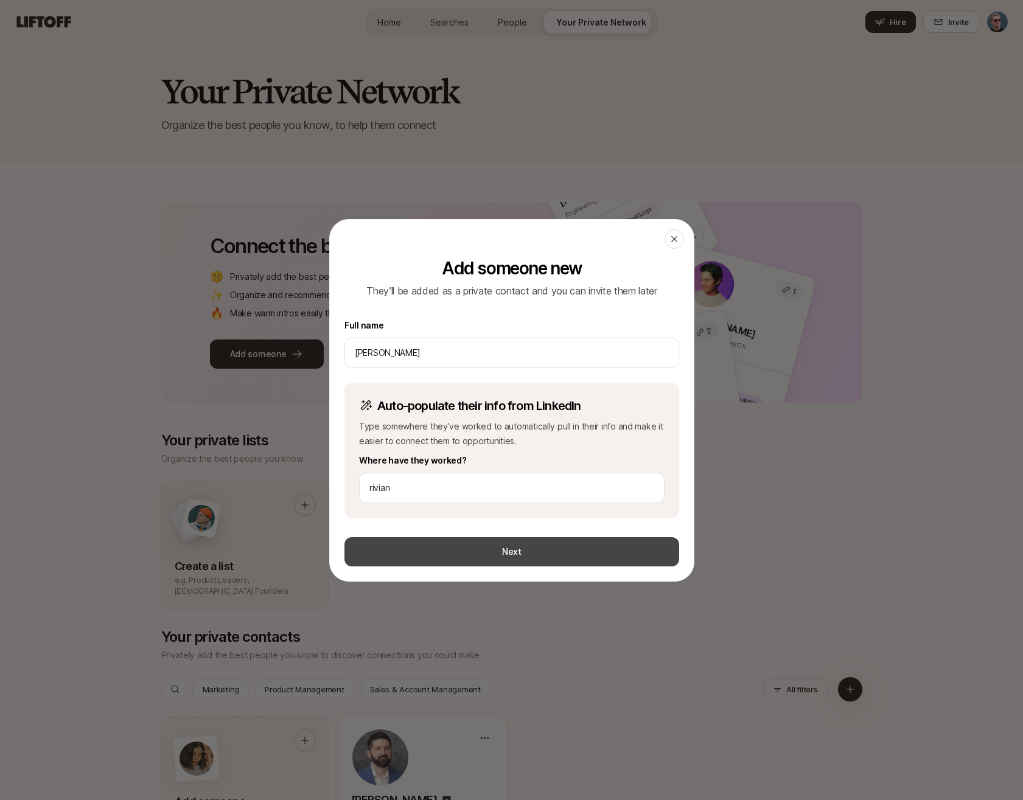
click at [439, 551] on button "Next" at bounding box center [511, 551] width 335 height 29
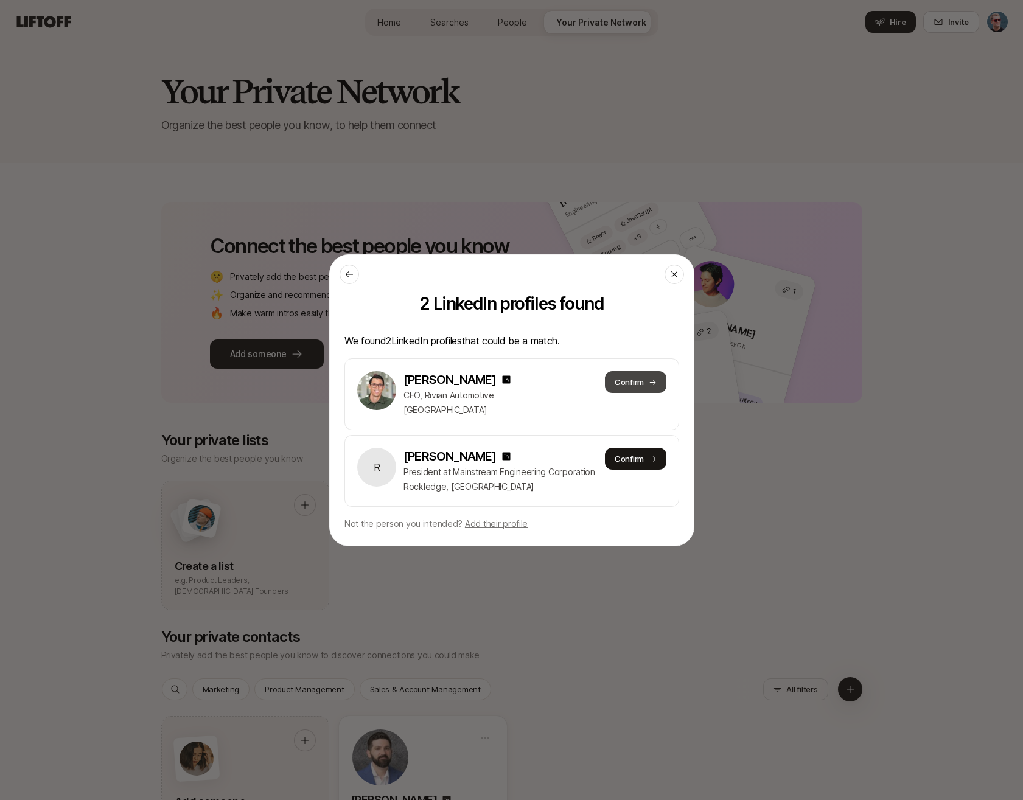
click at [635, 381] on button "Confirm" at bounding box center [634, 382] width 61 height 22
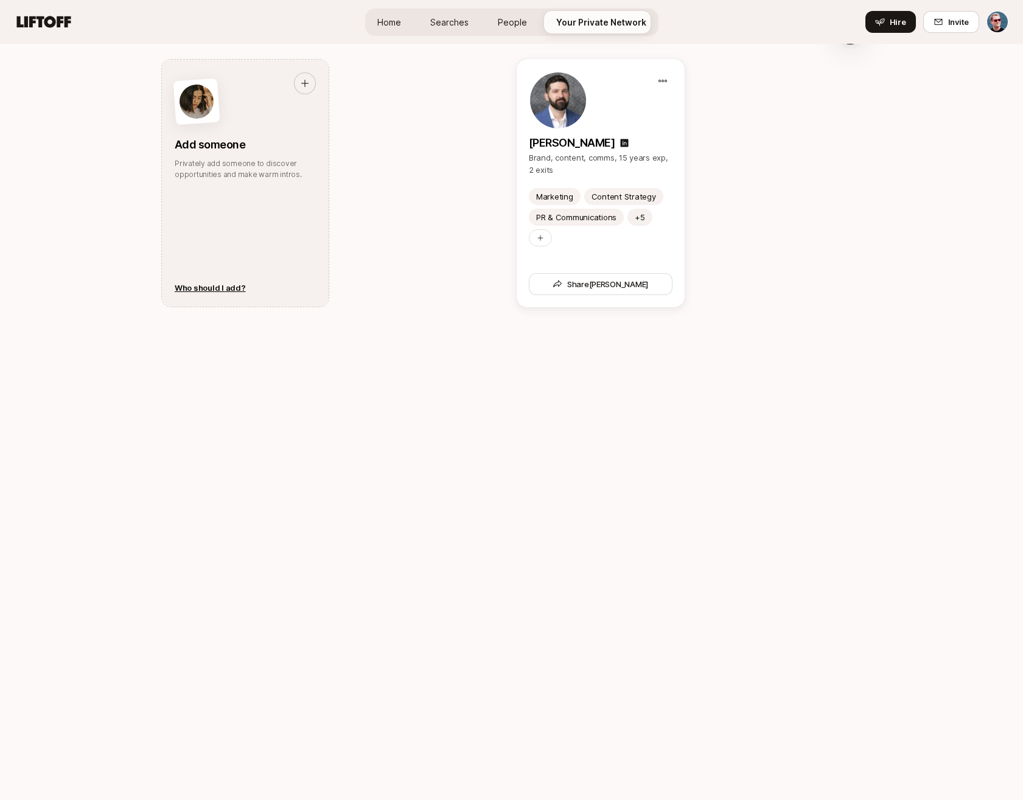
scroll to position [655, 0]
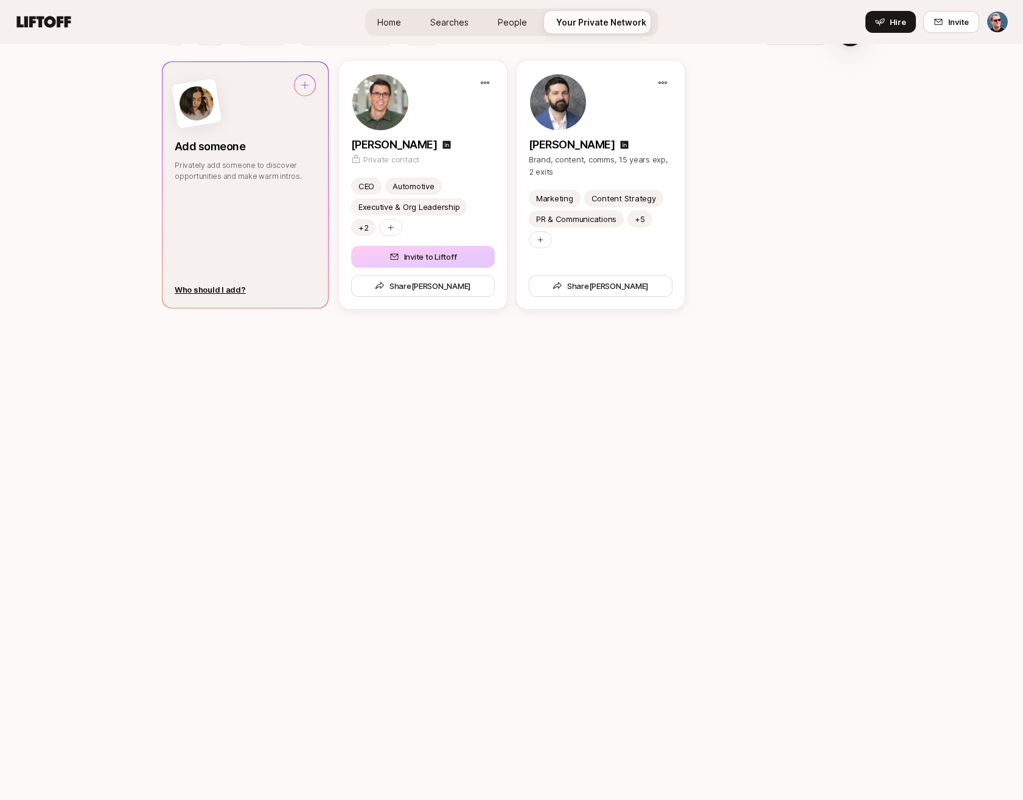
click at [247, 264] on div "Add someone Privately add someone to discover opportunities and make warm intro…" at bounding box center [246, 185] width 166 height 246
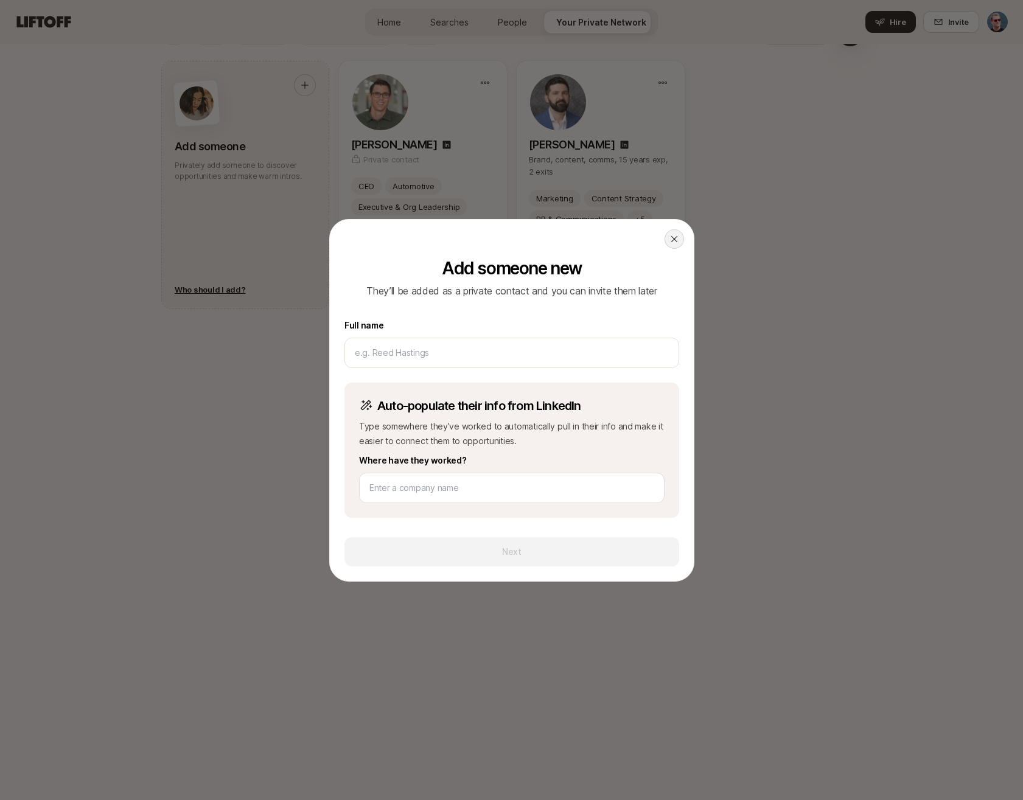
click at [676, 240] on icon at bounding box center [674, 239] width 6 height 6
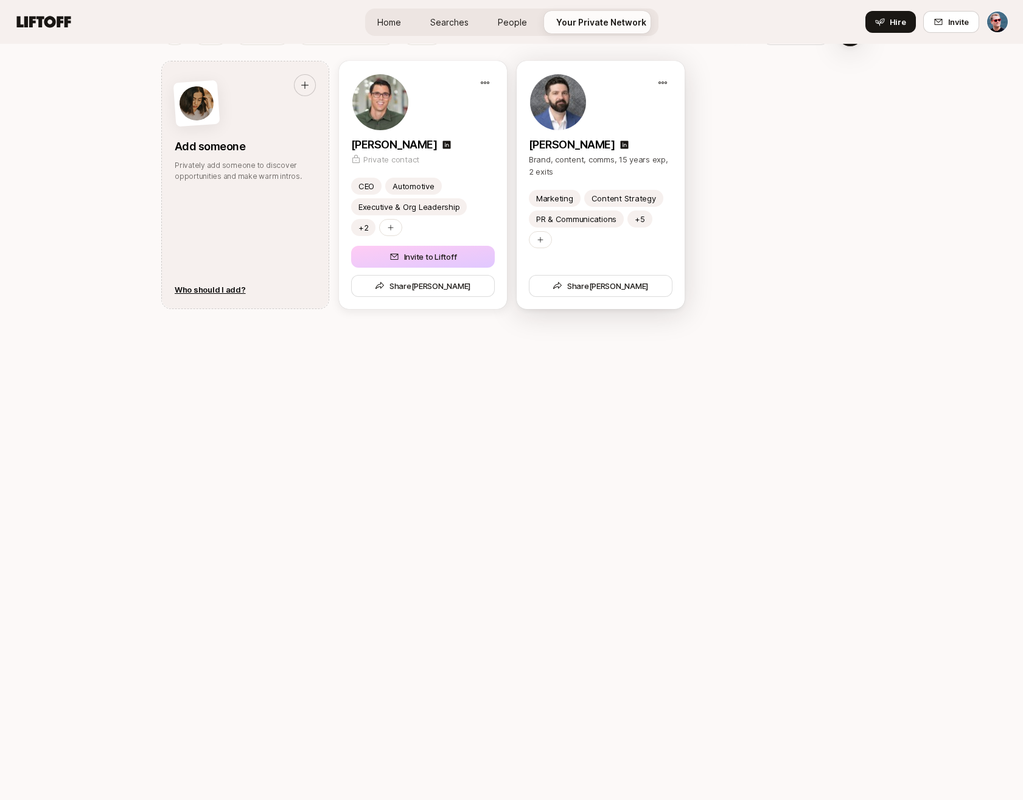
click at [610, 125] on div at bounding box center [601, 102] width 144 height 58
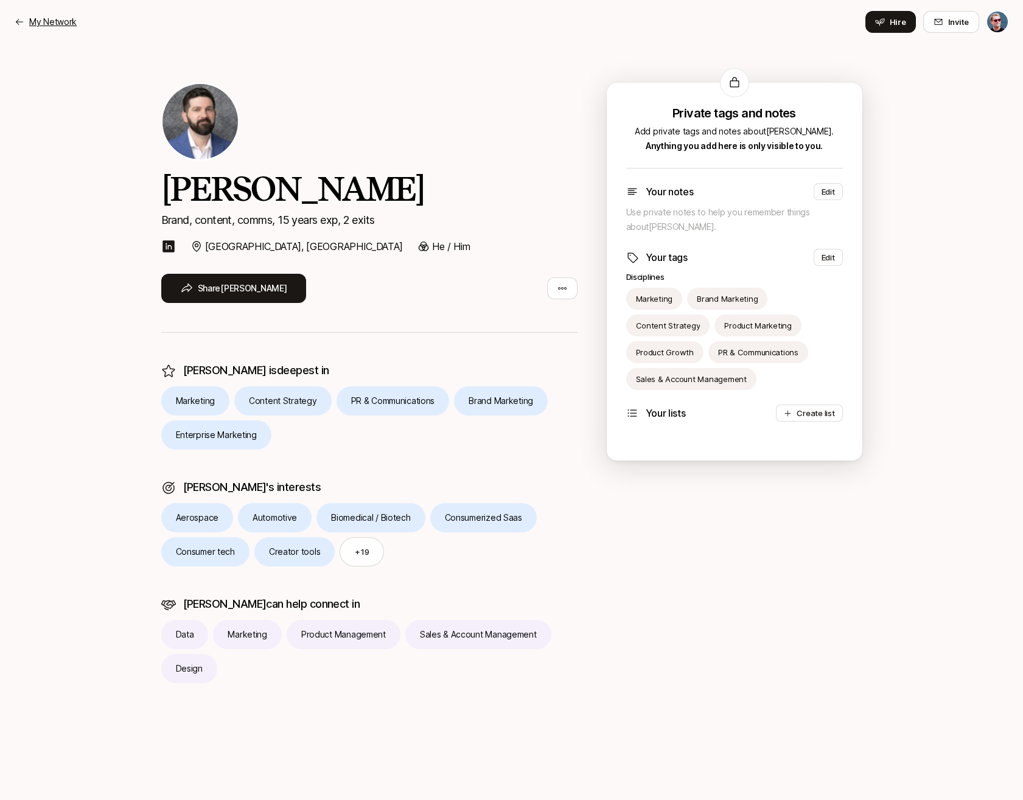
click at [41, 21] on p "My Network" at bounding box center [52, 22] width 47 height 15
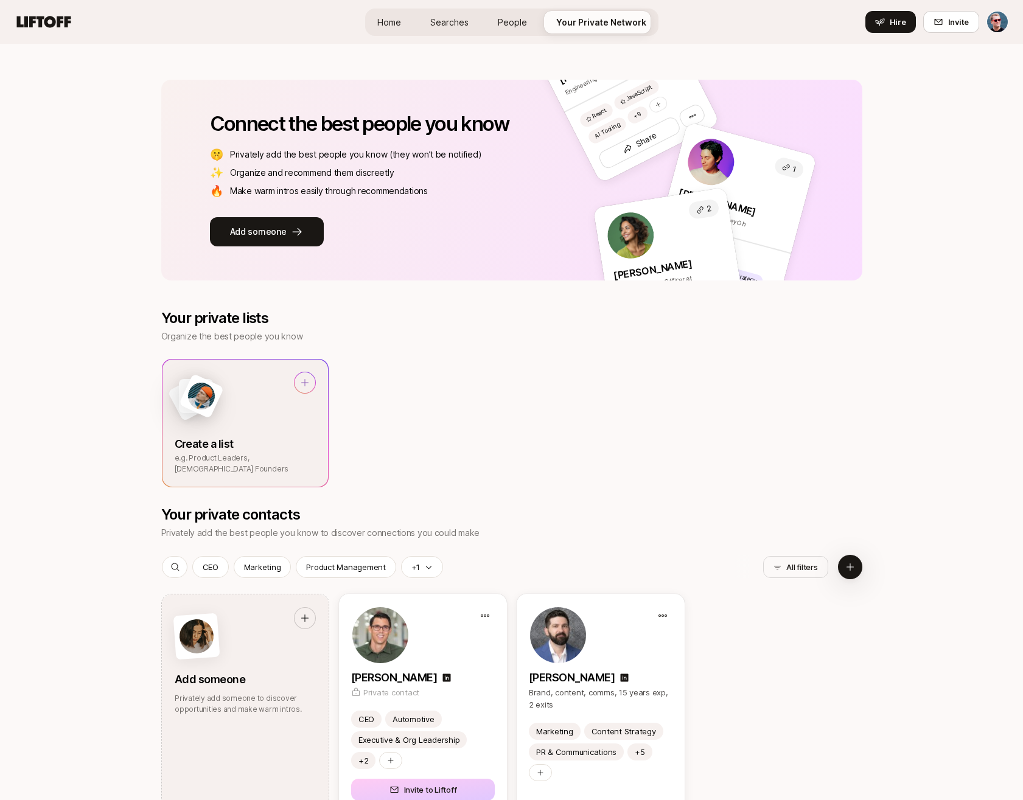
scroll to position [189, 0]
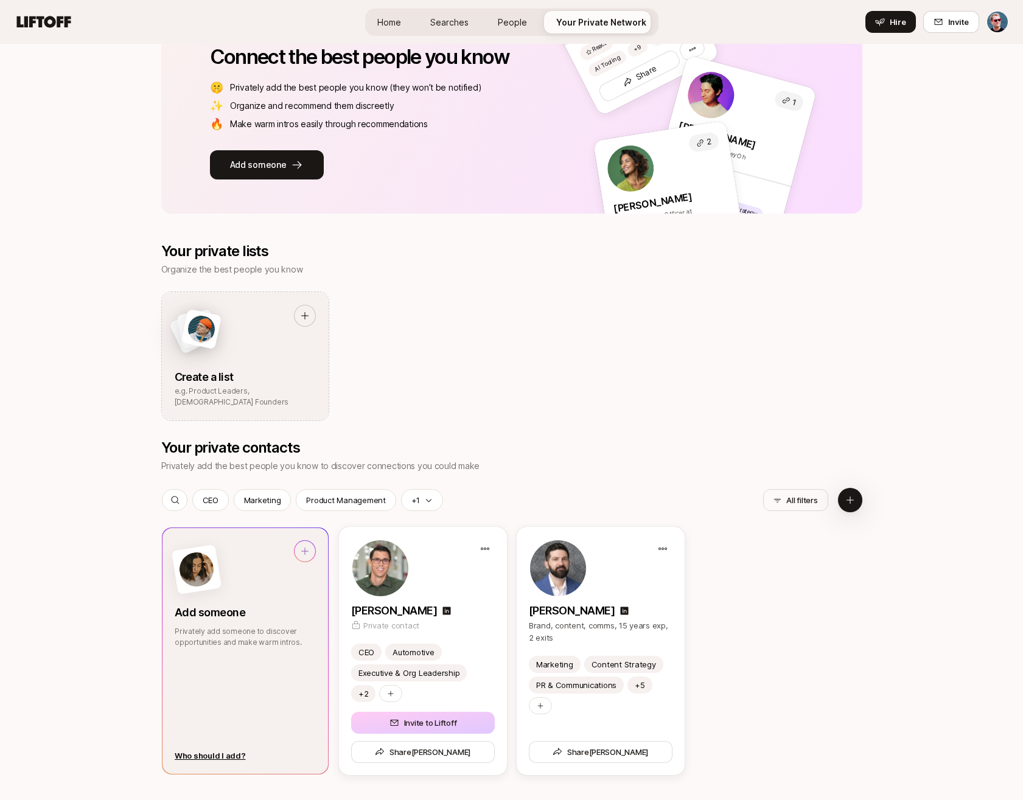
click at [298, 547] on div at bounding box center [305, 551] width 21 height 21
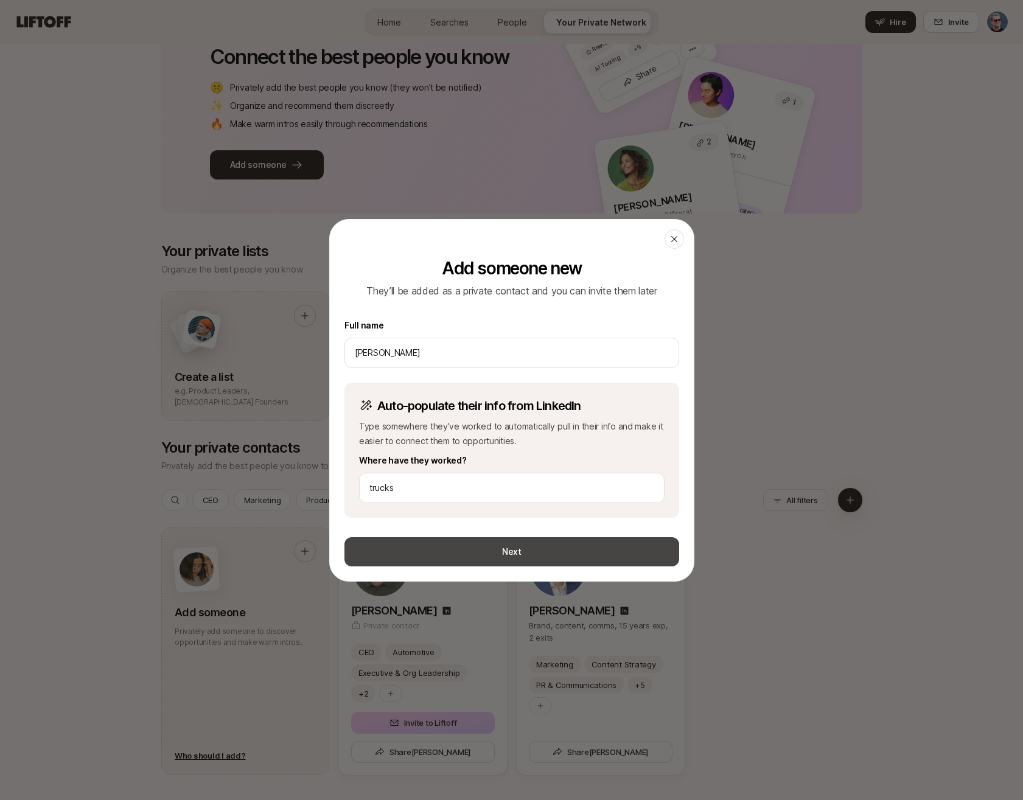
click at [427, 544] on button "Next" at bounding box center [511, 551] width 335 height 29
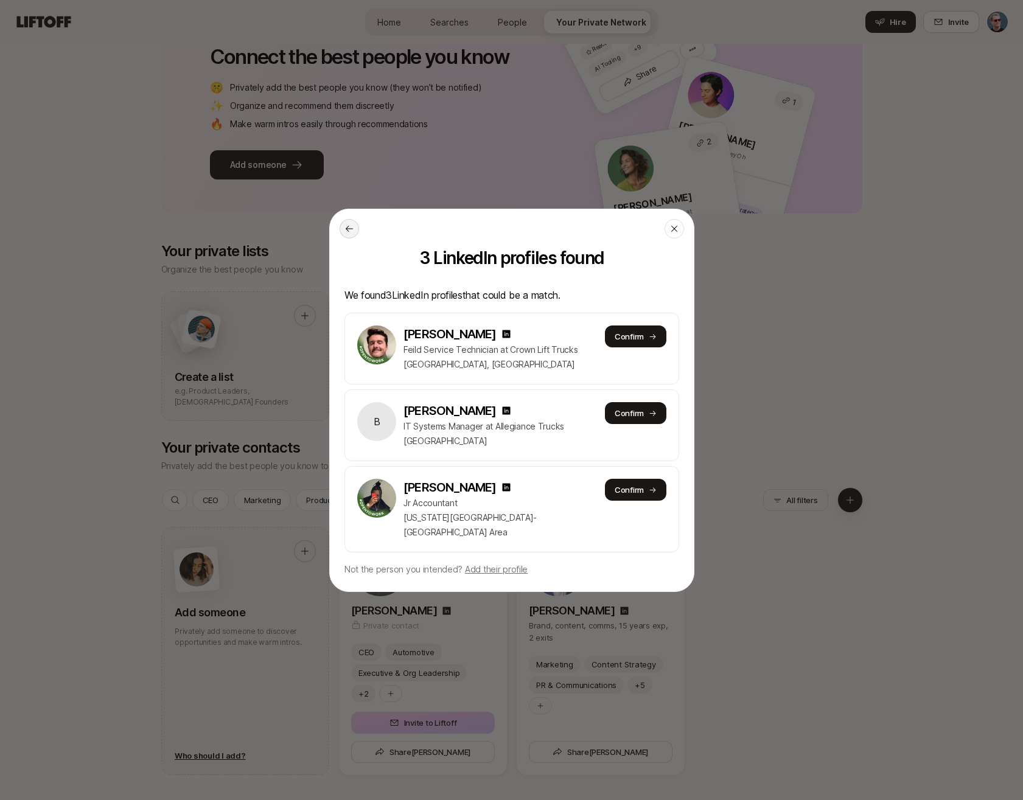
click at [349, 234] on icon at bounding box center [349, 229] width 10 height 10
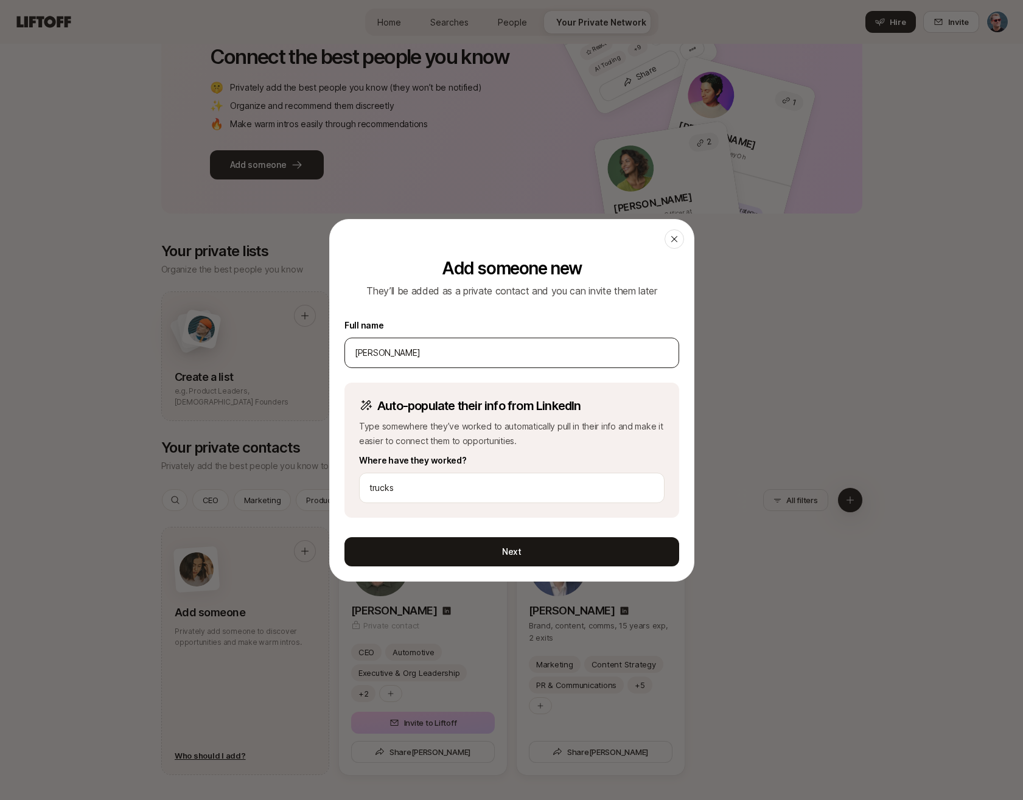
click at [353, 350] on div "[PERSON_NAME]" at bounding box center [511, 353] width 335 height 30
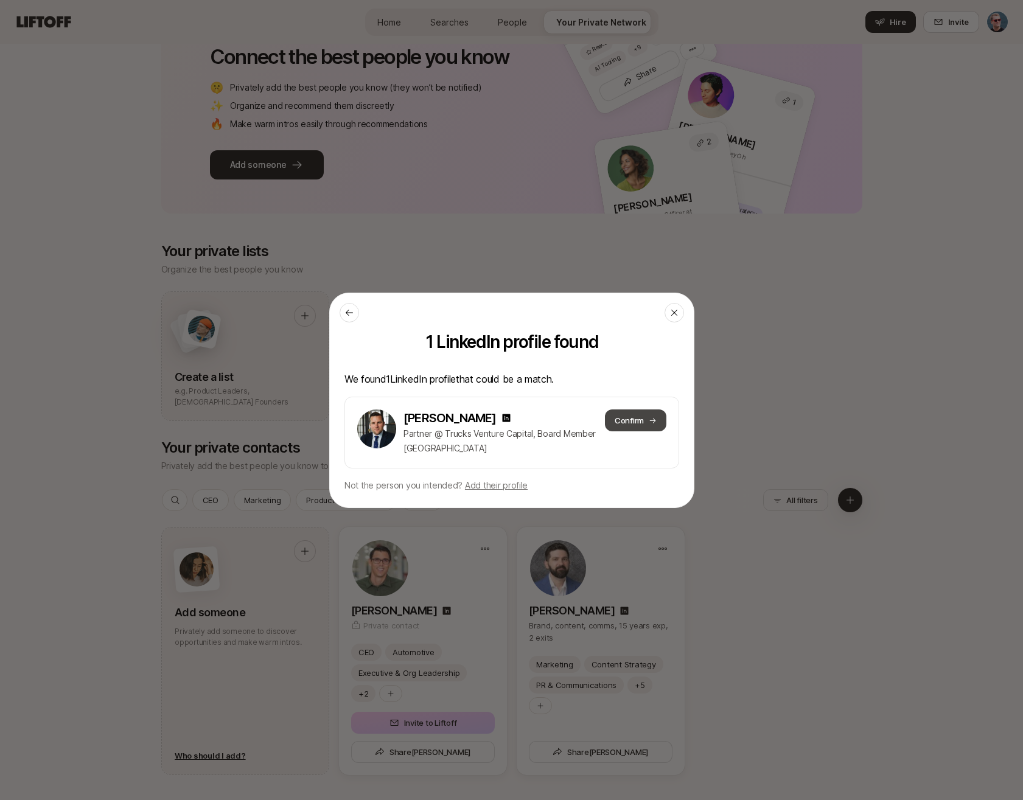
click at [637, 418] on button "Confirm" at bounding box center [634, 421] width 61 height 22
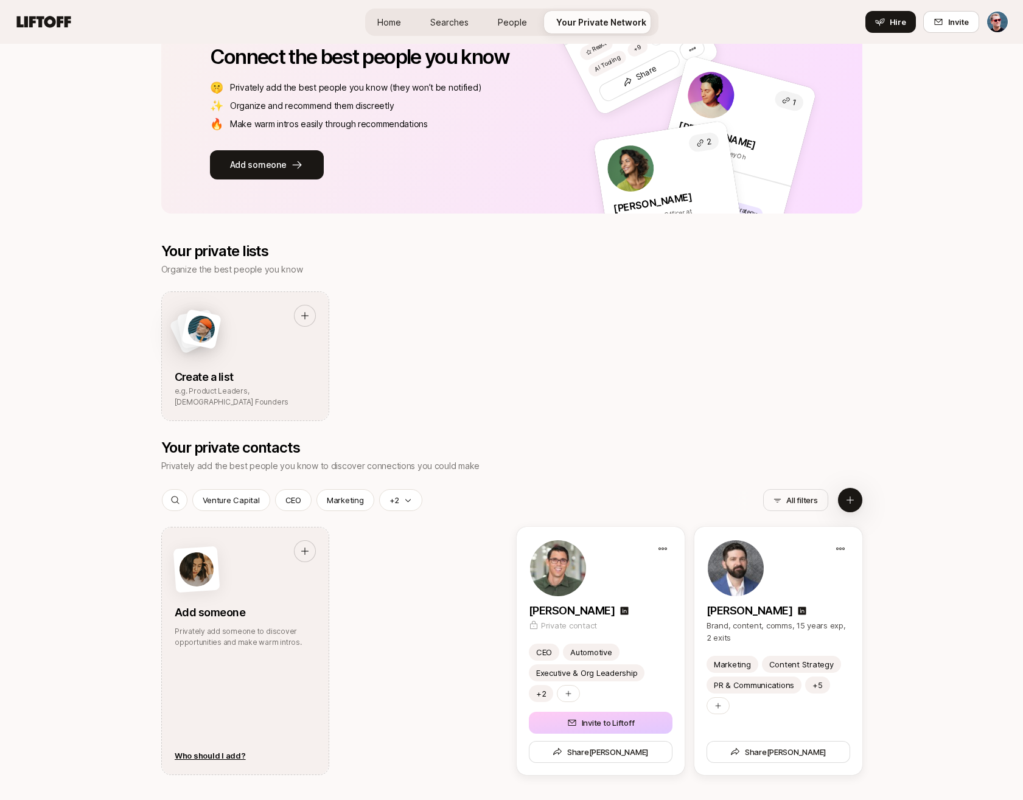
scroll to position [655, 0]
